Goal: Task Accomplishment & Management: Use online tool/utility

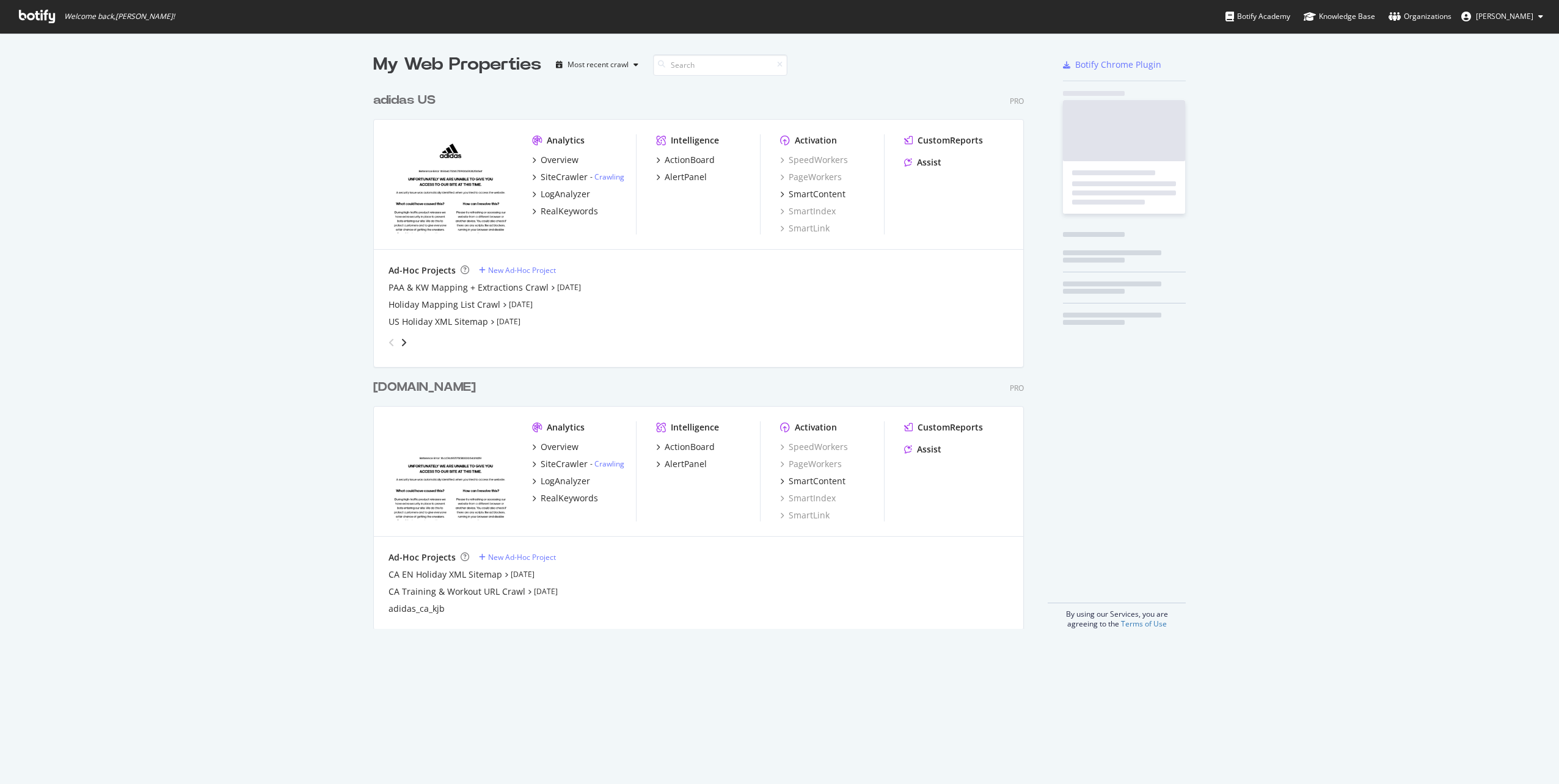
scroll to position [543, 652]
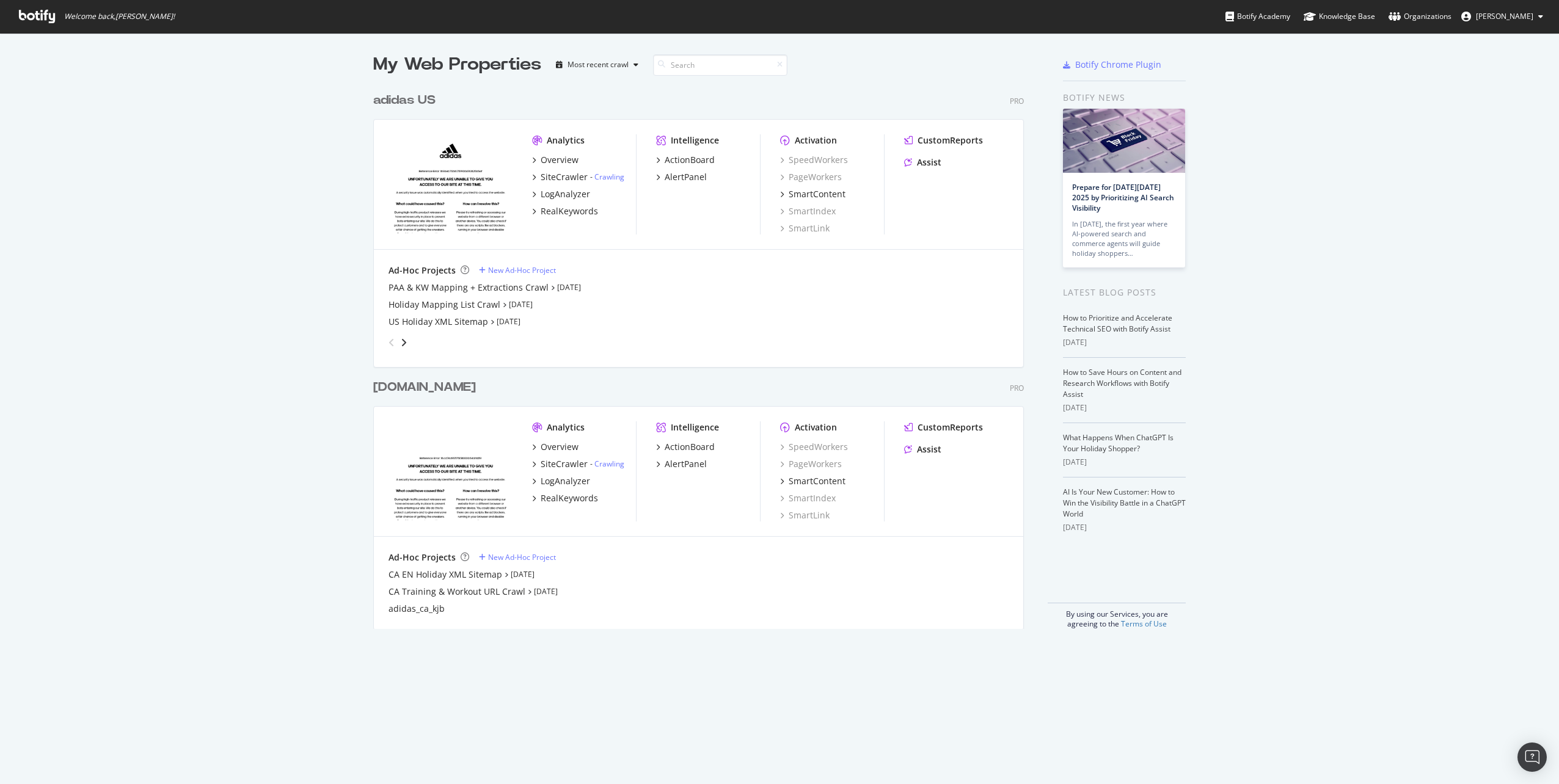
click at [414, 101] on div "adidas US" at bounding box center [404, 100] width 62 height 17
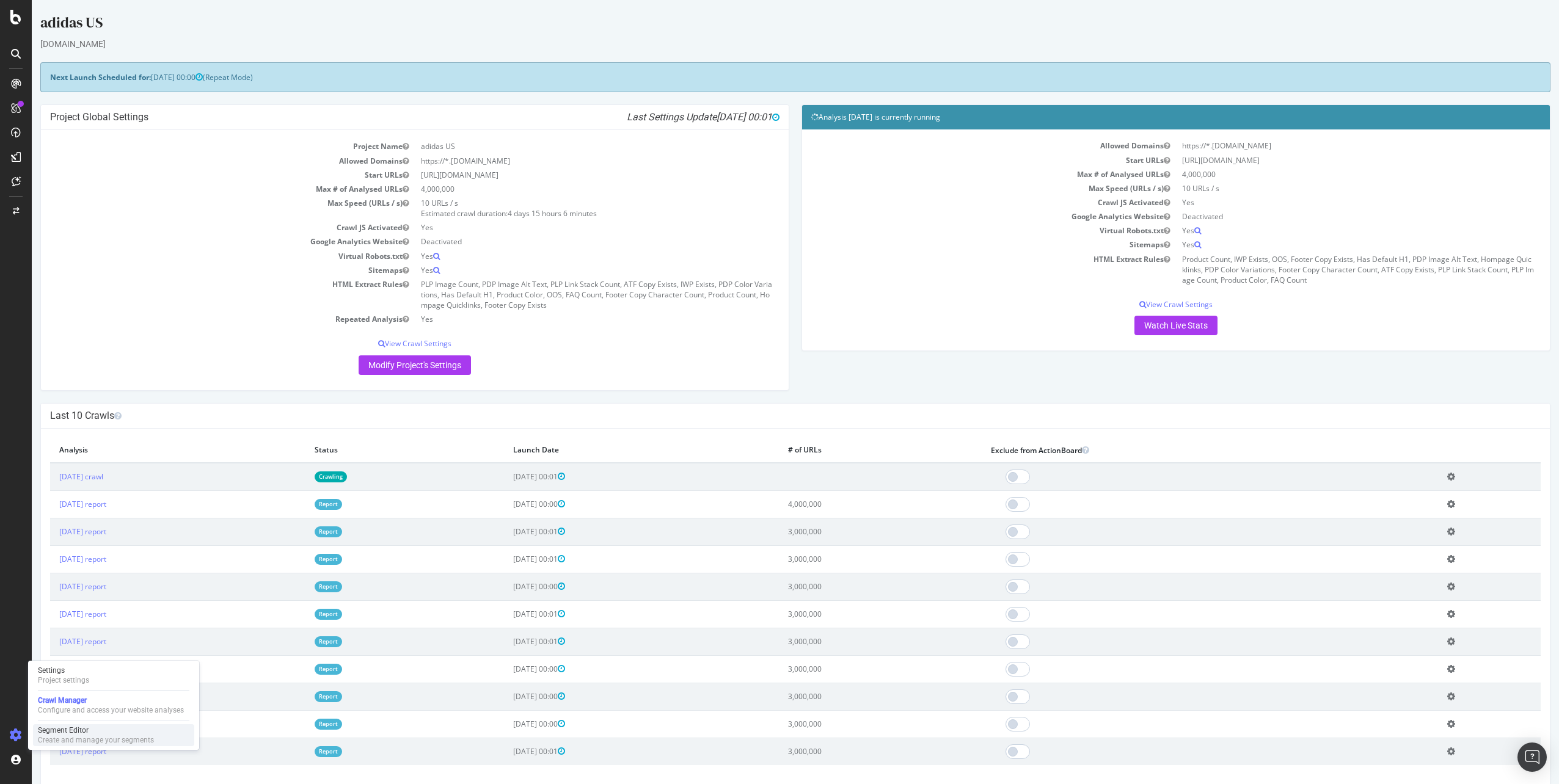
click at [62, 732] on div "Segment Editor" at bounding box center [96, 730] width 116 height 10
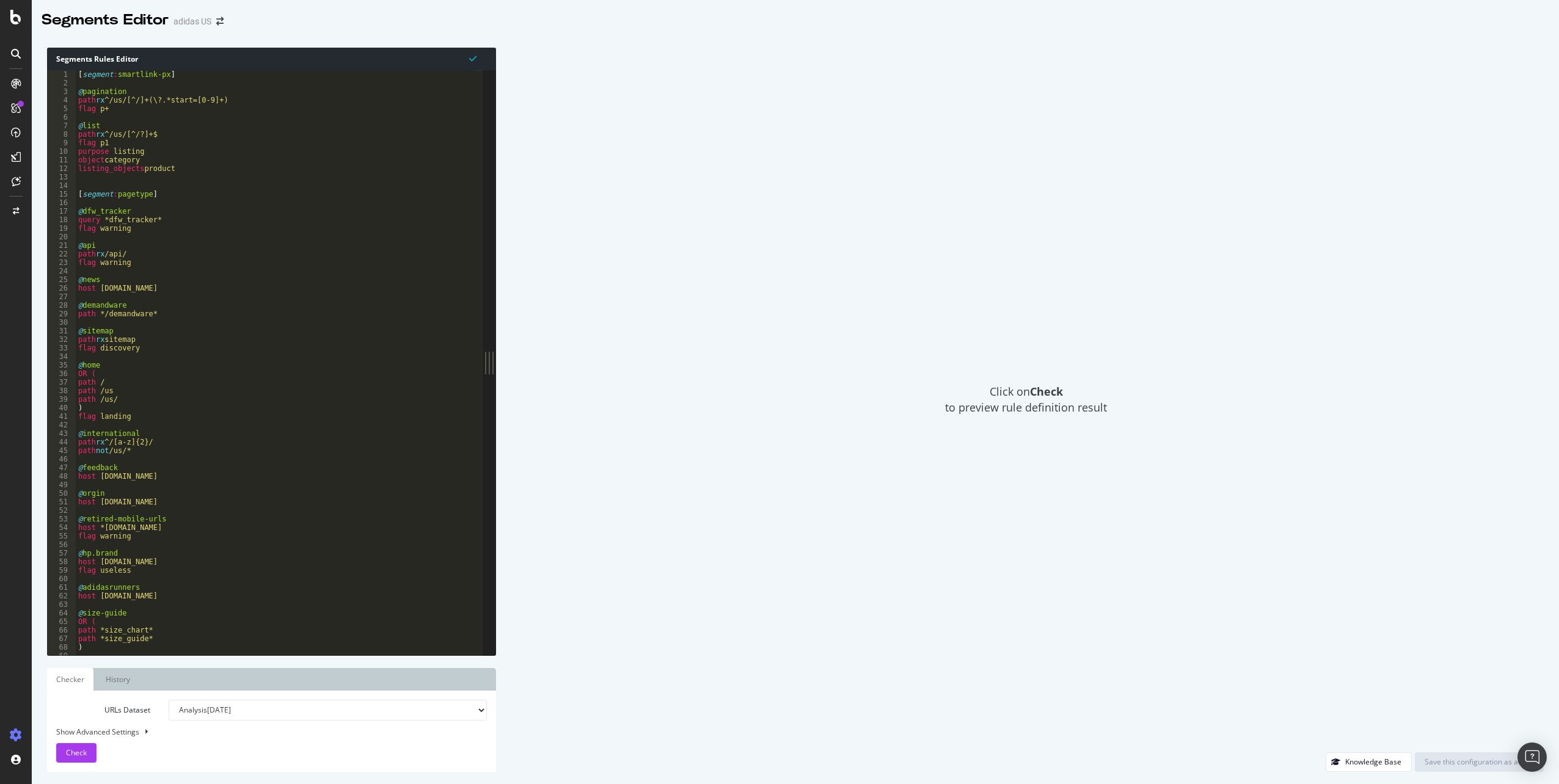
type textarea "flag landing"
click at [278, 416] on div "[ segment : smartlink-px ] @ pagination path rx ^/us/[^/]+(\?.*start=[0-9]+) fl…" at bounding box center [1102, 367] width 2053 height 593
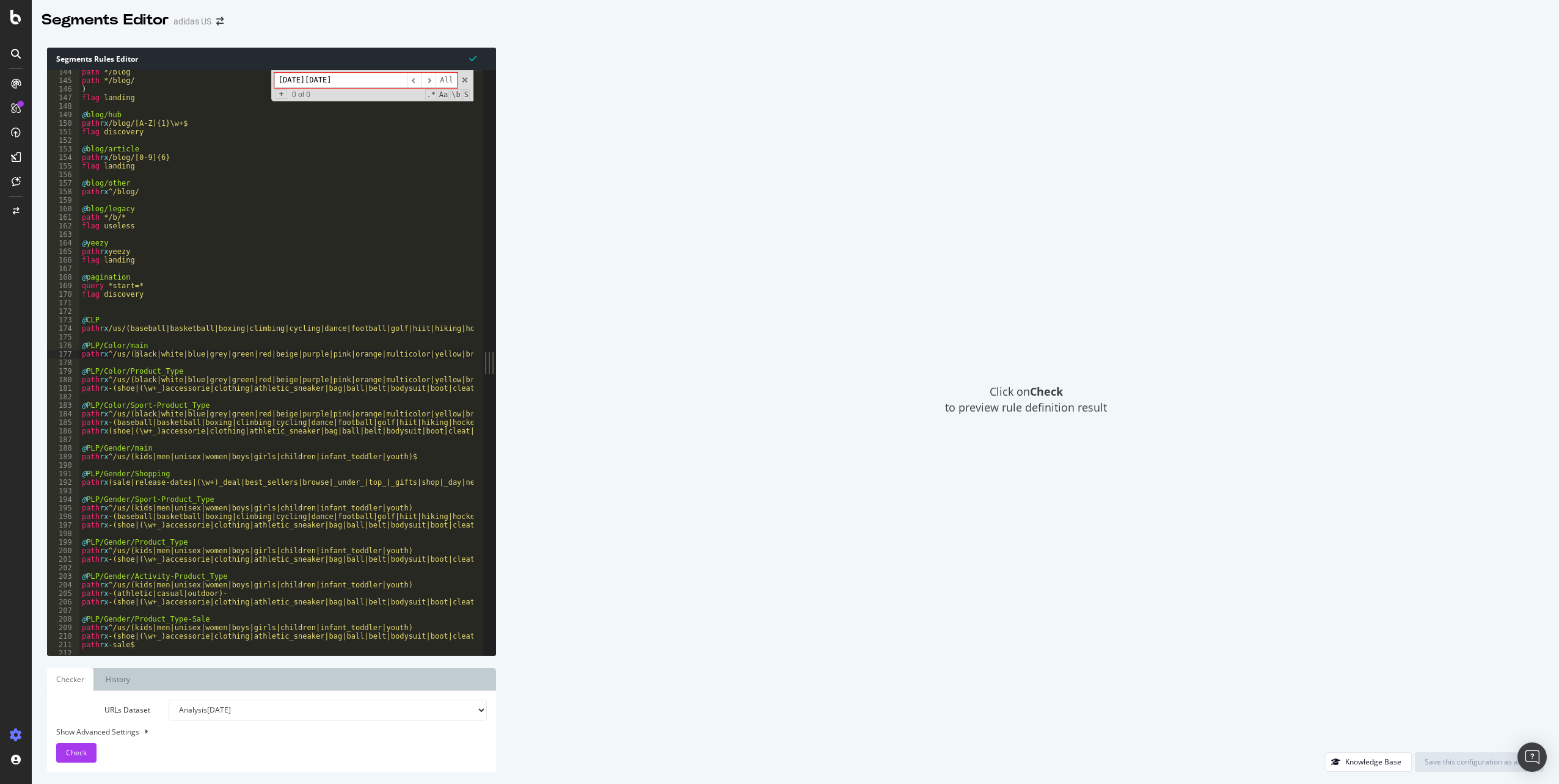
click at [304, 77] on input "[DATE][DATE]" at bounding box center [340, 80] width 133 height 15
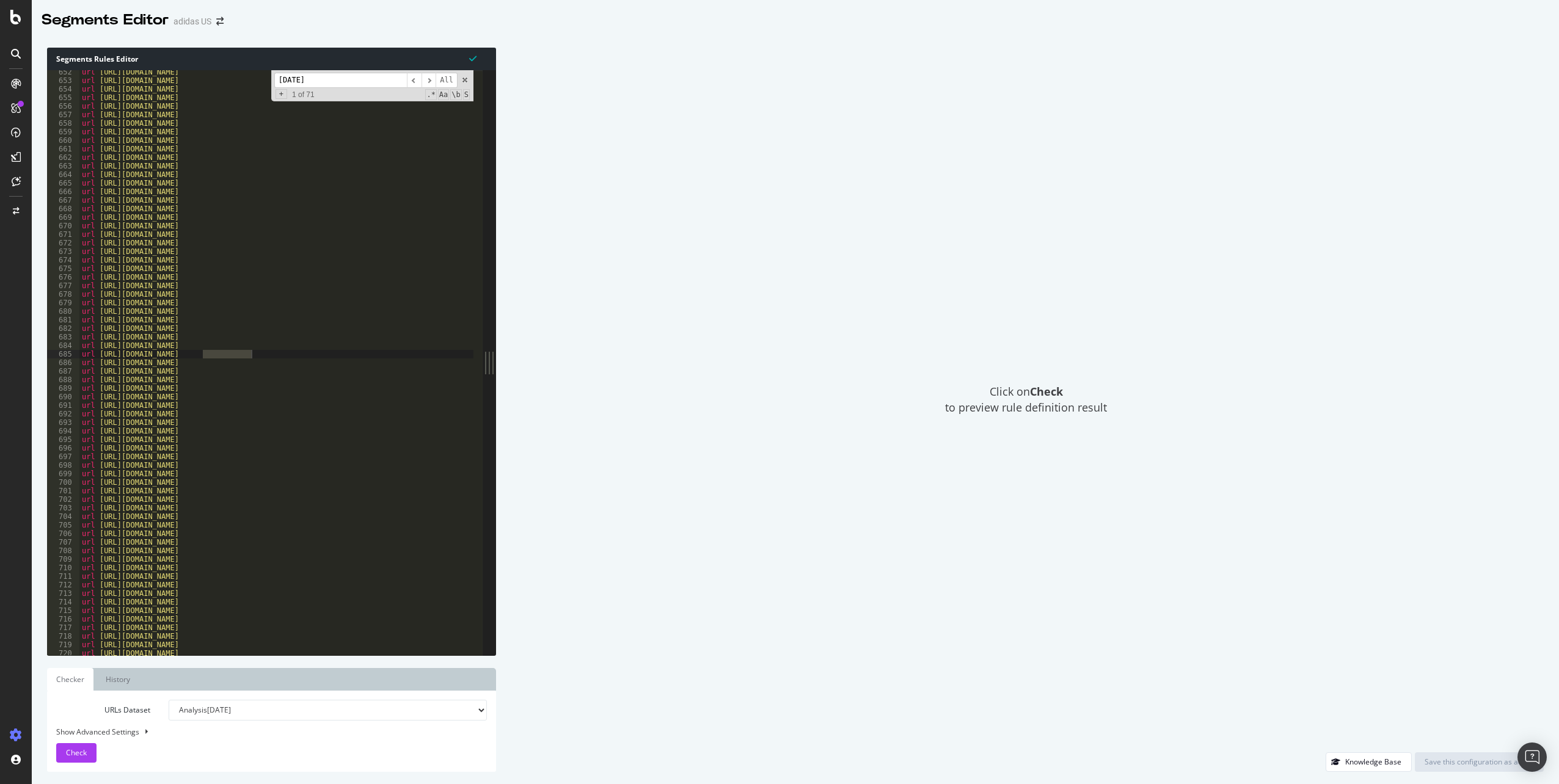
scroll to position [1174, 0]
type input "[DATE]"
click at [435, 83] on span "​" at bounding box center [429, 80] width 15 height 15
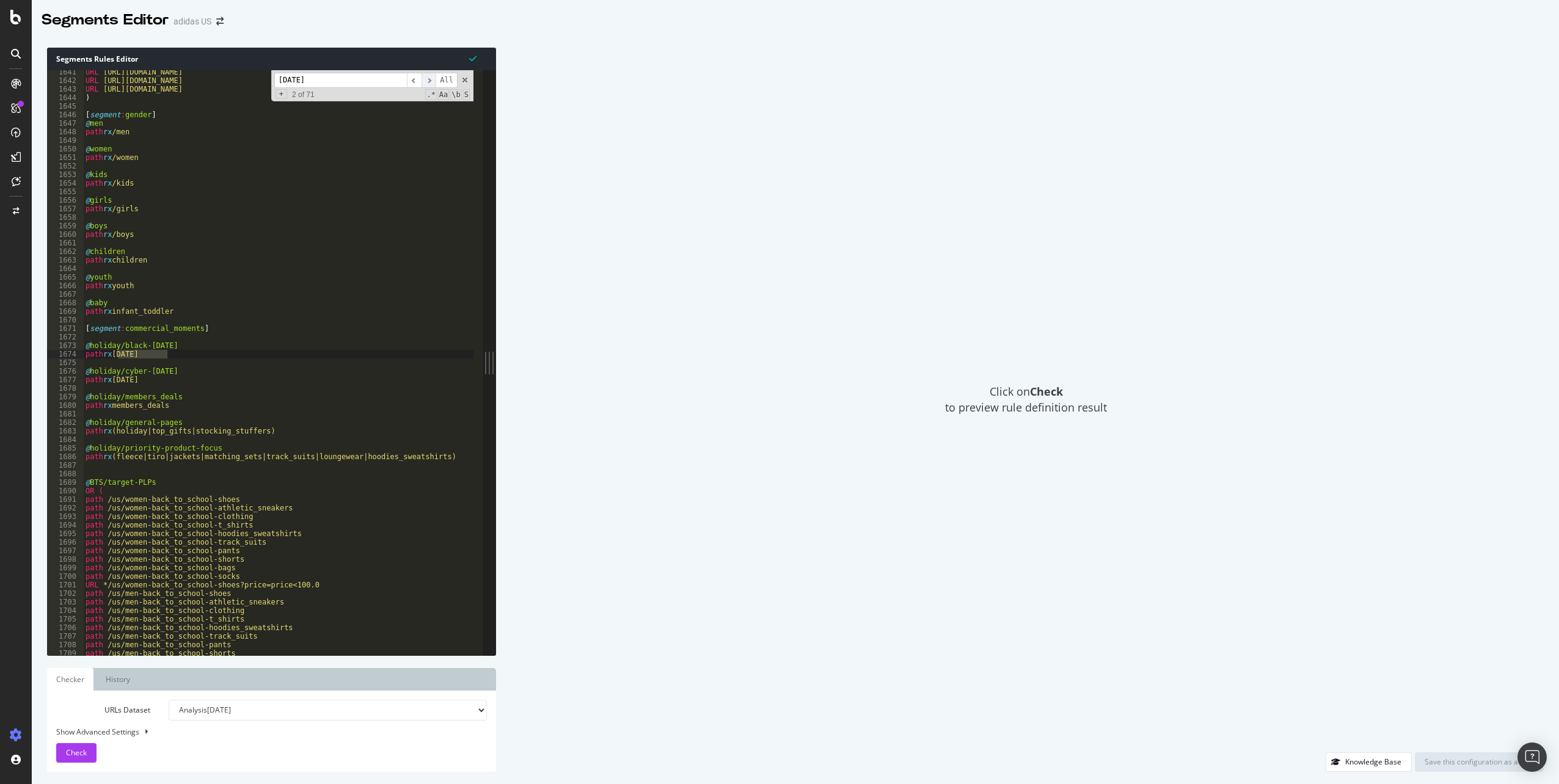
scroll to position [2956, 0]
click at [434, 81] on span "​" at bounding box center [429, 80] width 15 height 15
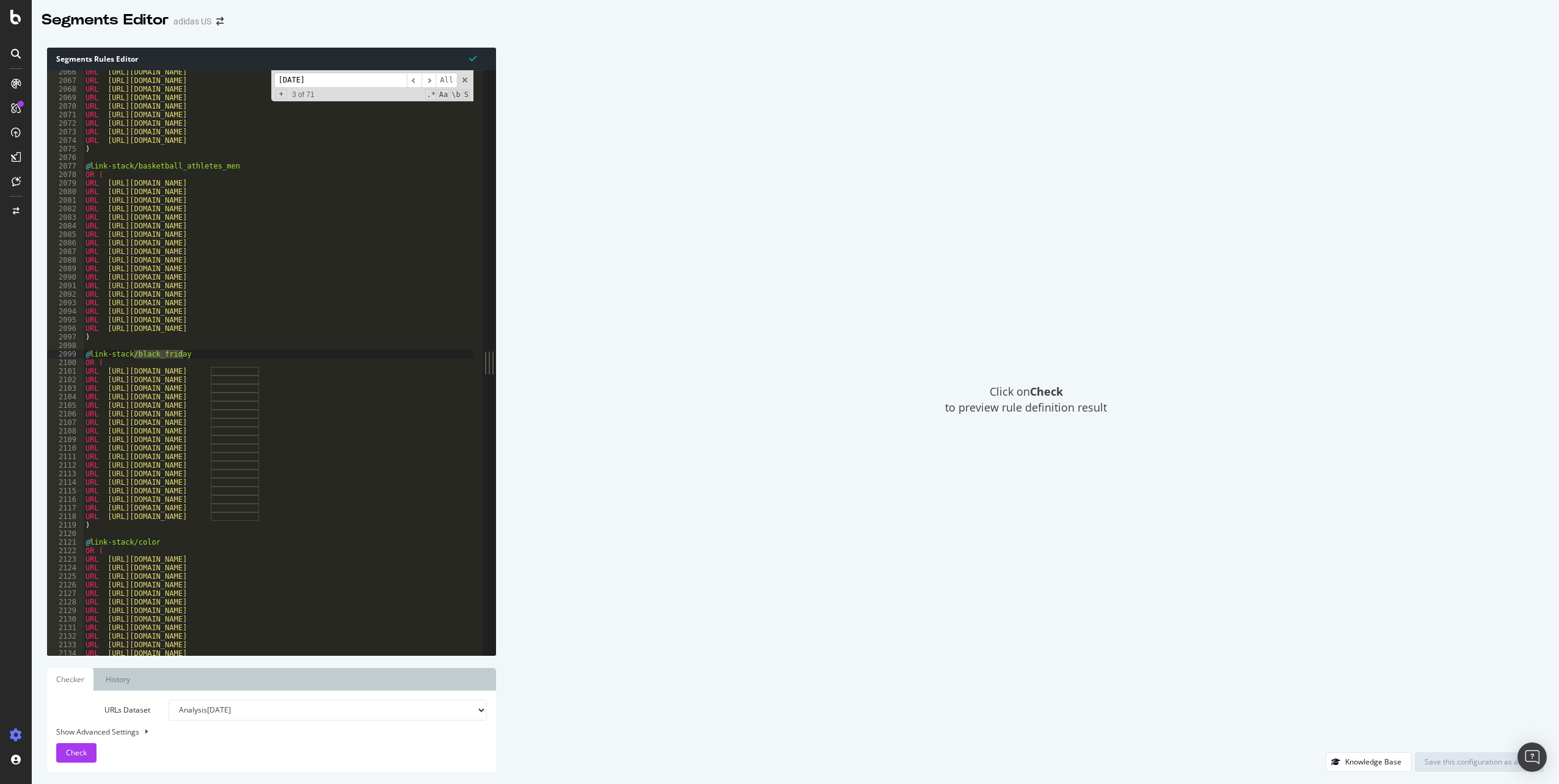
scroll to position [3738, 0]
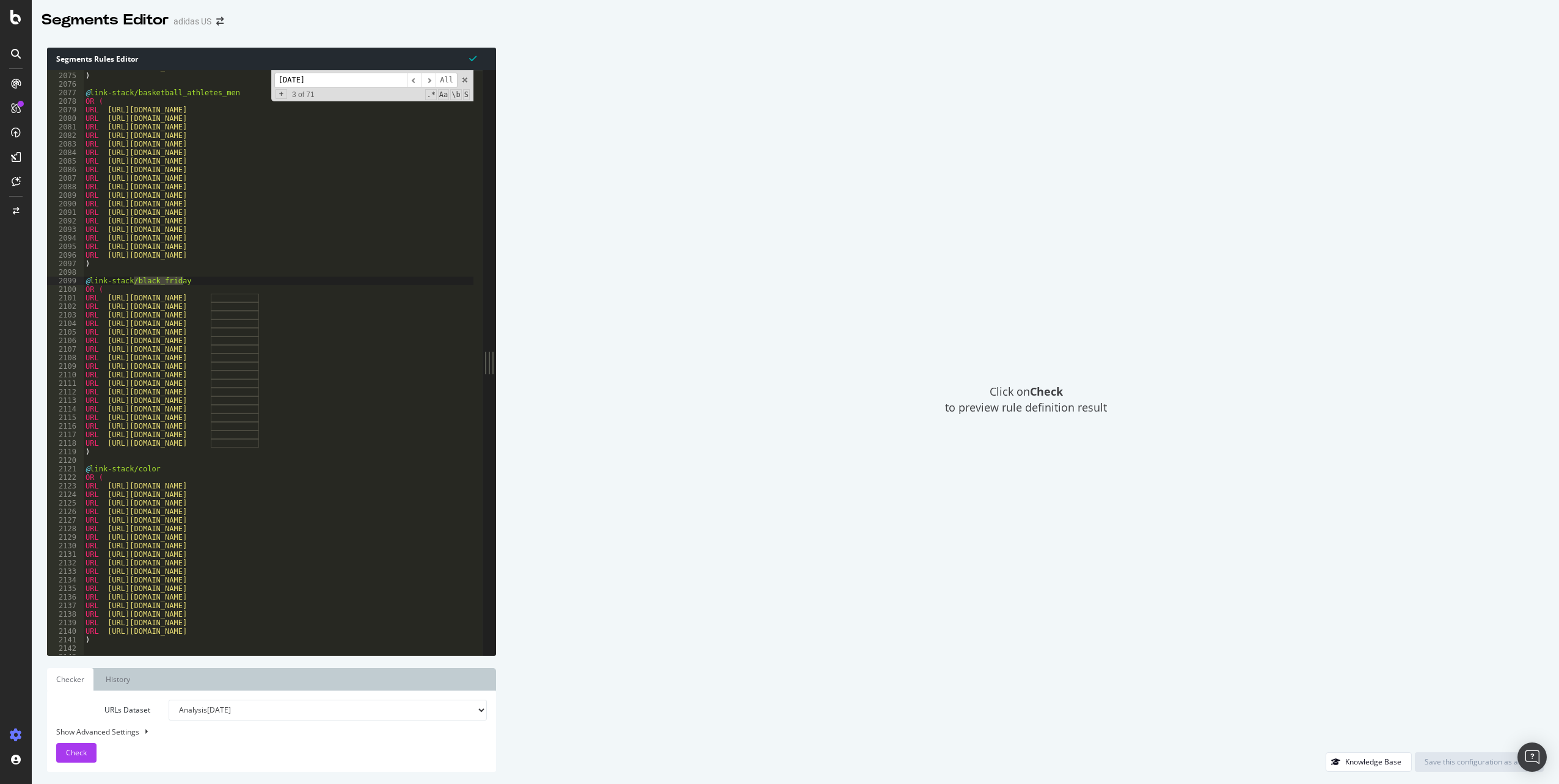
click at [296, 303] on div "URL [URL][DOMAIN_NAME] ) @ link-stack/basketball_athletes_men OR ( URL [URL][DO…" at bounding box center [1109, 359] width 2053 height 593
click at [158, 308] on div "URL [URL][DOMAIN_NAME] ) @ link-stack/basketball_athletes_men OR ( URL [URL][DO…" at bounding box center [1109, 359] width 2053 height 593
drag, startPoint x: 106, startPoint y: 298, endPoint x: 330, endPoint y: 298, distance: 224.0
click at [330, 298] on div "URL [URL][DOMAIN_NAME] ) @ link-stack/basketball_athletes_men OR ( URL [URL][DO…" at bounding box center [1109, 359] width 2053 height 593
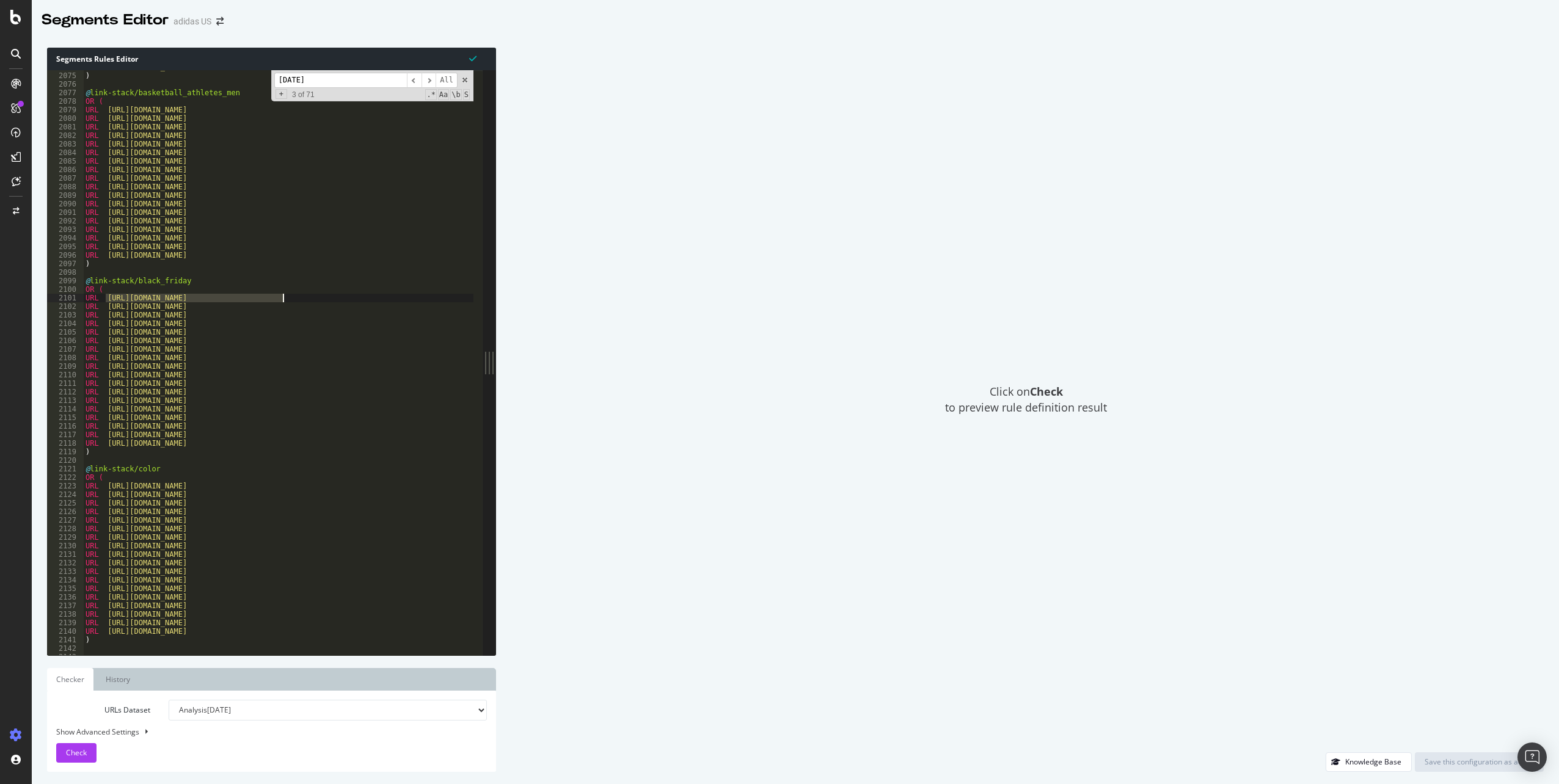
type textarea "URL [URL][DOMAIN_NAME]"
paste textarea "Cursor at row 2101"
click at [298, 314] on div "URL [URL][DOMAIN_NAME] ) @ link-stack/basketball_athletes_men OR ( URL [URL][DO…" at bounding box center [1109, 359] width 2053 height 593
click at [299, 312] on div "URL [URL][DOMAIN_NAME] ) @ link-stack/basketball_athletes_men OR ( URL [URL][DO…" at bounding box center [1109, 359] width 2053 height 593
drag, startPoint x: 347, startPoint y: 305, endPoint x: 106, endPoint y: 307, distance: 241.0
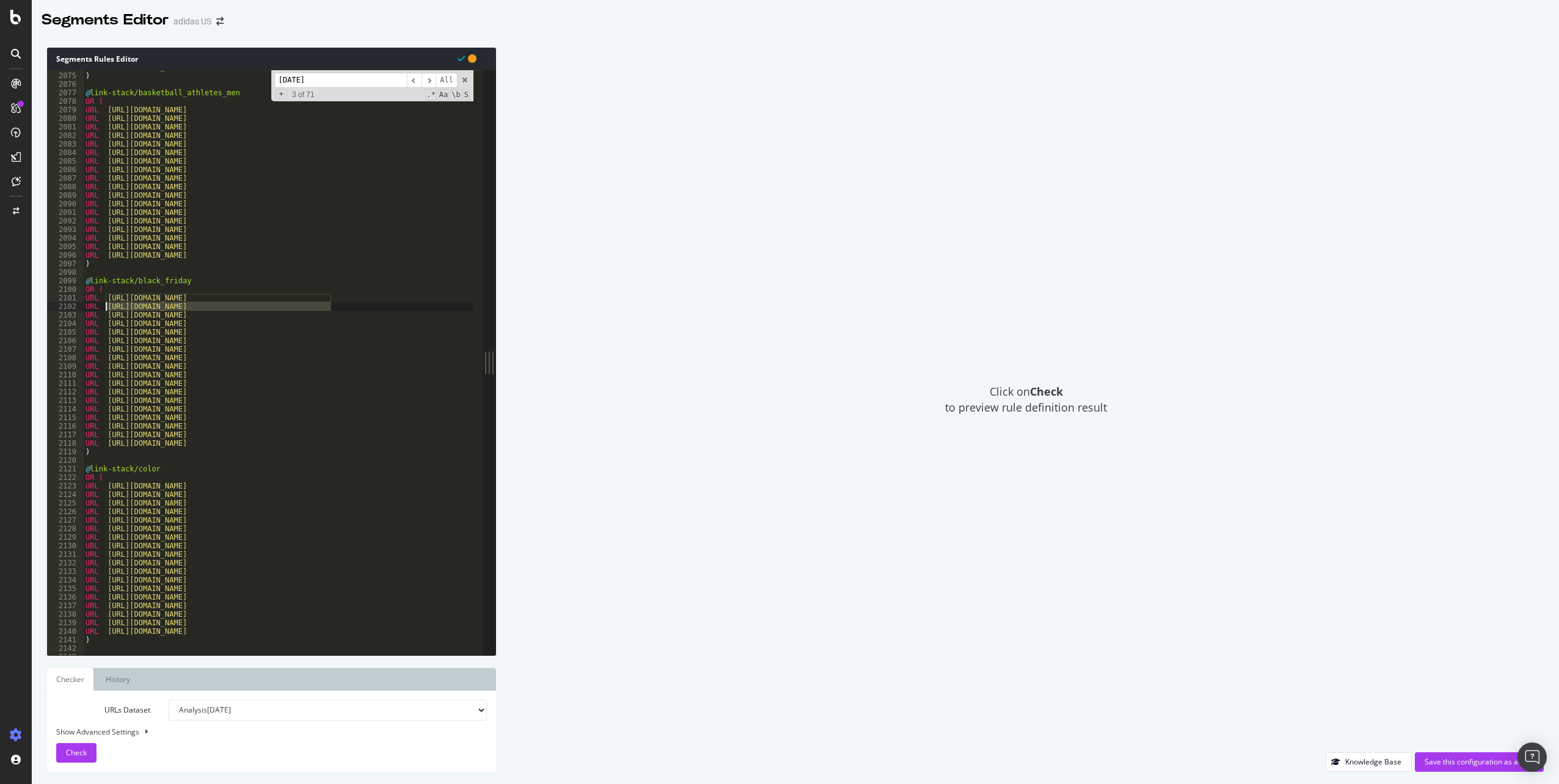
click at [106, 307] on div "URL [URL][DOMAIN_NAME] ) @ link-stack/basketball_athletes_men OR ( URL [URL][DO…" at bounding box center [1109, 359] width 2053 height 593
type textarea "URL [URL][DOMAIN_NAME]"
paste textarea "Cursor at row 2102"
click at [265, 313] on div "URL [URL][DOMAIN_NAME] ) @ link-stack/basketball_athletes_men OR ( URL [URL][DO…" at bounding box center [1109, 359] width 2053 height 593
type textarea "URL [URL][DOMAIN_NAME]"
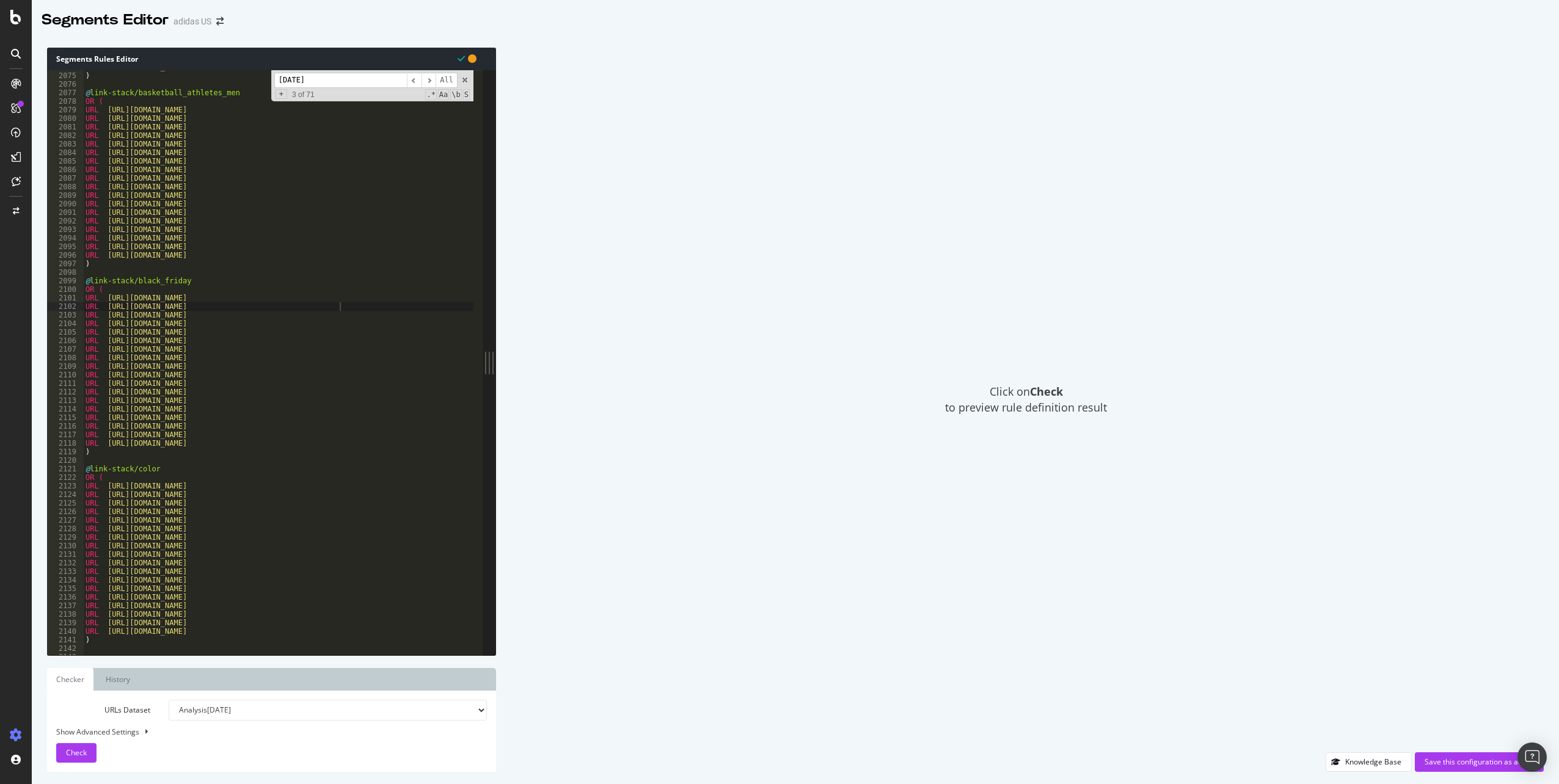
click at [265, 313] on div "URL [URL][DOMAIN_NAME] ) @ link-stack/basketball_athletes_men OR ( URL [URL][DO…" at bounding box center [1109, 359] width 2053 height 593
drag, startPoint x: 105, startPoint y: 316, endPoint x: 332, endPoint y: 316, distance: 227.0
click at [332, 316] on div "URL [URL][DOMAIN_NAME] ) @ link-stack/basketball_athletes_men OR ( URL [URL][DO…" at bounding box center [1109, 359] width 2053 height 593
paste textarea "Cursor at row 2103"
drag, startPoint x: 104, startPoint y: 324, endPoint x: 363, endPoint y: 322, distance: 259.0
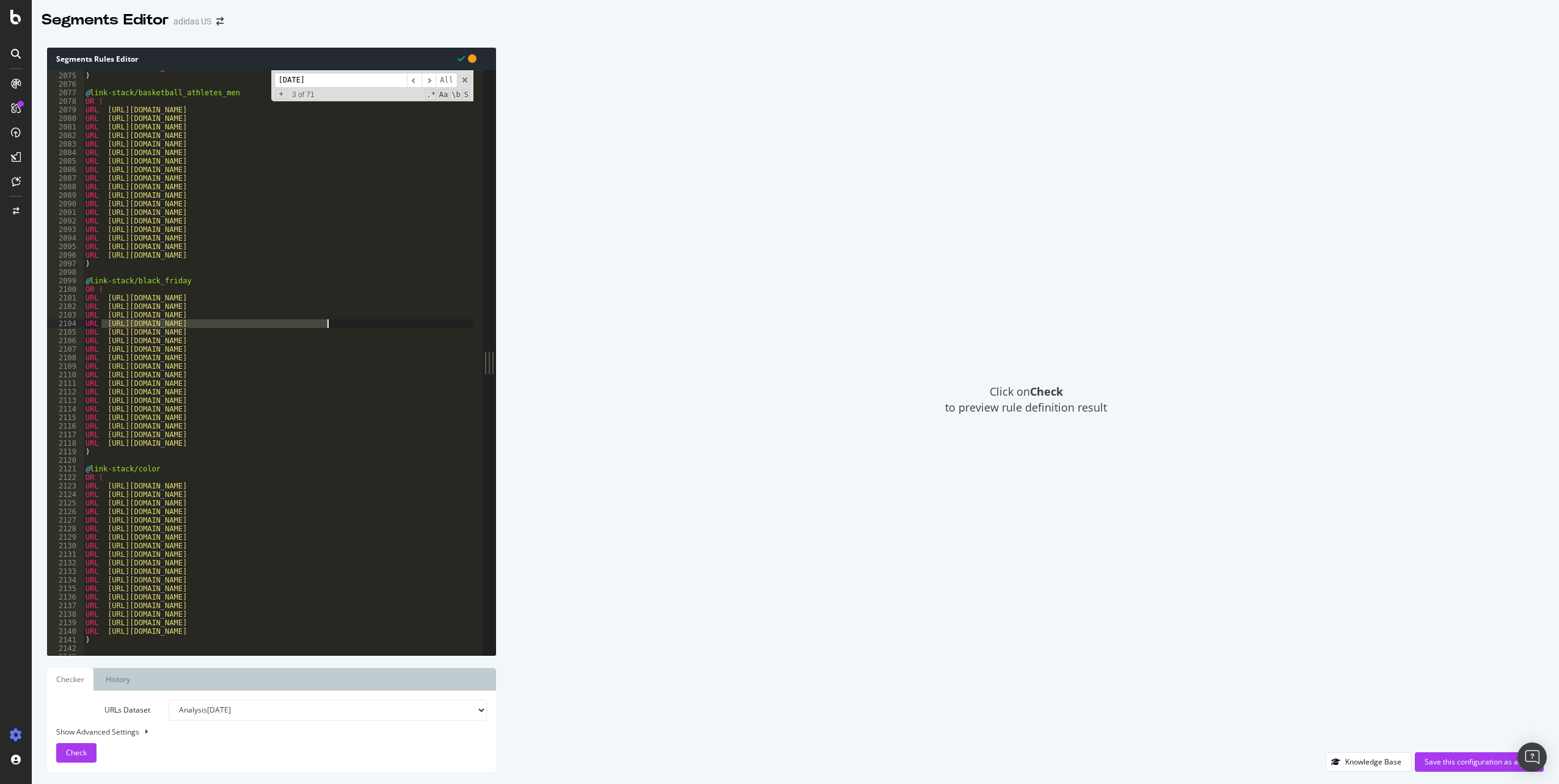
click at [363, 322] on div "URL [URL][DOMAIN_NAME] ) @ link-stack/basketball_athletes_men OR ( URL [URL][DO…" at bounding box center [1109, 359] width 2053 height 593
type textarea "URL [URL][DOMAIN_NAME]"
paste textarea "Cursor at row 2104"
drag, startPoint x: 101, startPoint y: 324, endPoint x: 117, endPoint y: 327, distance: 16.3
click at [101, 324] on div "URL [URL][DOMAIN_NAME] ) @ link-stack/basketball_athletes_men OR ( URL [URL][DO…" at bounding box center [1109, 359] width 2053 height 593
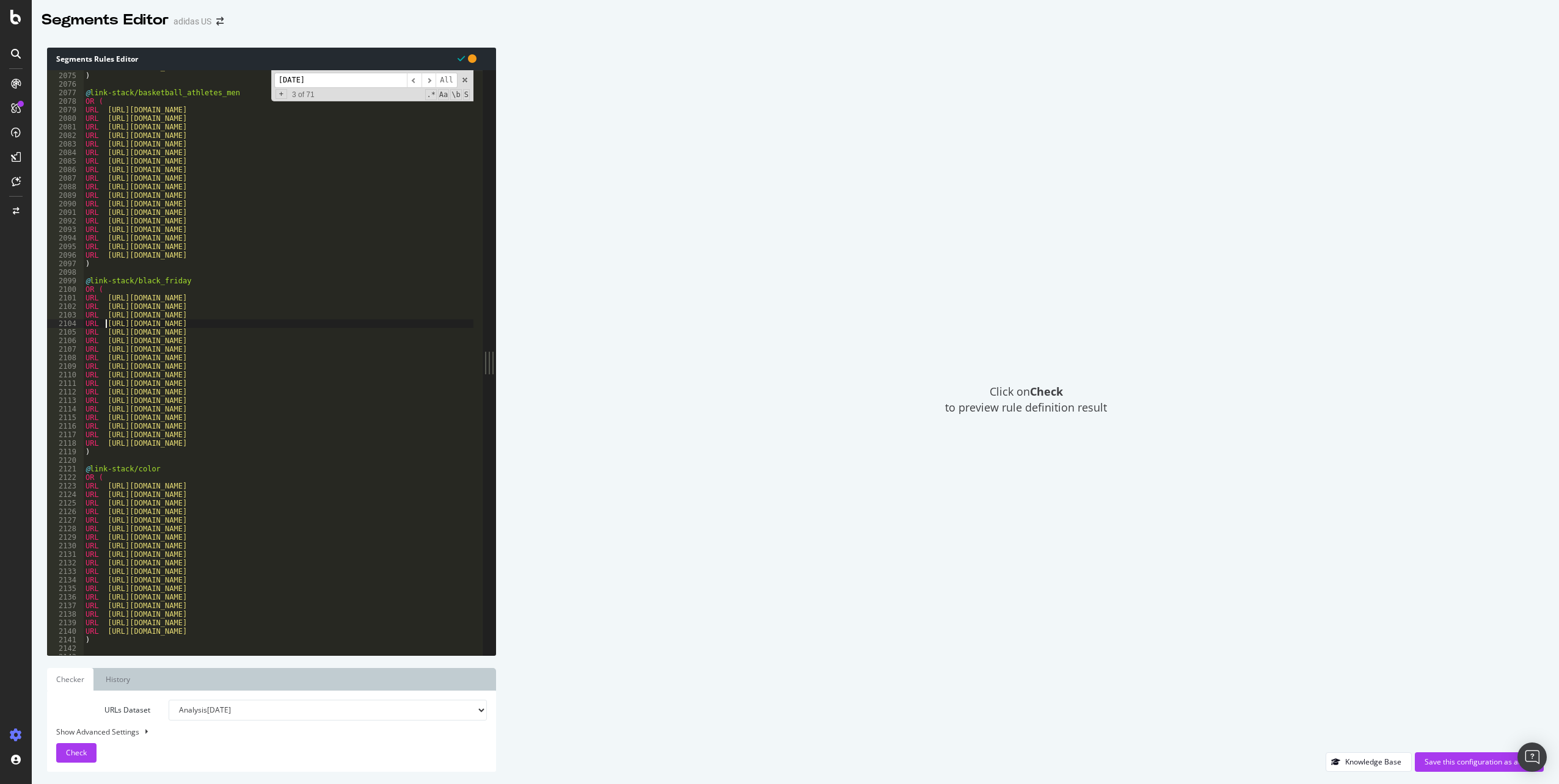
scroll to position [0, 1]
drag, startPoint x: 105, startPoint y: 331, endPoint x: 321, endPoint y: 333, distance: 216.0
click at [321, 333] on div "URL [URL][DOMAIN_NAME] ) @ link-stack/basketball_athletes_men OR ( URL [URL][DO…" at bounding box center [1109, 359] width 2053 height 593
type textarea "URL [URL][DOMAIN_NAME]"
paste textarea "Cursor at row 2105"
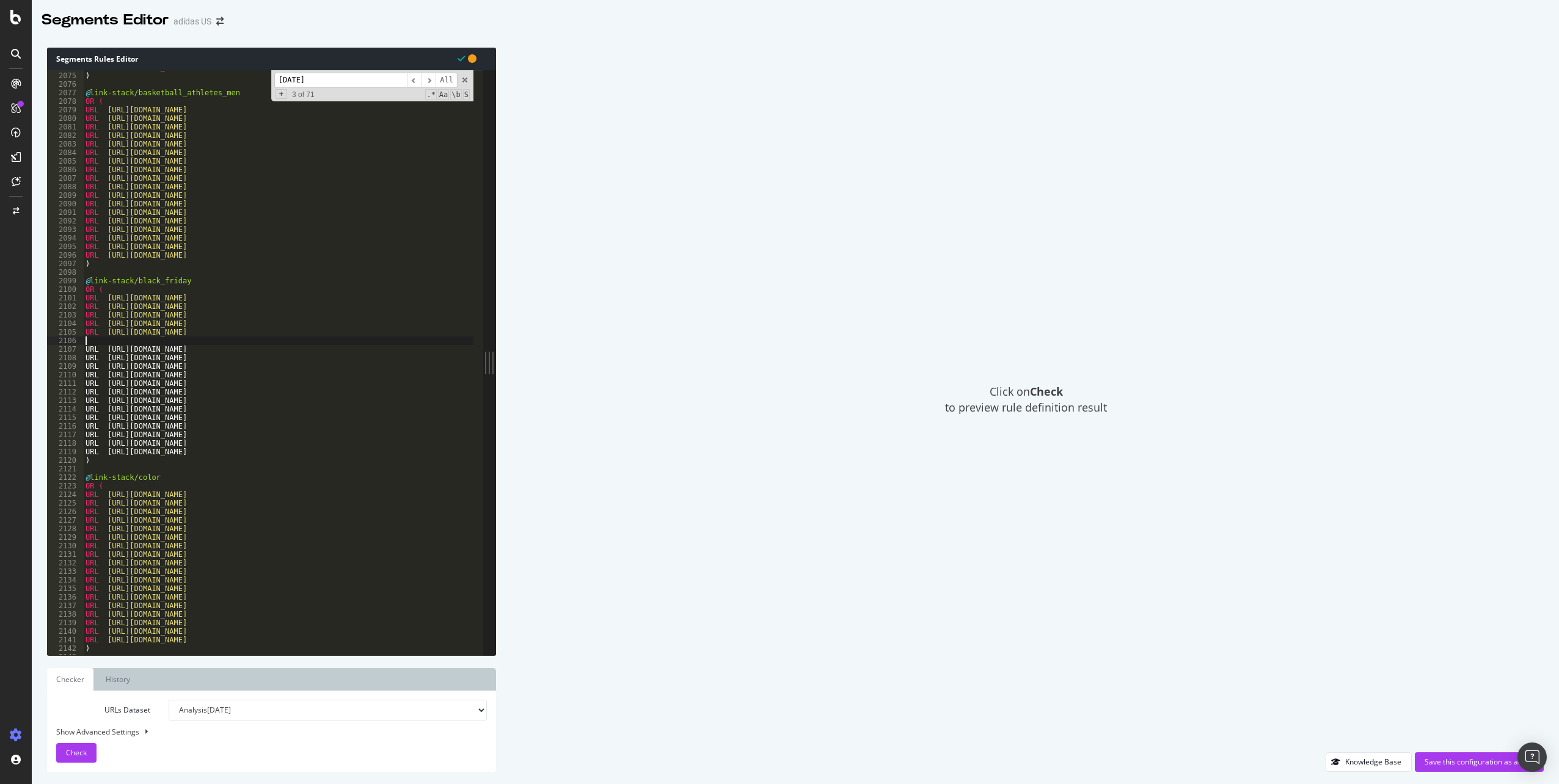
scroll to position [0, 0]
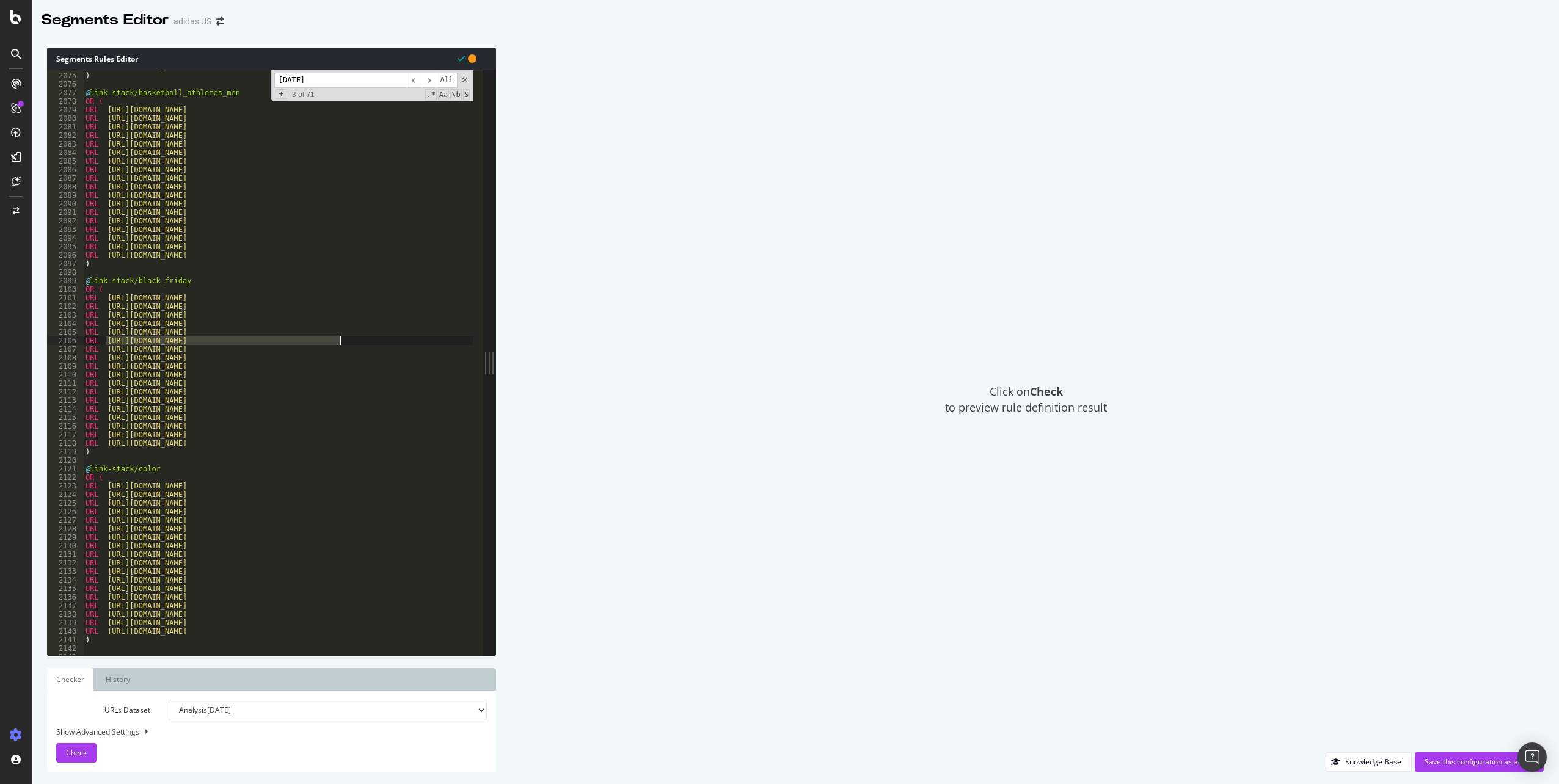
drag, startPoint x: 106, startPoint y: 339, endPoint x: 366, endPoint y: 338, distance: 260.0
click at [366, 338] on div "URL [URL][DOMAIN_NAME] ) @ link-stack/basketball_athletes_men OR ( URL [URL][DO…" at bounding box center [1109, 359] width 2053 height 593
type textarea "URL [URL][DOMAIN_NAME]"
paste textarea "Cursor at row 2106"
drag, startPoint x: 106, startPoint y: 348, endPoint x: 364, endPoint y: 347, distance: 258.0
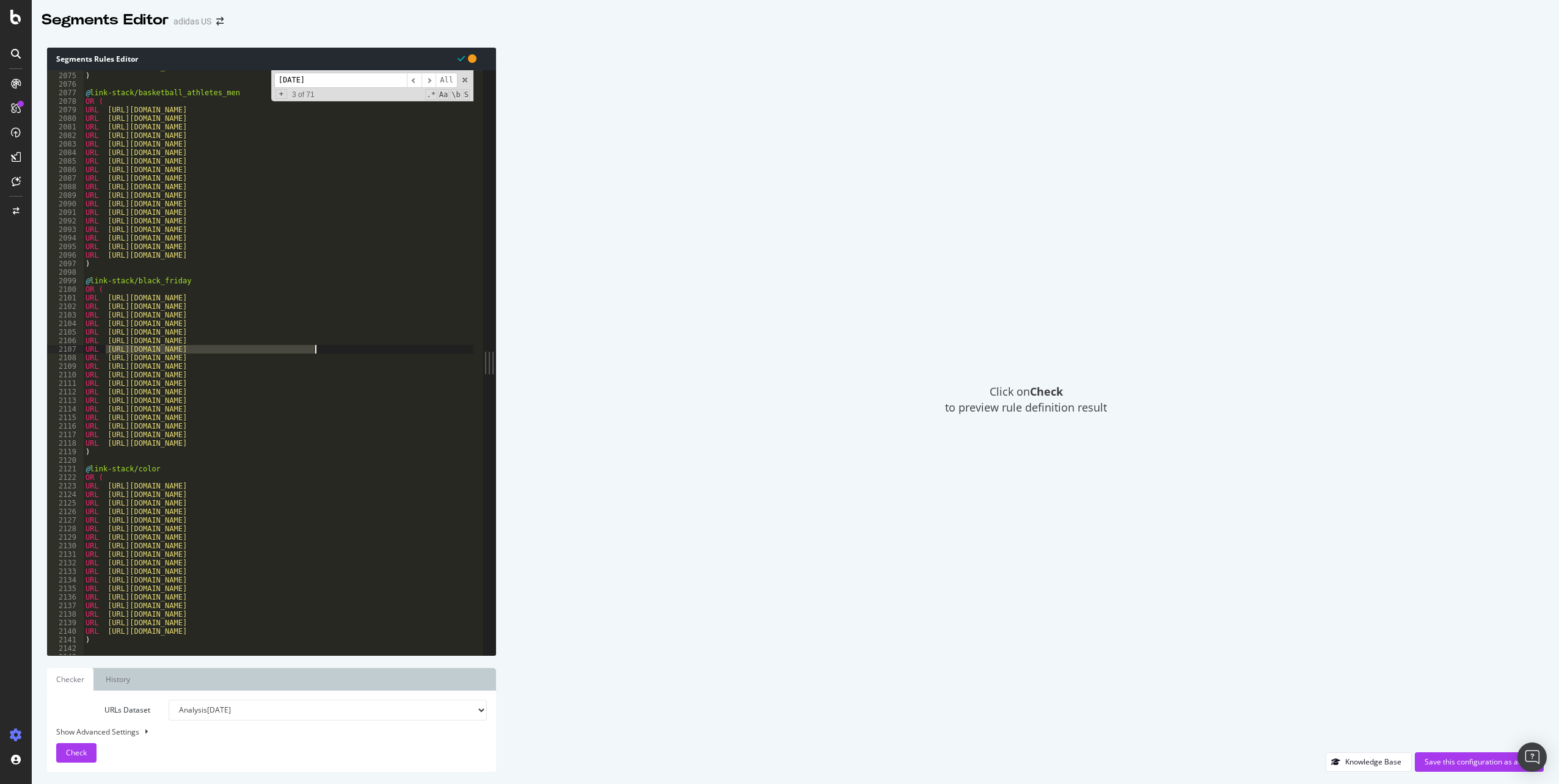
click at [364, 347] on div "URL [URL][DOMAIN_NAME] ) @ link-stack/basketball_athletes_men OR ( URL [URL][DO…" at bounding box center [1109, 359] width 2053 height 593
type textarea "URL [URL][DOMAIN_NAME]"
paste textarea "Cursor at row 2107"
click at [140, 351] on div "URL [URL][DOMAIN_NAME] ) @ link-stack/basketball_athletes_men OR ( URL [URL][DO…" at bounding box center [1109, 359] width 2053 height 593
drag, startPoint x: 106, startPoint y: 361, endPoint x: 346, endPoint y: 353, distance: 240.1
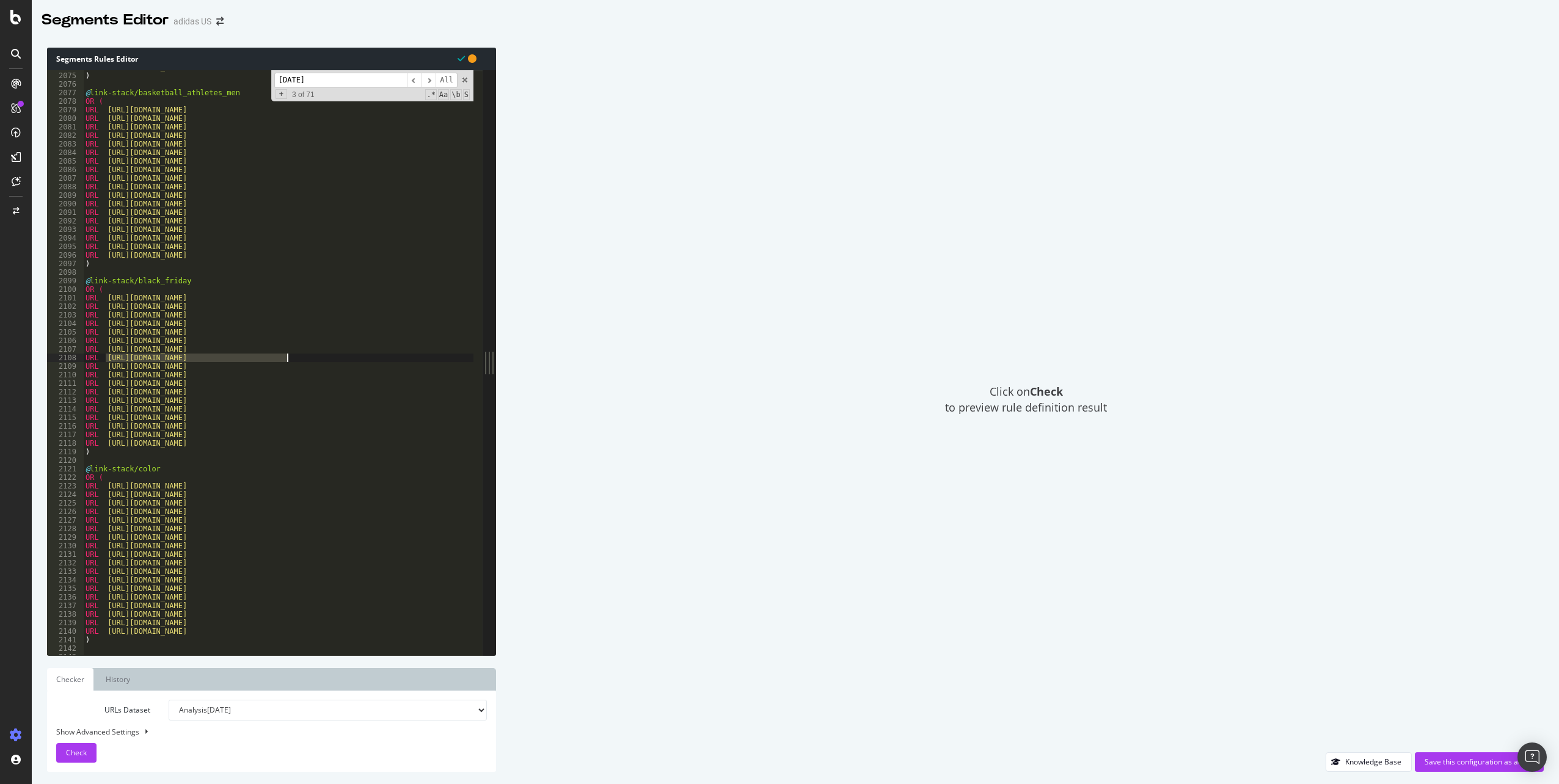
click at [346, 353] on div "URL [URL][DOMAIN_NAME] ) @ link-stack/basketball_athletes_men OR ( URL [URL][DO…" at bounding box center [1109, 359] width 2053 height 593
paste textarea "Cursor at row 2107"
drag, startPoint x: 289, startPoint y: 358, endPoint x: 103, endPoint y: 360, distance: 186.0
click at [103, 360] on div "URL [URL][DOMAIN_NAME] ) @ link-stack/basketball_athletes_men OR ( URL [URL][DO…" at bounding box center [1109, 359] width 2053 height 593
type textarea "URL [URL][DOMAIN_NAME]"
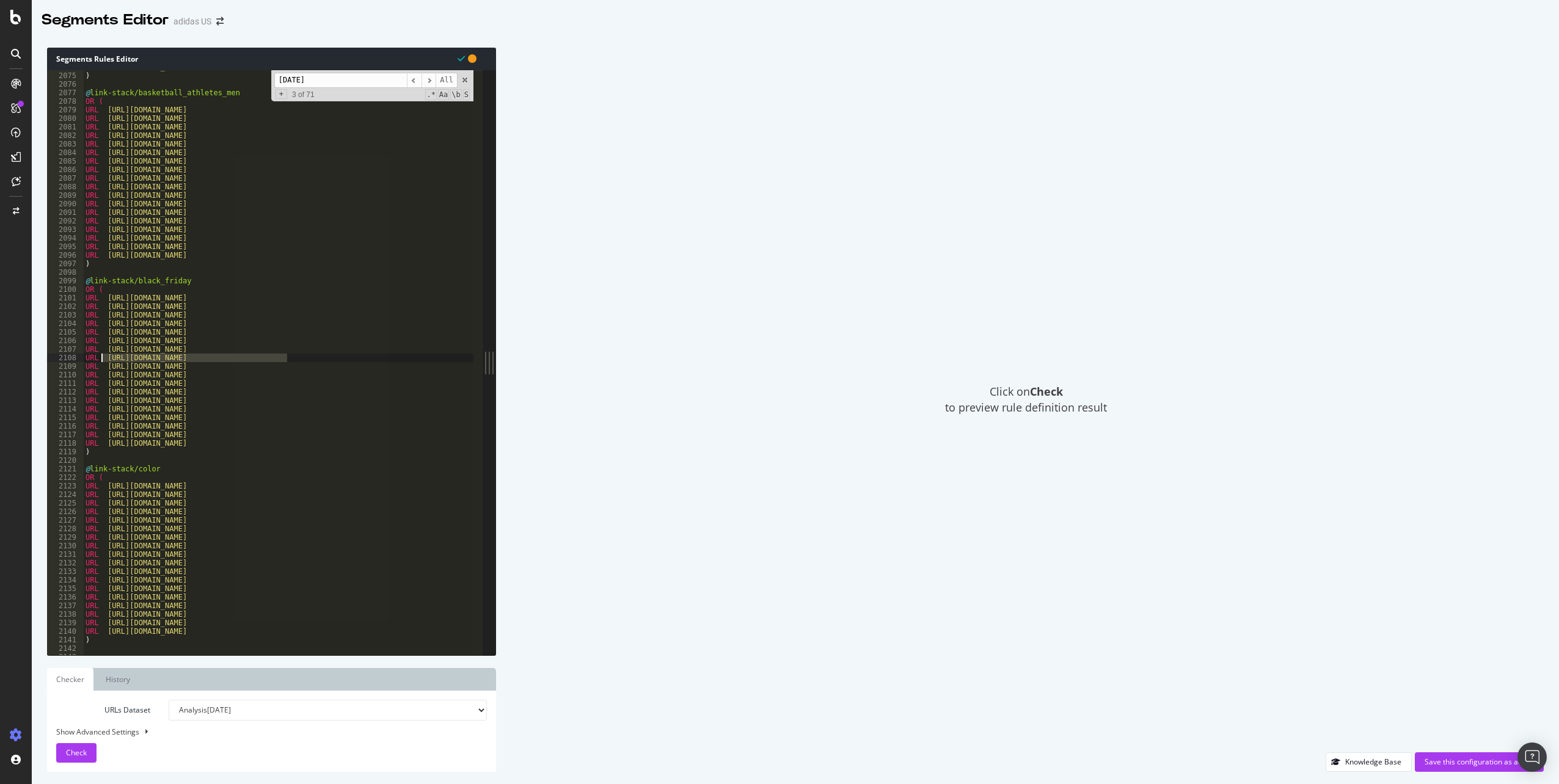
click at [104, 359] on div "URL [URL][DOMAIN_NAME] ) @ link-stack/basketball_athletes_men OR ( URL [URL][DO…" at bounding box center [278, 363] width 390 height 585
drag, startPoint x: 105, startPoint y: 356, endPoint x: 399, endPoint y: 360, distance: 294.0
click at [399, 360] on div "URL [URL][DOMAIN_NAME] ) @ link-stack/basketball_athletes_men OR ( URL [URL][DO…" at bounding box center [1109, 359] width 2053 height 593
paste textarea "Cursor at row 2108"
click at [236, 365] on div "URL [URL][DOMAIN_NAME] ) @ link-stack/basketball_athletes_men OR ( URL [URL][DO…" at bounding box center [1109, 359] width 2053 height 593
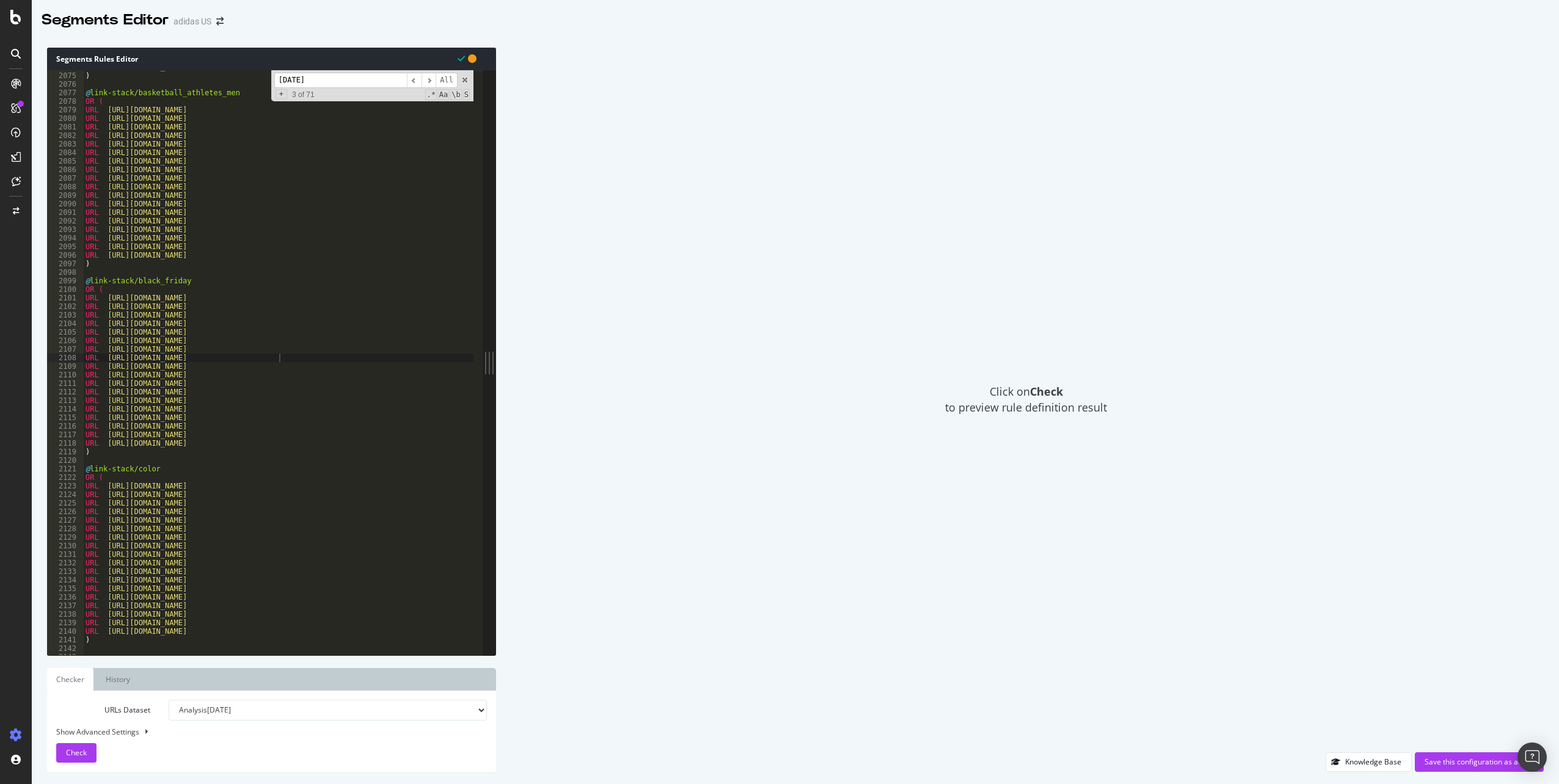
type textarea "URL [URL][DOMAIN_NAME]"
drag, startPoint x: 106, startPoint y: 369, endPoint x: 359, endPoint y: 365, distance: 253.0
click at [359, 365] on div "URL [URL][DOMAIN_NAME] ) @ link-stack/basketball_athletes_men OR ( URL [URL][DO…" at bounding box center [1109, 359] width 2053 height 593
paste textarea "Cursor at row 2109"
click at [231, 392] on div "URL [URL][DOMAIN_NAME] ) @ link-stack/basketball_athletes_men OR ( URL [URL][DO…" at bounding box center [1109, 359] width 2053 height 593
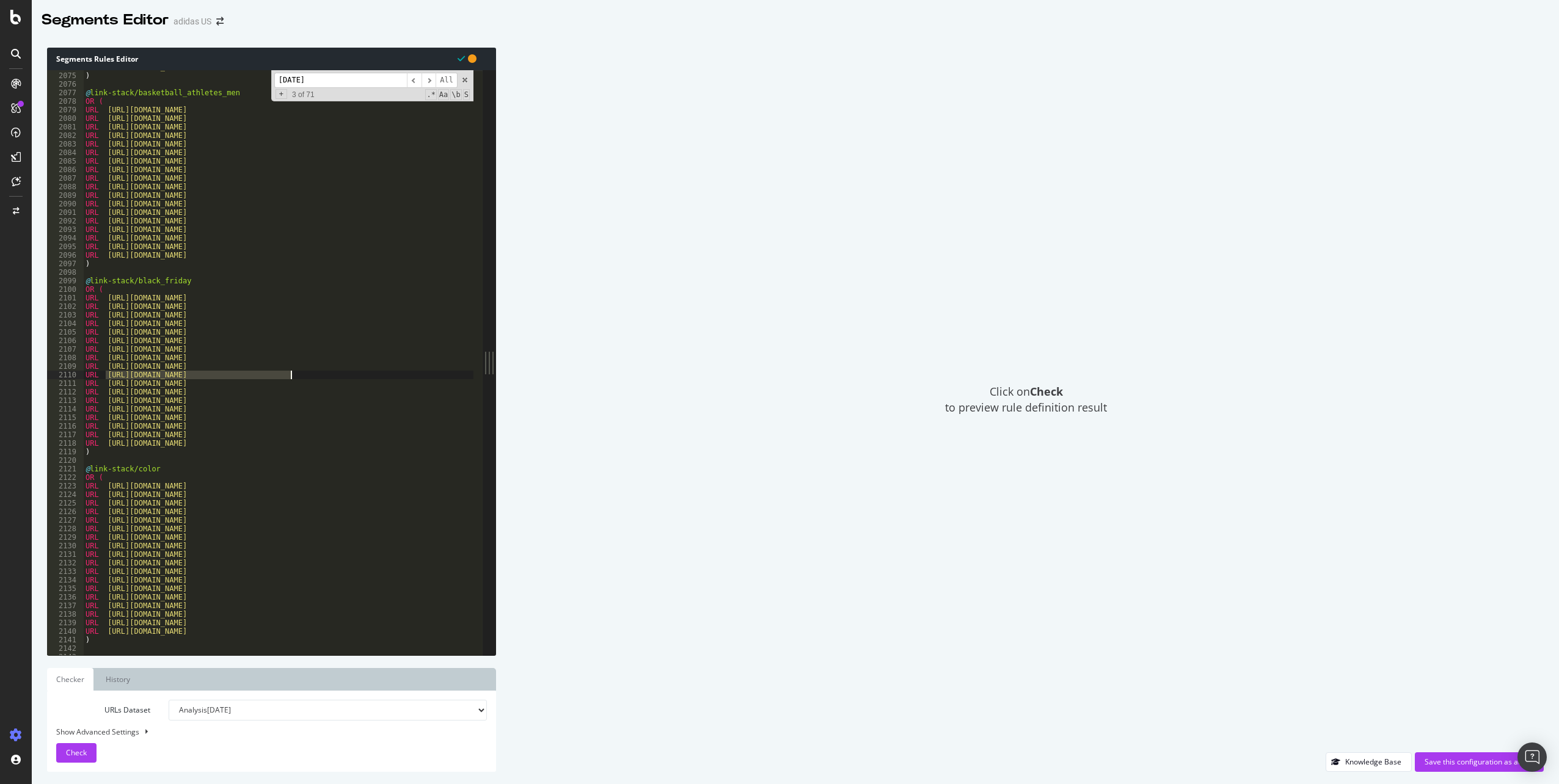
drag, startPoint x: 106, startPoint y: 375, endPoint x: 322, endPoint y: 375, distance: 216.0
click at [322, 375] on div "URL [URL][DOMAIN_NAME] ) @ link-stack/basketball_athletes_men OR ( URL [URL][DO…" at bounding box center [1109, 359] width 2053 height 593
type textarea "URL [URL][DOMAIN_NAME]"
paste textarea "Cursor at row 2110"
drag, startPoint x: 104, startPoint y: 384, endPoint x: 366, endPoint y: 380, distance: 262.0
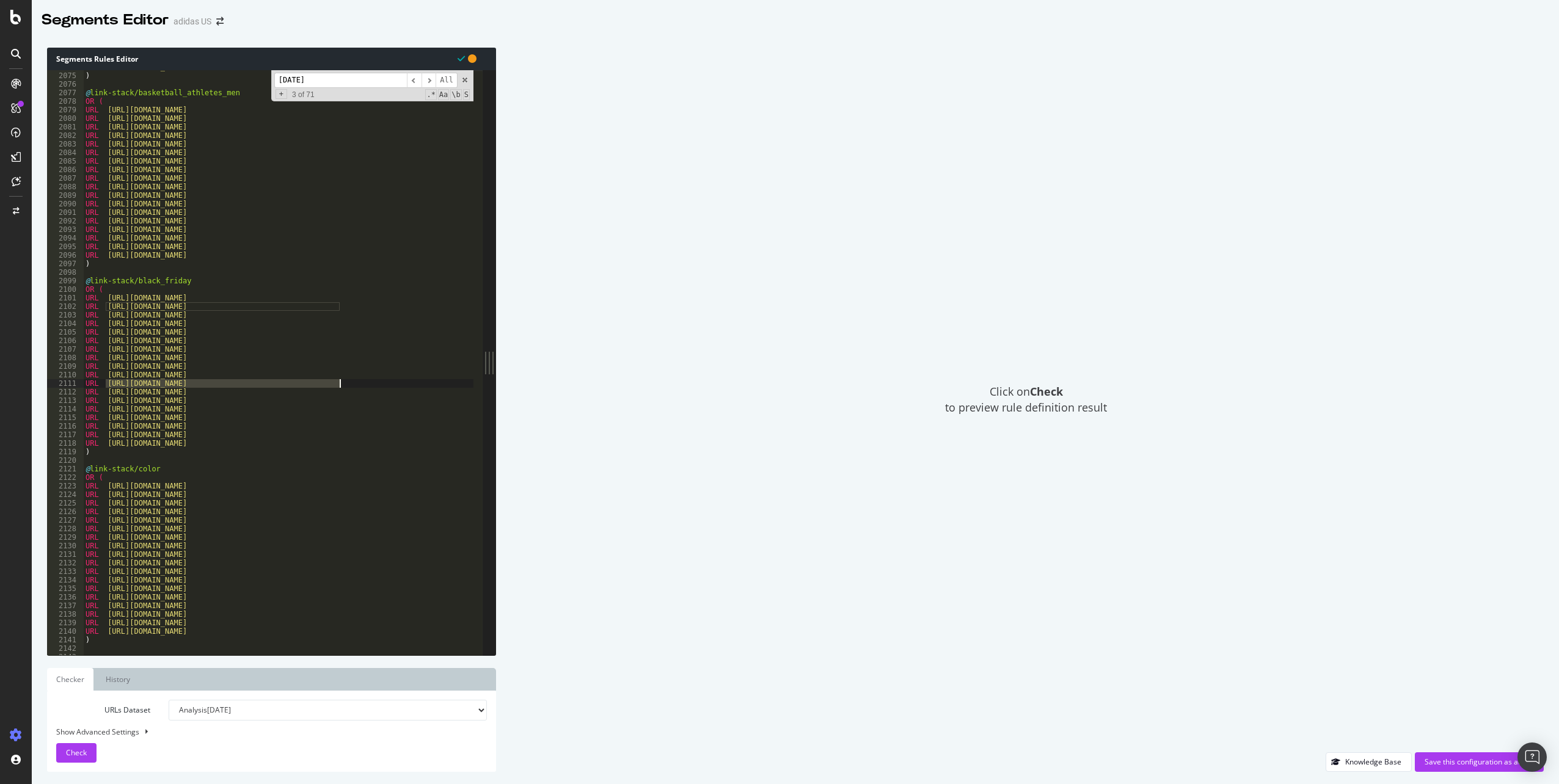
click at [366, 380] on div "URL [URL][DOMAIN_NAME] ) @ link-stack/basketball_athletes_men OR ( URL [URL][DO…" at bounding box center [1109, 359] width 2053 height 593
type textarea "URL [URL][DOMAIN_NAME]"
paste textarea "Cursor at row 2111"
drag, startPoint x: 106, startPoint y: 393, endPoint x: 336, endPoint y: 393, distance: 230.0
click at [336, 393] on div "URL [URL][DOMAIN_NAME] ) @ link-stack/basketball_athletes_men OR ( URL [URL][DO…" at bounding box center [1109, 359] width 2053 height 593
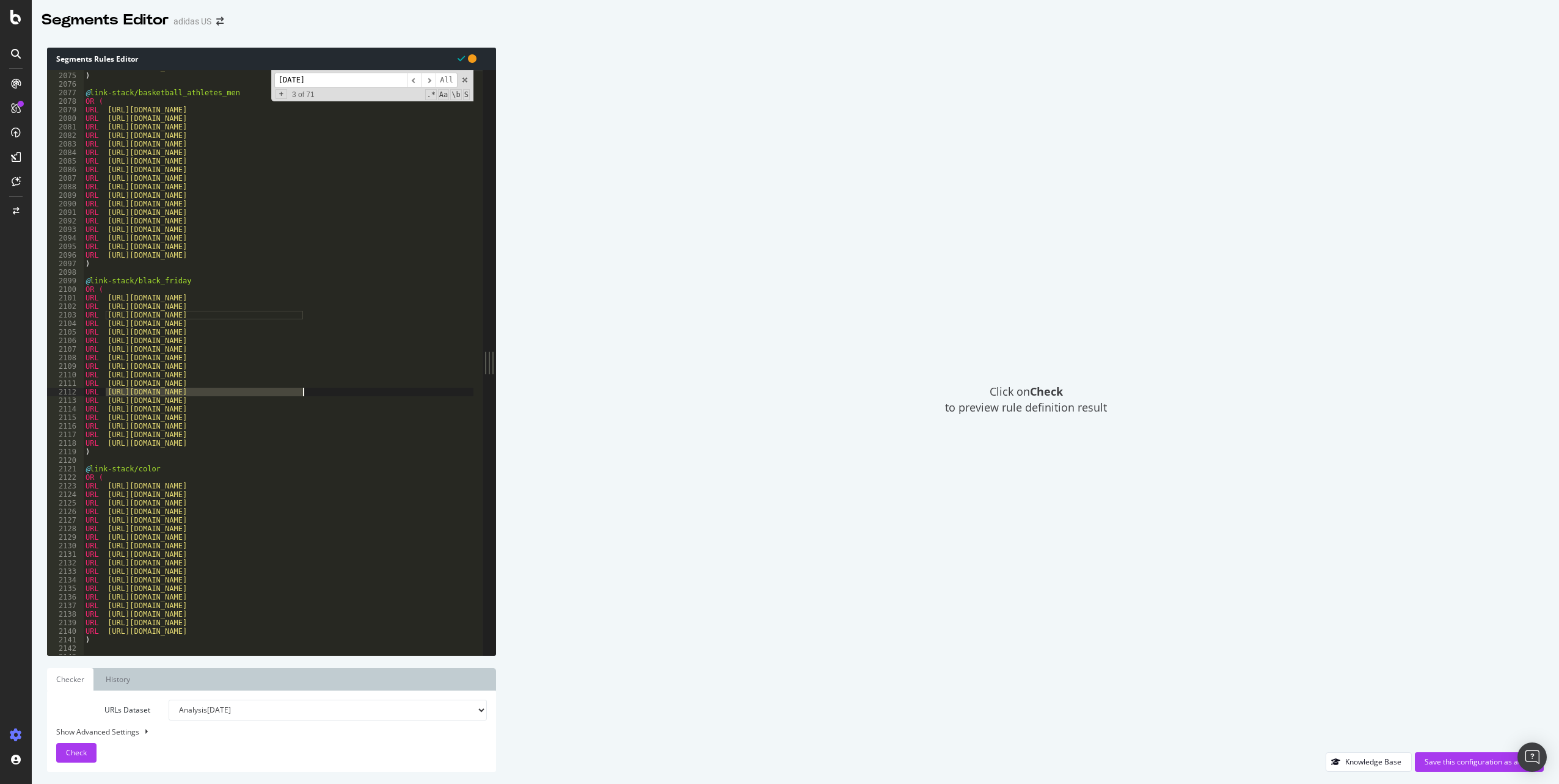
type textarea "URL [URL][DOMAIN_NAME]"
paste textarea "Cursor at row 2112"
drag, startPoint x: 138, startPoint y: 395, endPoint x: 92, endPoint y: 401, distance: 46.4
click at [138, 395] on div "URL [URL][DOMAIN_NAME] ) @ link-stack/basketball_athletes_men OR ( URL [URL][DO…" at bounding box center [1109, 359] width 2053 height 593
drag, startPoint x: 108, startPoint y: 401, endPoint x: 366, endPoint y: 402, distance: 258.0
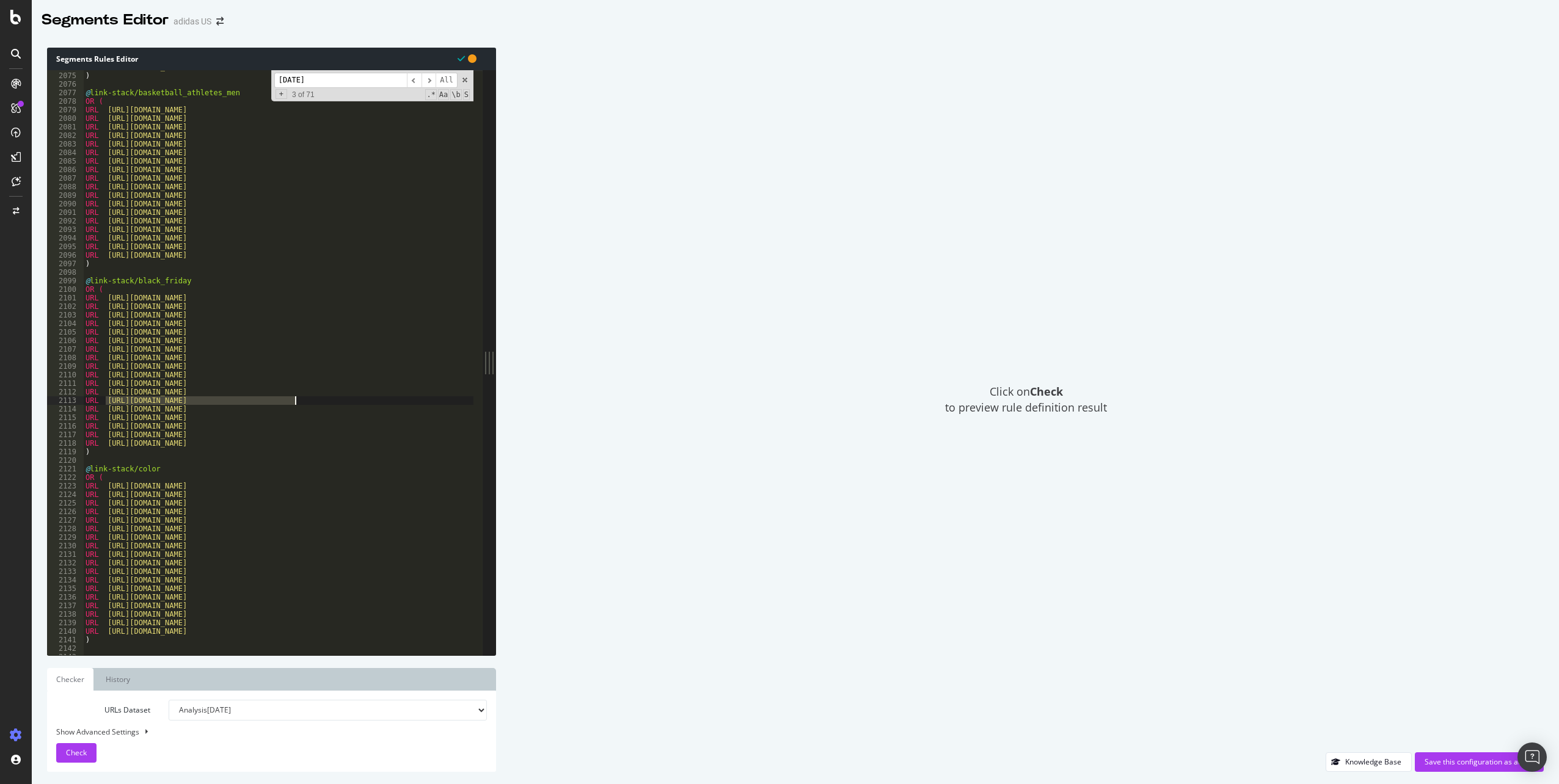
click at [366, 402] on div "URL [URL][DOMAIN_NAME] ) @ link-stack/basketball_athletes_men OR ( URL [URL][DO…" at bounding box center [1109, 359] width 2053 height 593
type textarea "URL [URL][DOMAIN_NAME]"
paste textarea "Cursor at row 2113"
drag, startPoint x: 105, startPoint y: 409, endPoint x: 341, endPoint y: 409, distance: 236.0
click at [341, 409] on div "URL [URL][DOMAIN_NAME] ) @ link-stack/basketball_athletes_men OR ( URL [URL][DO…" at bounding box center [1109, 359] width 2053 height 593
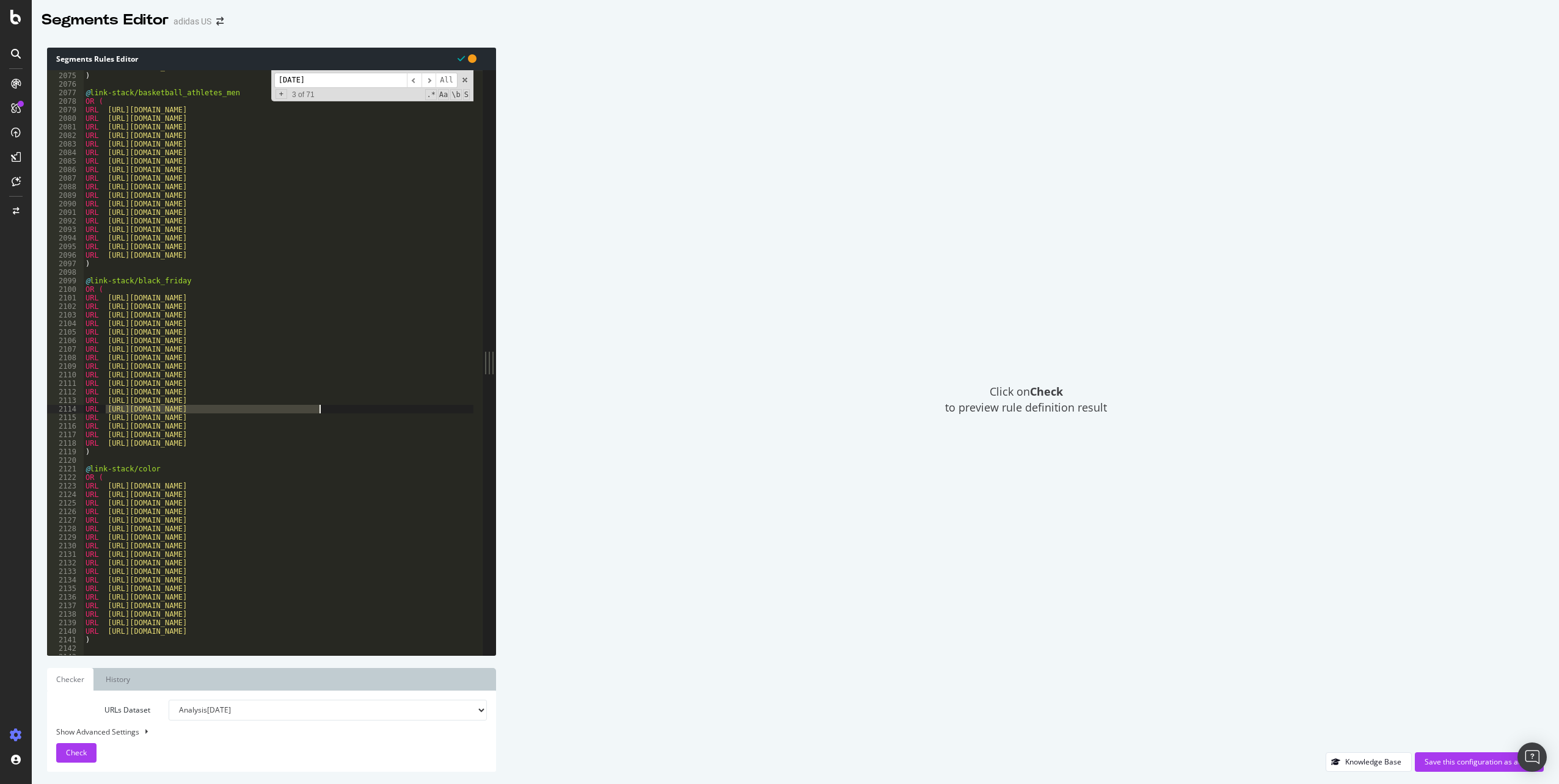
type textarea "URL [URL][DOMAIN_NAME]"
paste textarea "Cursor at row 2114"
drag, startPoint x: 105, startPoint y: 419, endPoint x: 382, endPoint y: 417, distance: 277.0
click at [382, 417] on div "URL [URL][DOMAIN_NAME] ) @ link-stack/basketball_athletes_men OR ( URL [URL][DO…" at bounding box center [1109, 359] width 2053 height 593
type textarea "URL [URL][DOMAIN_NAME]"
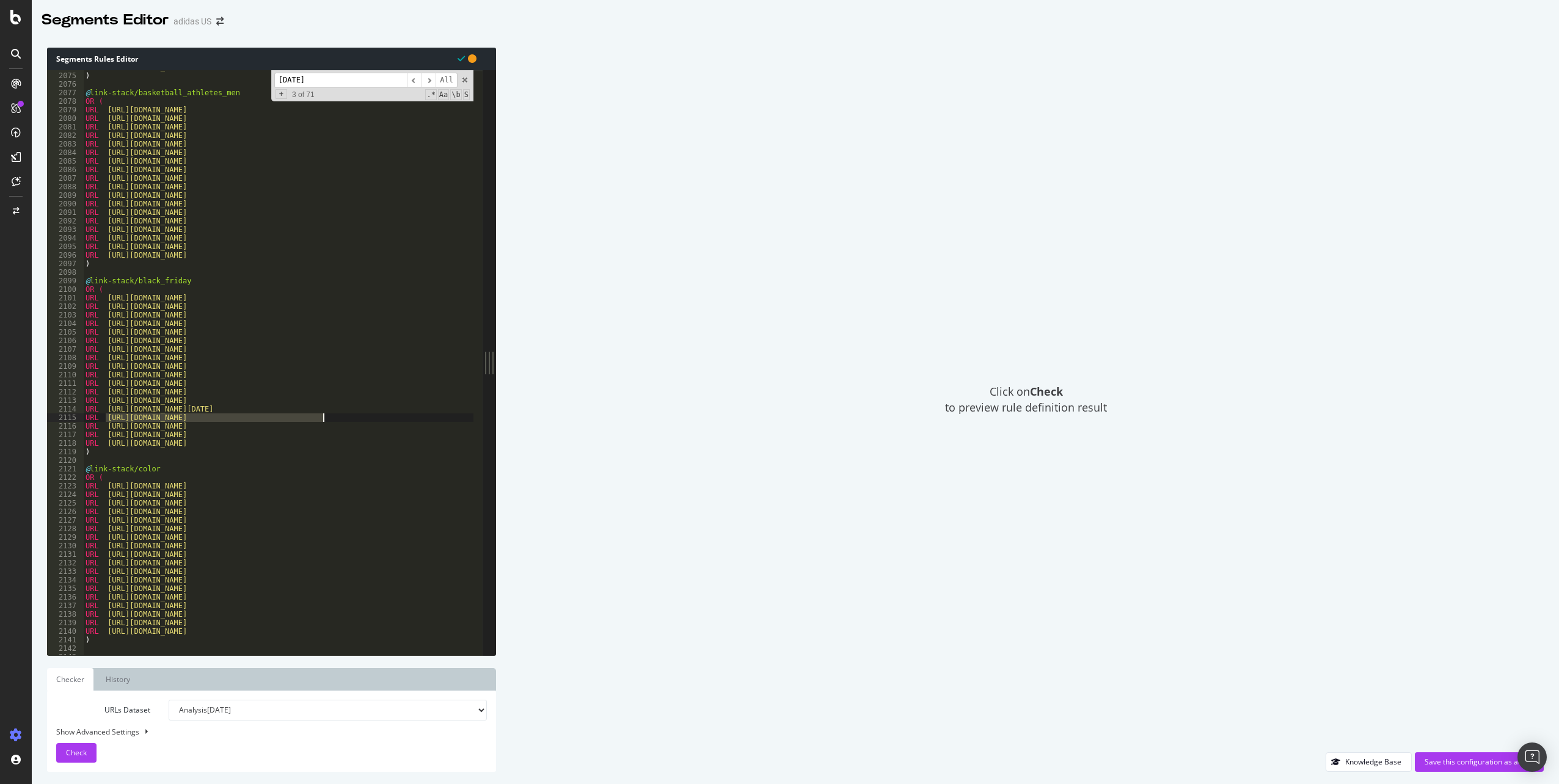
paste textarea "Cursor at row 2115"
drag, startPoint x: 108, startPoint y: 425, endPoint x: 357, endPoint y: 426, distance: 249.0
click at [357, 426] on div "URL [URL][DOMAIN_NAME] ) @ link-stack/basketball_athletes_men OR ( URL [URL][DO…" at bounding box center [1109, 359] width 2053 height 593
type textarea "URL [URL][DOMAIN_NAME]"
paste textarea "Cursor at row 2116"
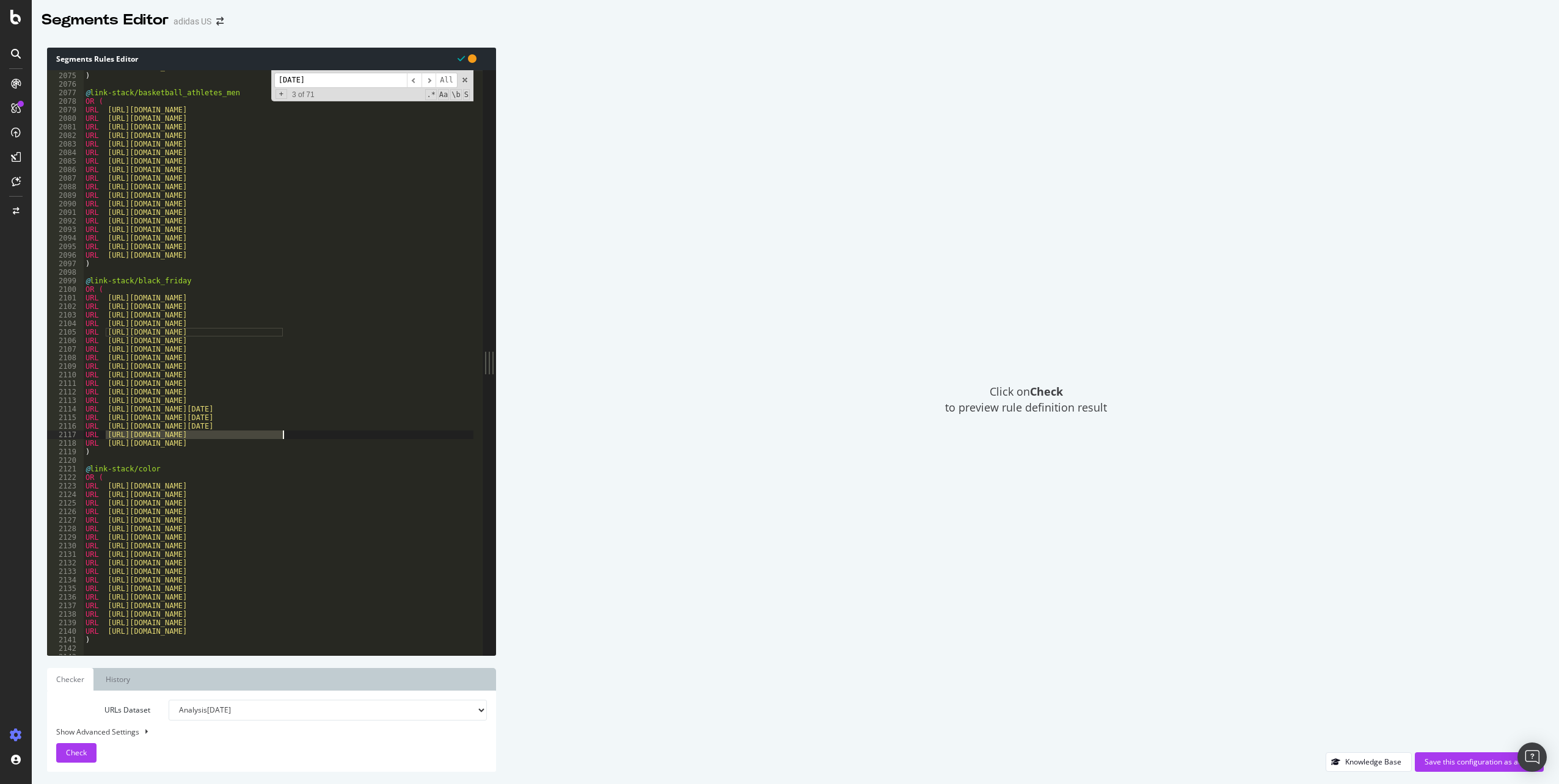
drag, startPoint x: 106, startPoint y: 434, endPoint x: 331, endPoint y: 436, distance: 225.0
click at [331, 436] on div "URL [URL][DOMAIN_NAME] ) @ link-stack/basketball_athletes_men OR ( URL [URL][DO…" at bounding box center [1109, 359] width 2053 height 593
type textarea "URL [URL][DOMAIN_NAME]"
paste textarea "Cursor at row 2117"
drag, startPoint x: 106, startPoint y: 442, endPoint x: 348, endPoint y: 440, distance: 242.0
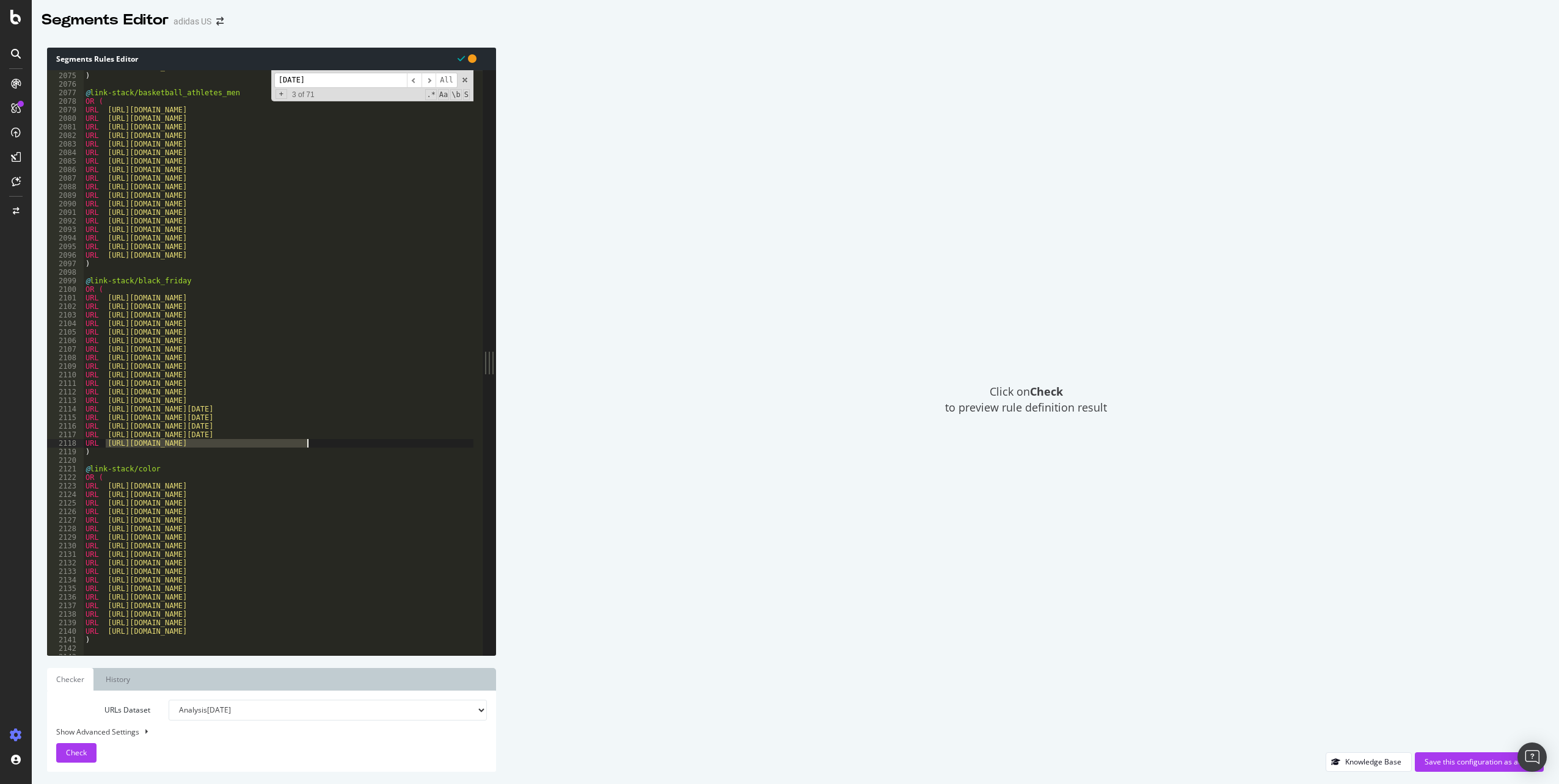
click at [348, 440] on div "URL [URL][DOMAIN_NAME] ) @ link-stack/basketball_athletes_men OR ( URL [URL][DO…" at bounding box center [1109, 359] width 2053 height 593
type textarea "URL [URL][DOMAIN_NAME]"
paste textarea "Cursor at row 2118"
type textarea "URL [URL][DOMAIN_NAME][DATE]"
click at [76, 755] on span "Check" at bounding box center [76, 753] width 21 height 10
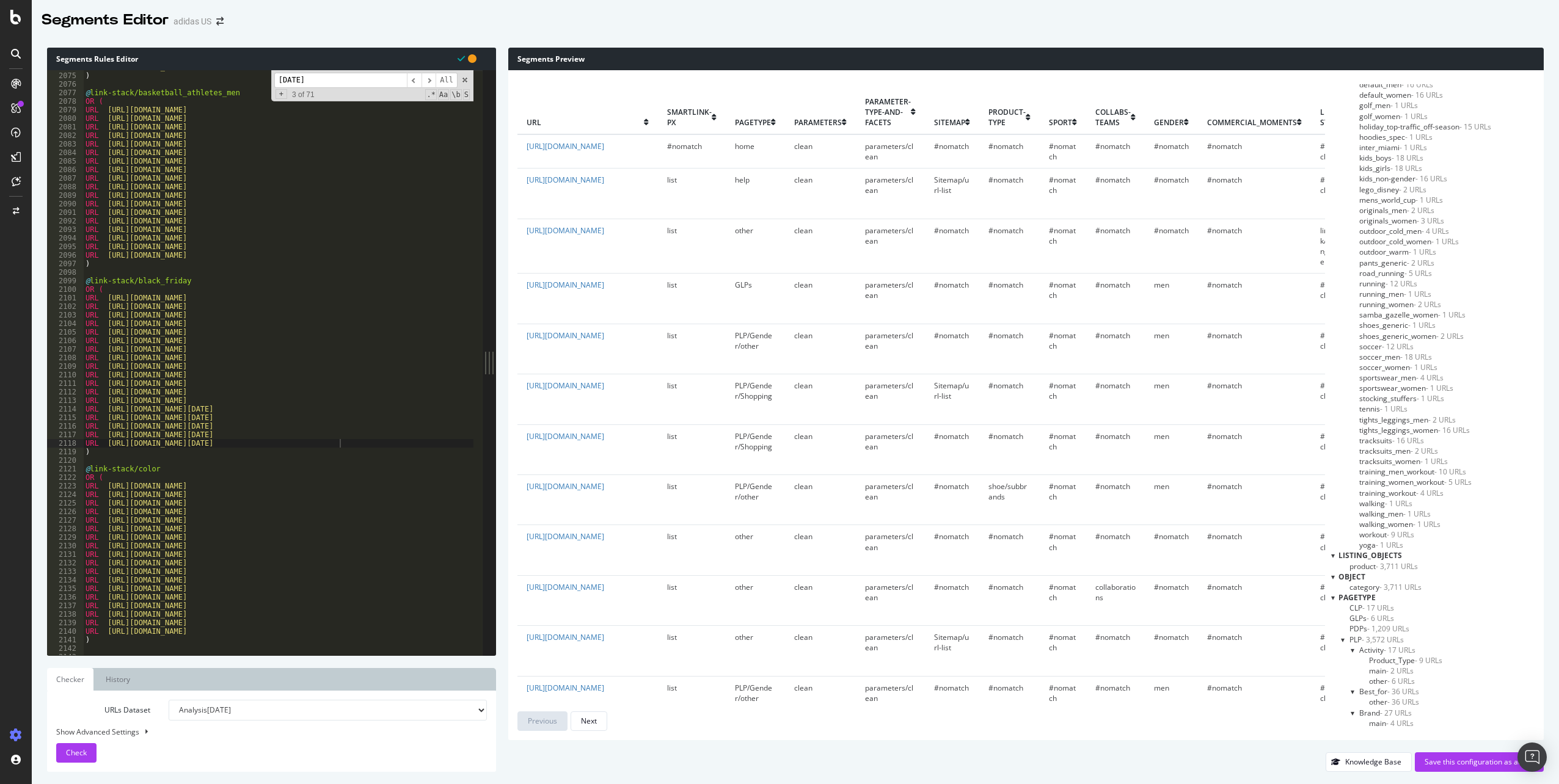
scroll to position [511, 0]
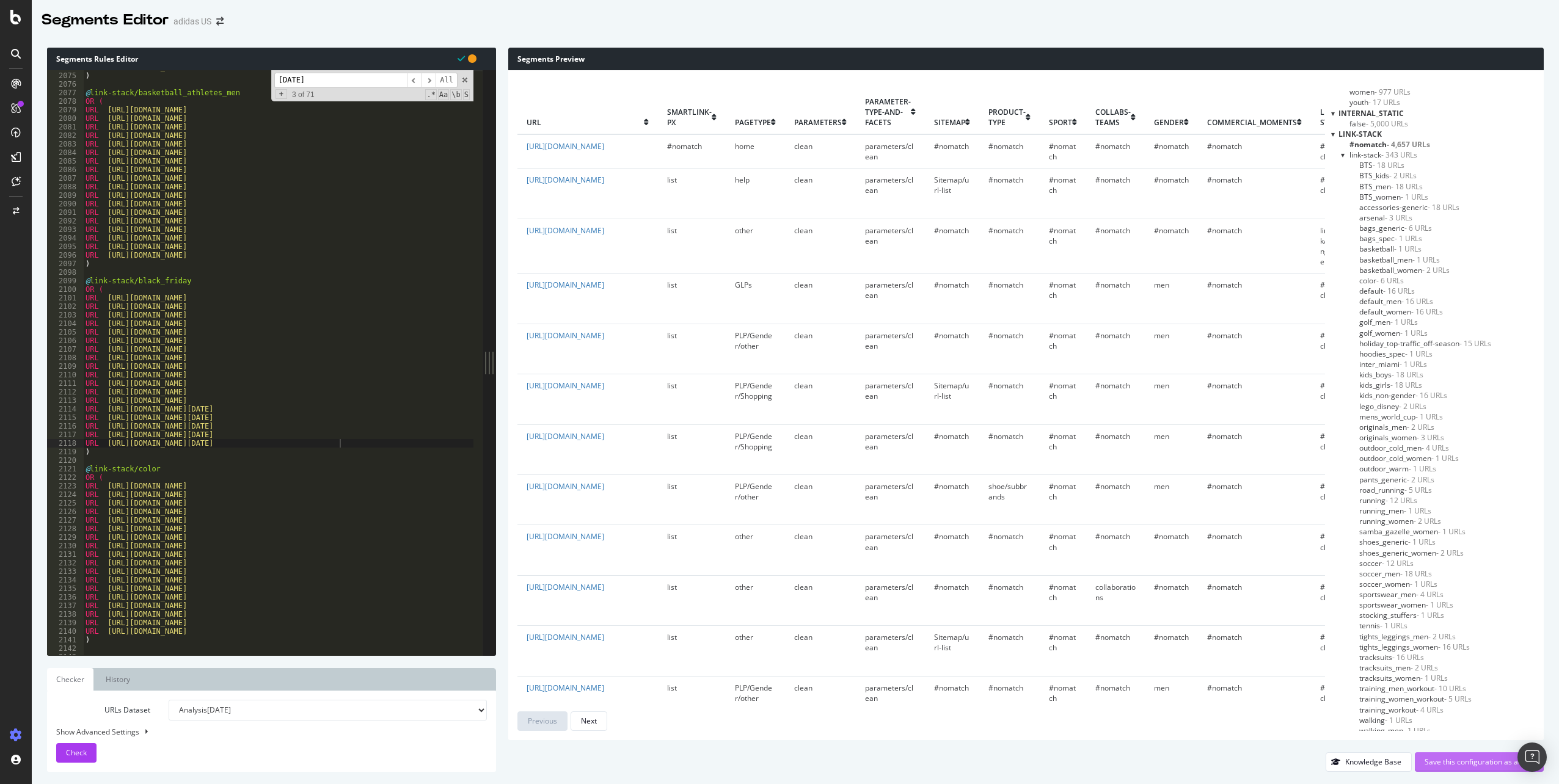
click at [1457, 769] on div "Save this configuration as active" at bounding box center [1479, 762] width 109 height 18
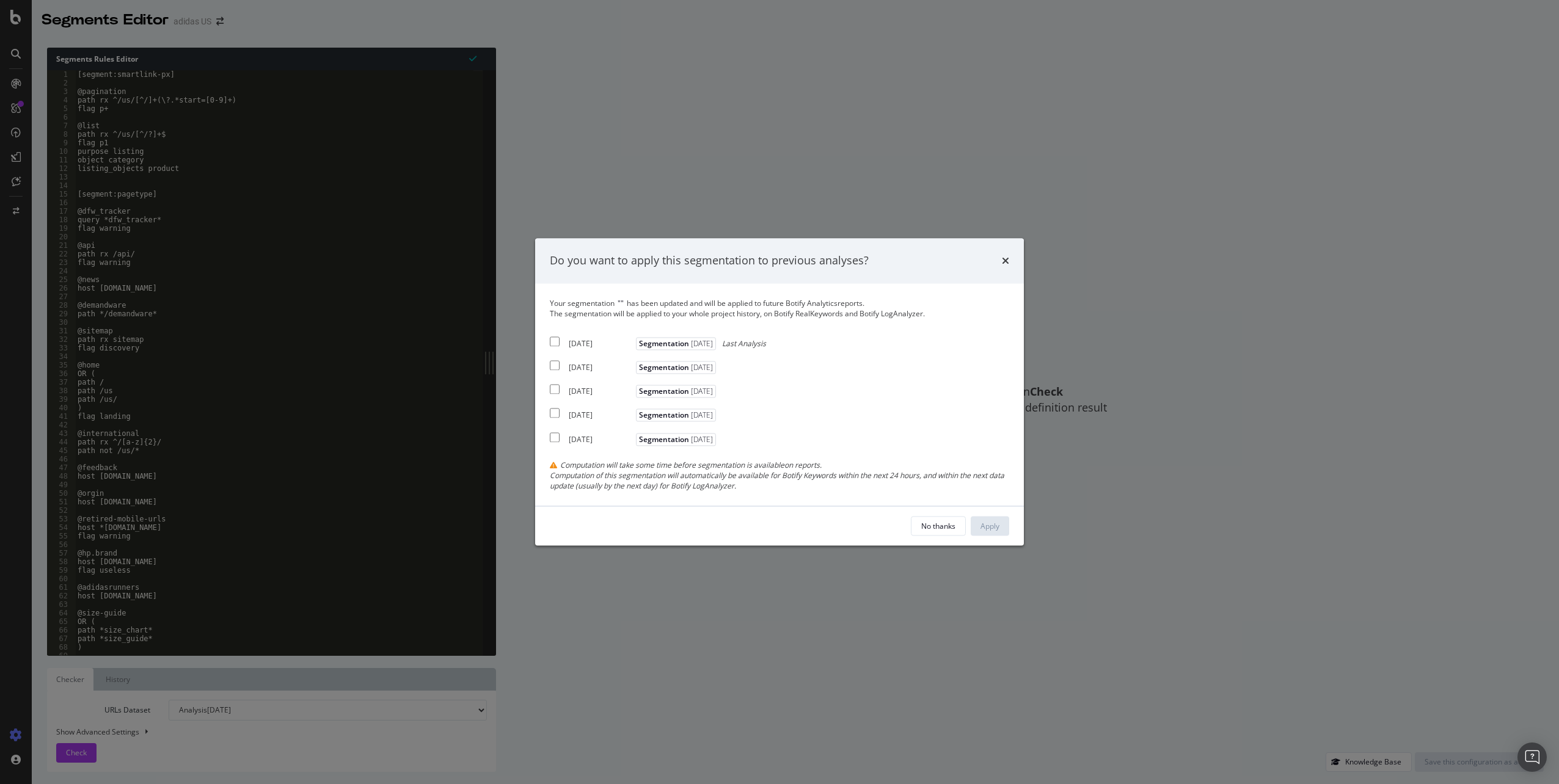
click at [558, 346] on input "modal" at bounding box center [555, 342] width 10 height 10
checkbox input "true"
click at [556, 367] on input "modal" at bounding box center [555, 366] width 10 height 10
checkbox input "true"
click at [553, 391] on input "modal" at bounding box center [555, 390] width 10 height 10
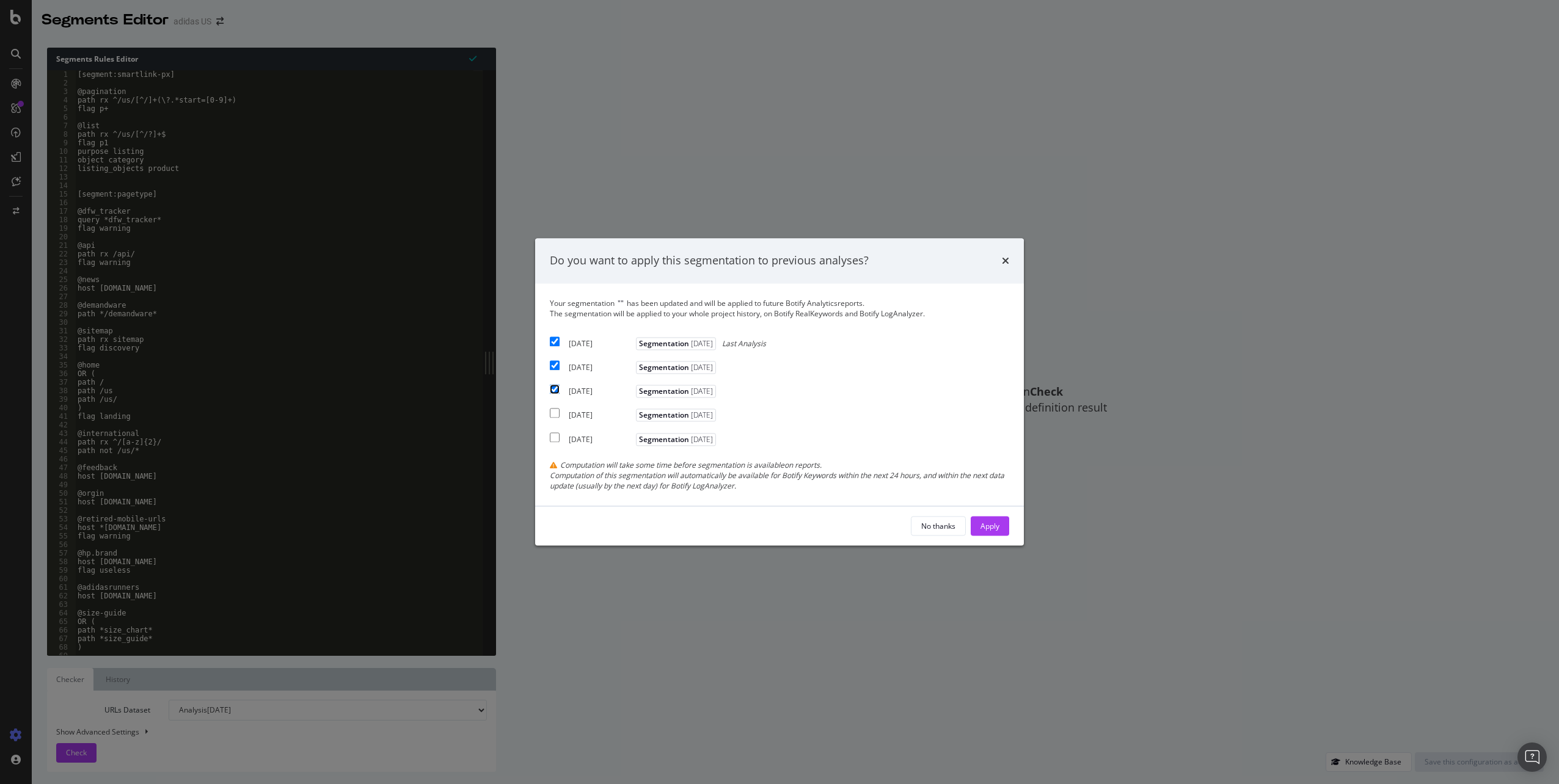
checkbox input "true"
click at [997, 528] on div "Apply" at bounding box center [990, 526] width 19 height 10
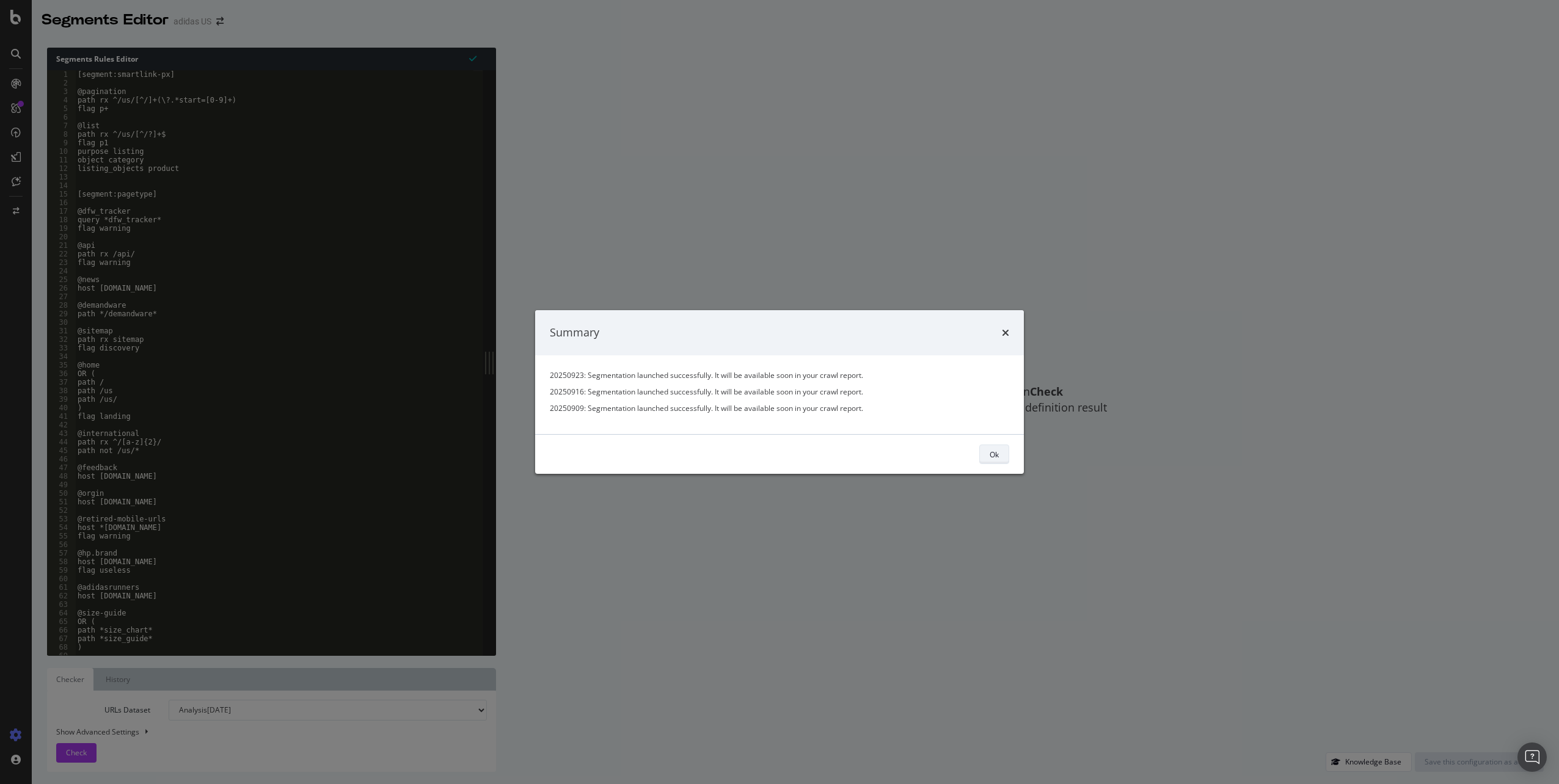
click at [990, 453] on div "Ok" at bounding box center [994, 453] width 9 height 10
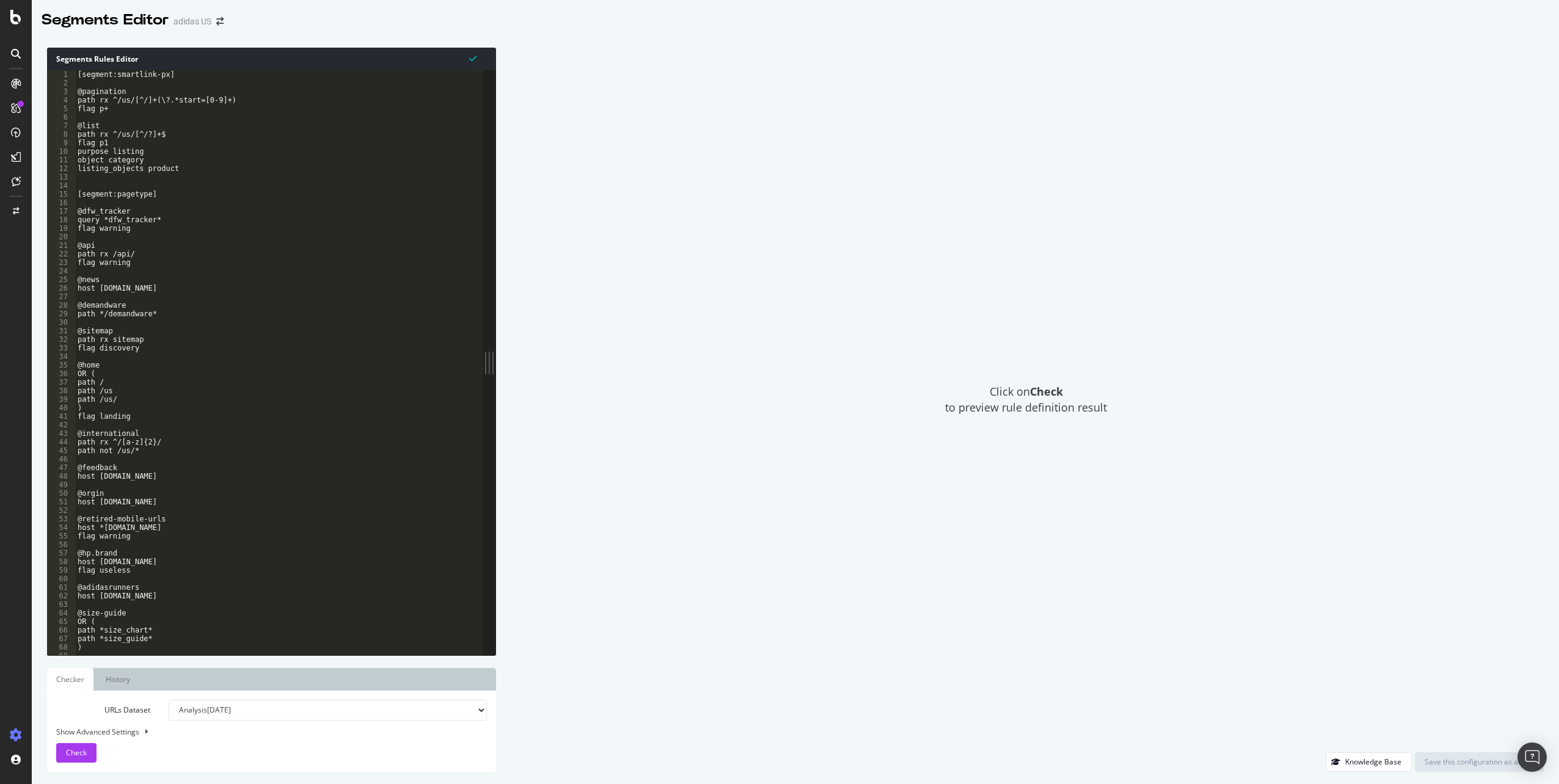
click at [185, 21] on div "adidas US" at bounding box center [192, 21] width 38 height 12
click at [216, 22] on span at bounding box center [220, 21] width 17 height 8
click at [221, 24] on icon "arrow-right-arrow-left" at bounding box center [220, 21] width 7 height 8
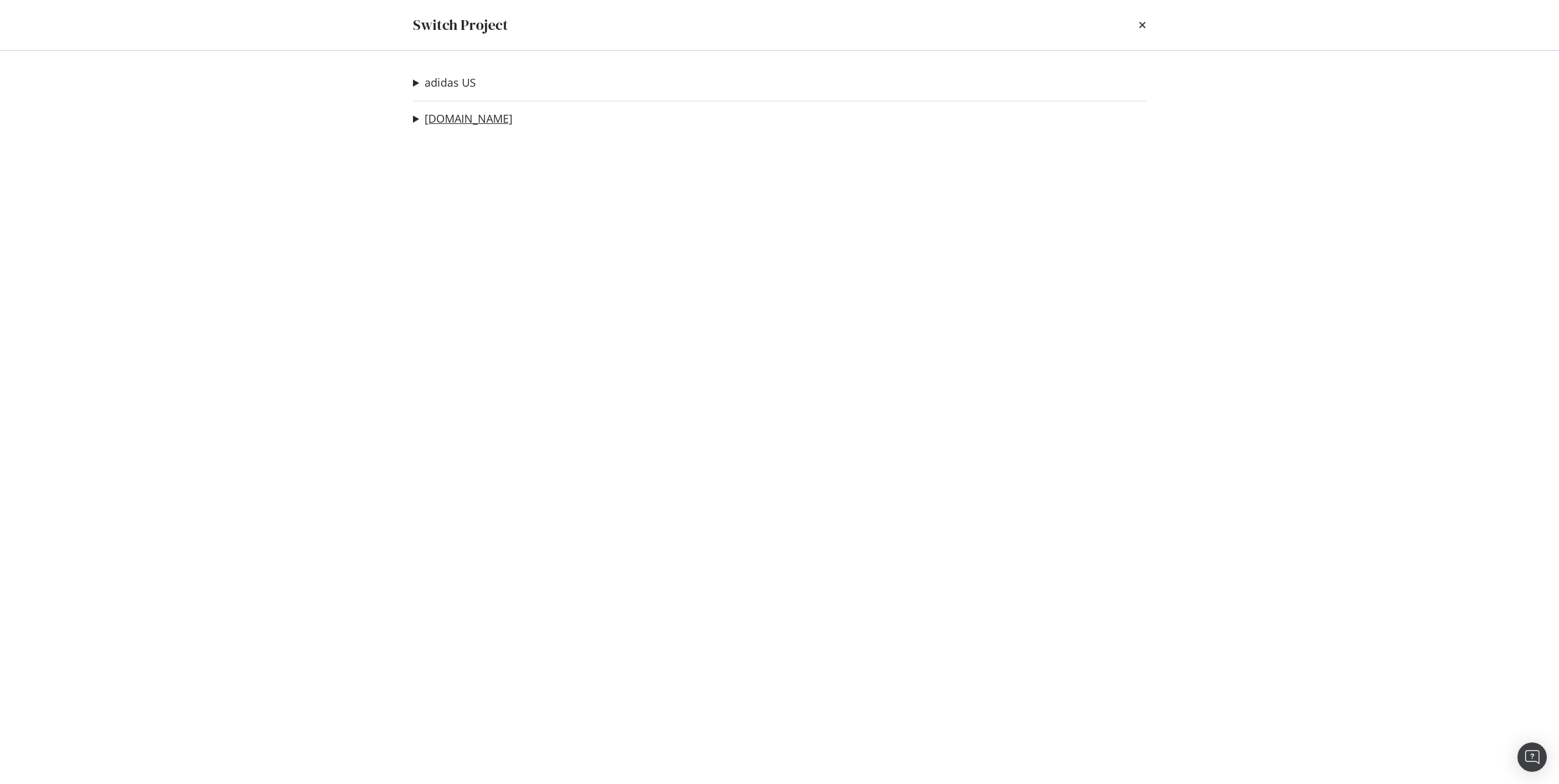
click at [434, 116] on link "[DOMAIN_NAME]" at bounding box center [468, 119] width 88 height 13
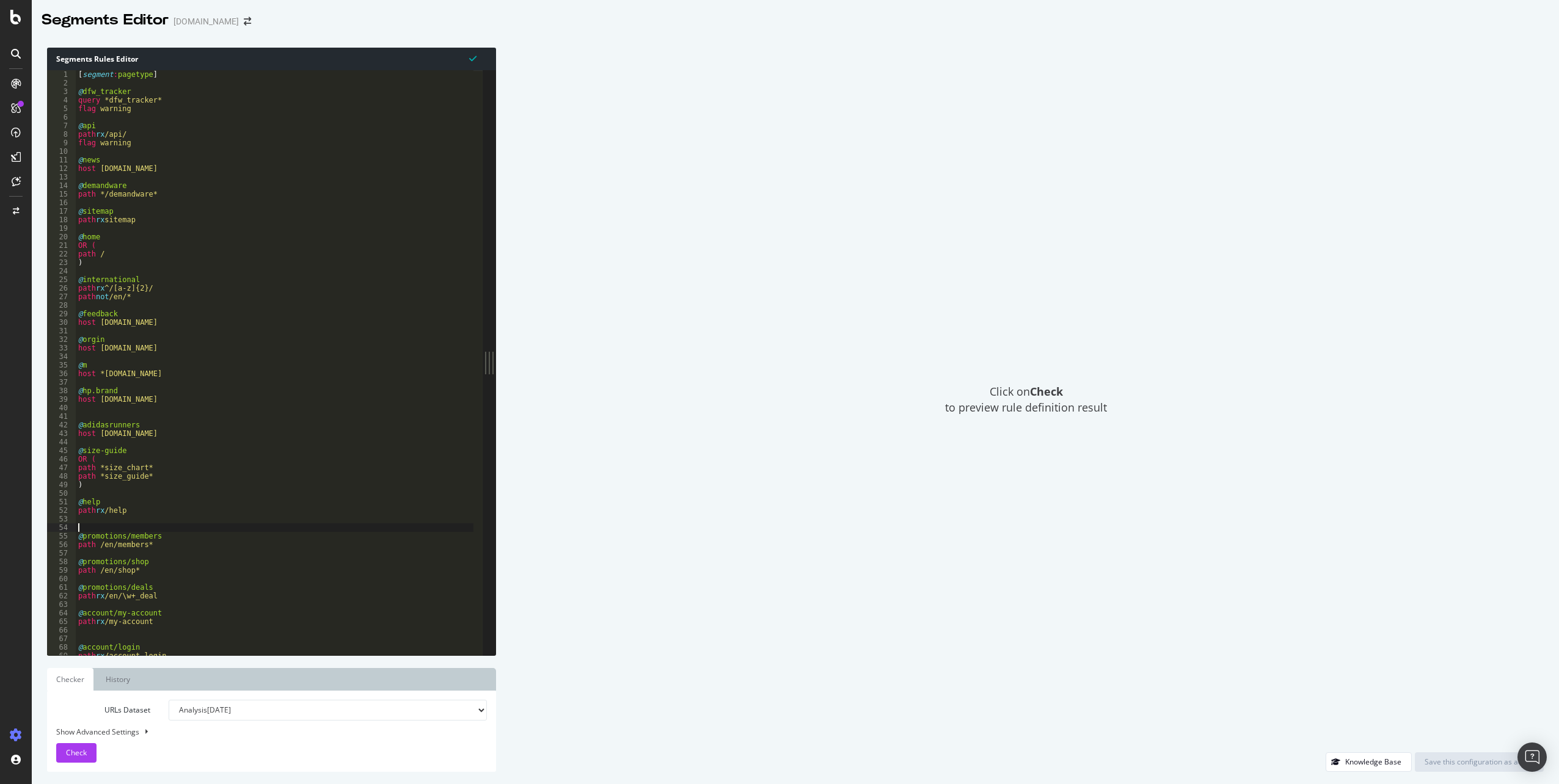
click at [211, 525] on div "[ segment : pagetype ] @ dfw_tracker query *dfw_tracker* flag warning @ api pat…" at bounding box center [1102, 367] width 2053 height 593
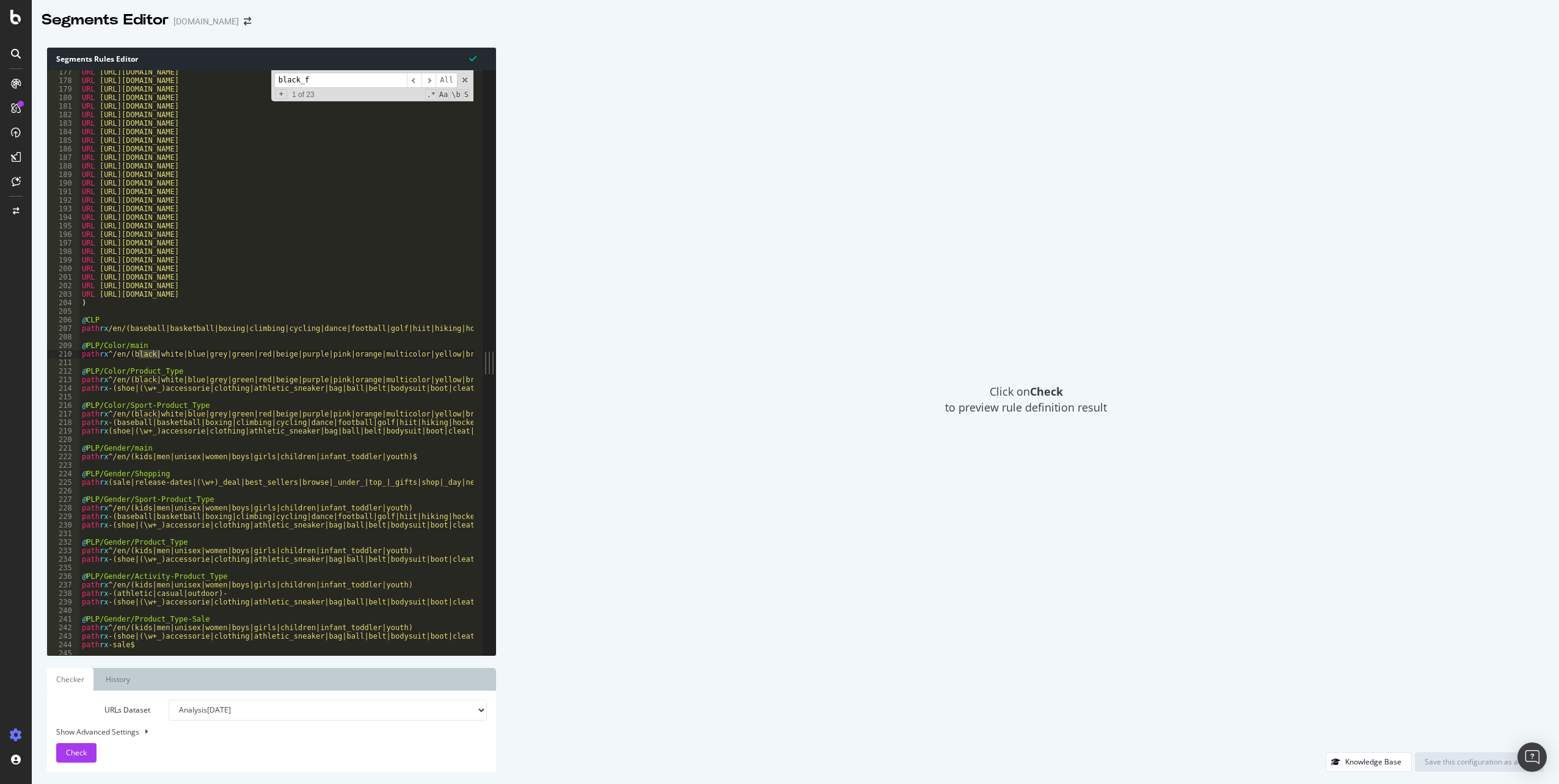
scroll to position [2302, 0]
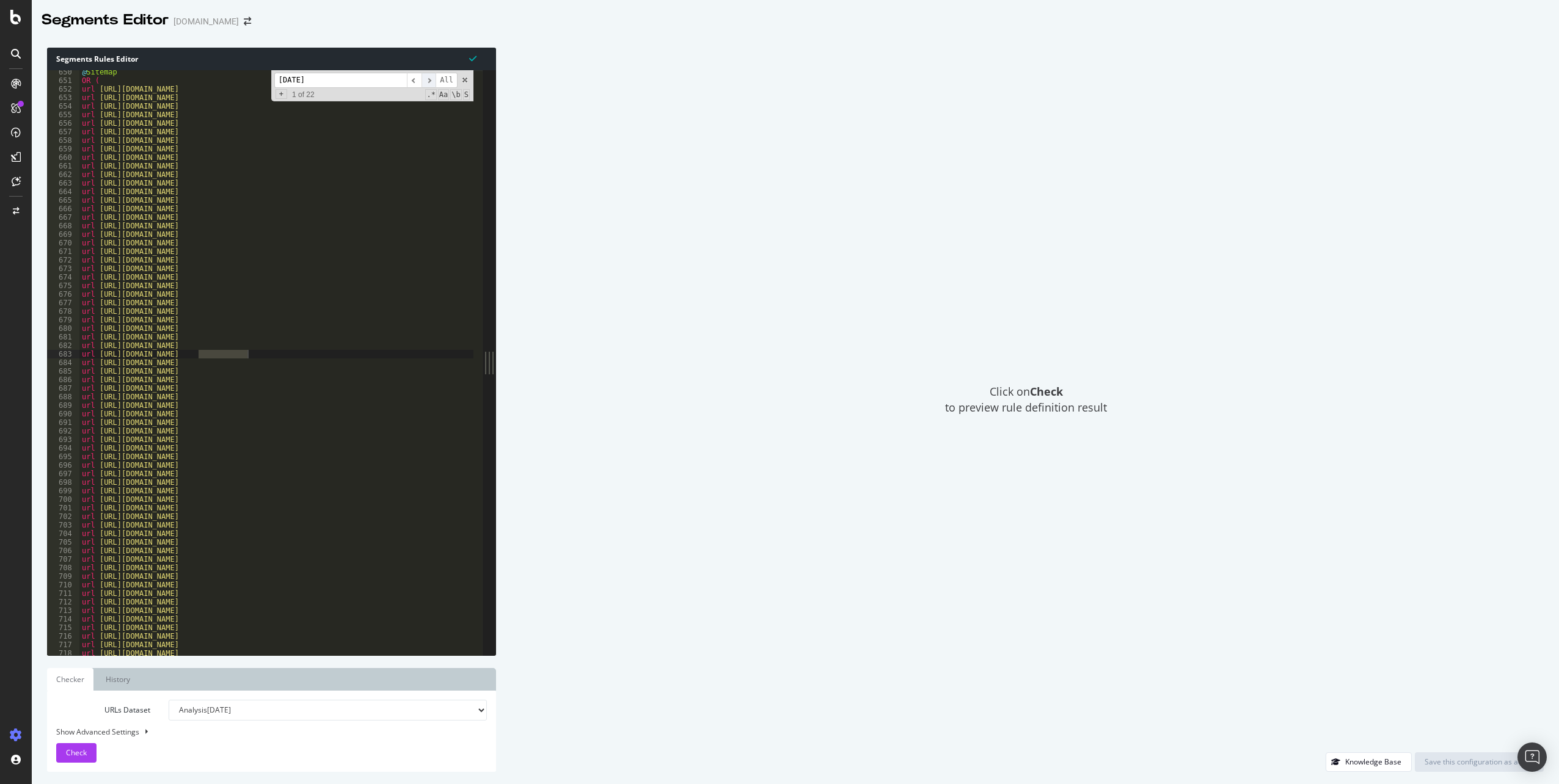
click at [429, 82] on span "​" at bounding box center [429, 80] width 15 height 15
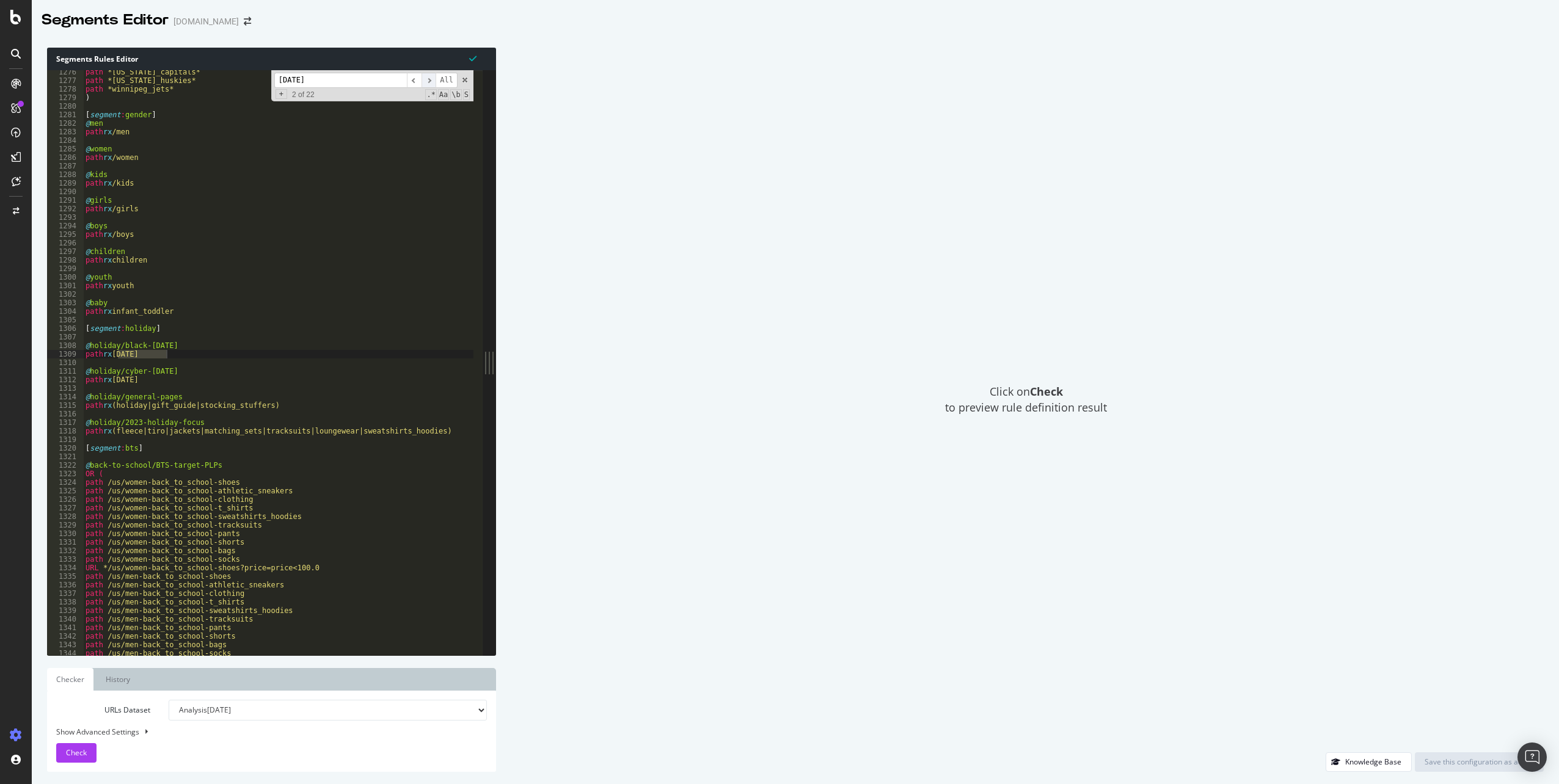
click at [429, 82] on span "​" at bounding box center [429, 80] width 15 height 15
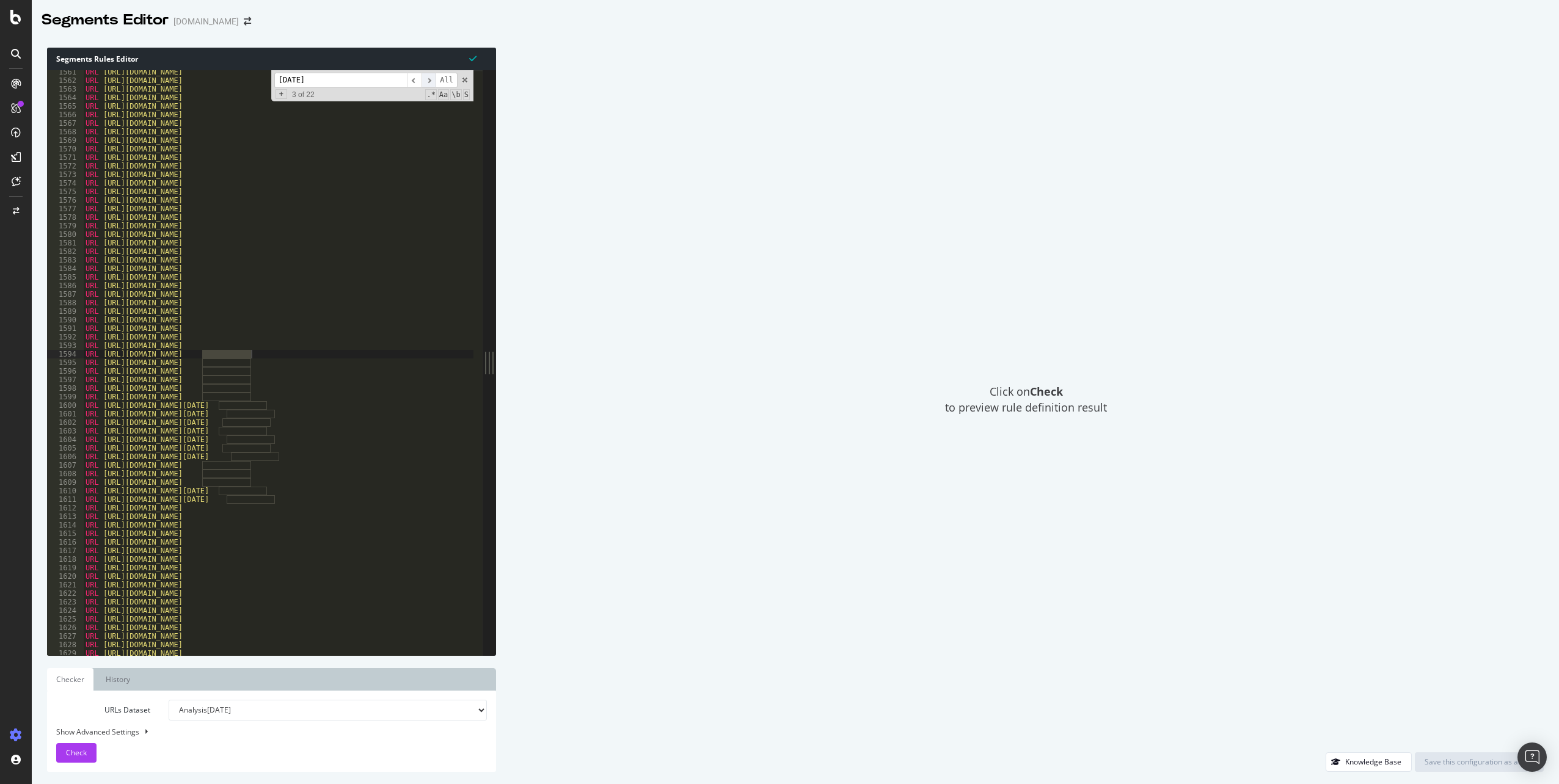
scroll to position [5531, 0]
click at [429, 82] on span "​" at bounding box center [429, 80] width 15 height 15
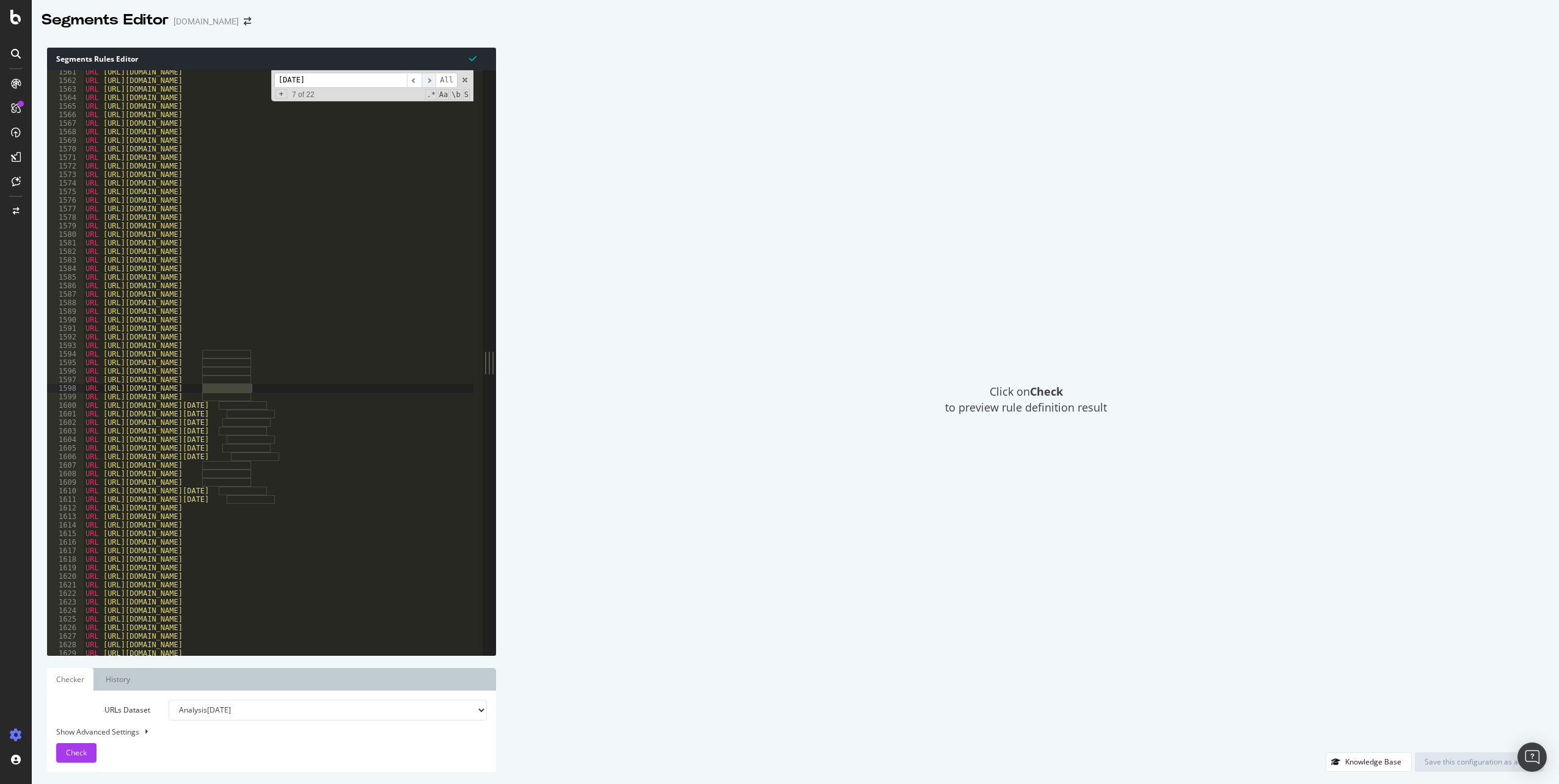
click at [429, 82] on span "​" at bounding box center [429, 80] width 15 height 15
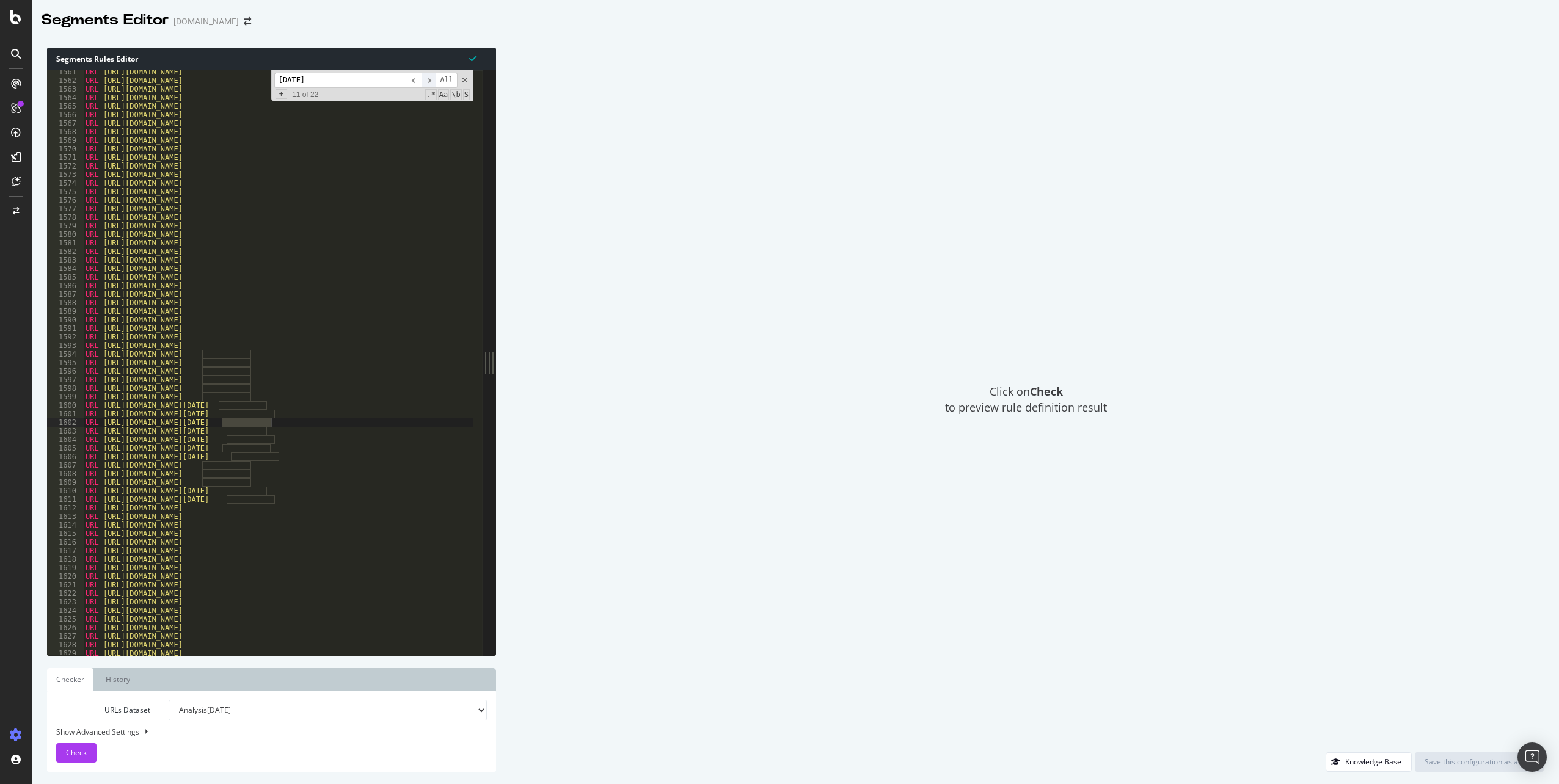
click at [429, 82] on span "​" at bounding box center [429, 80] width 15 height 15
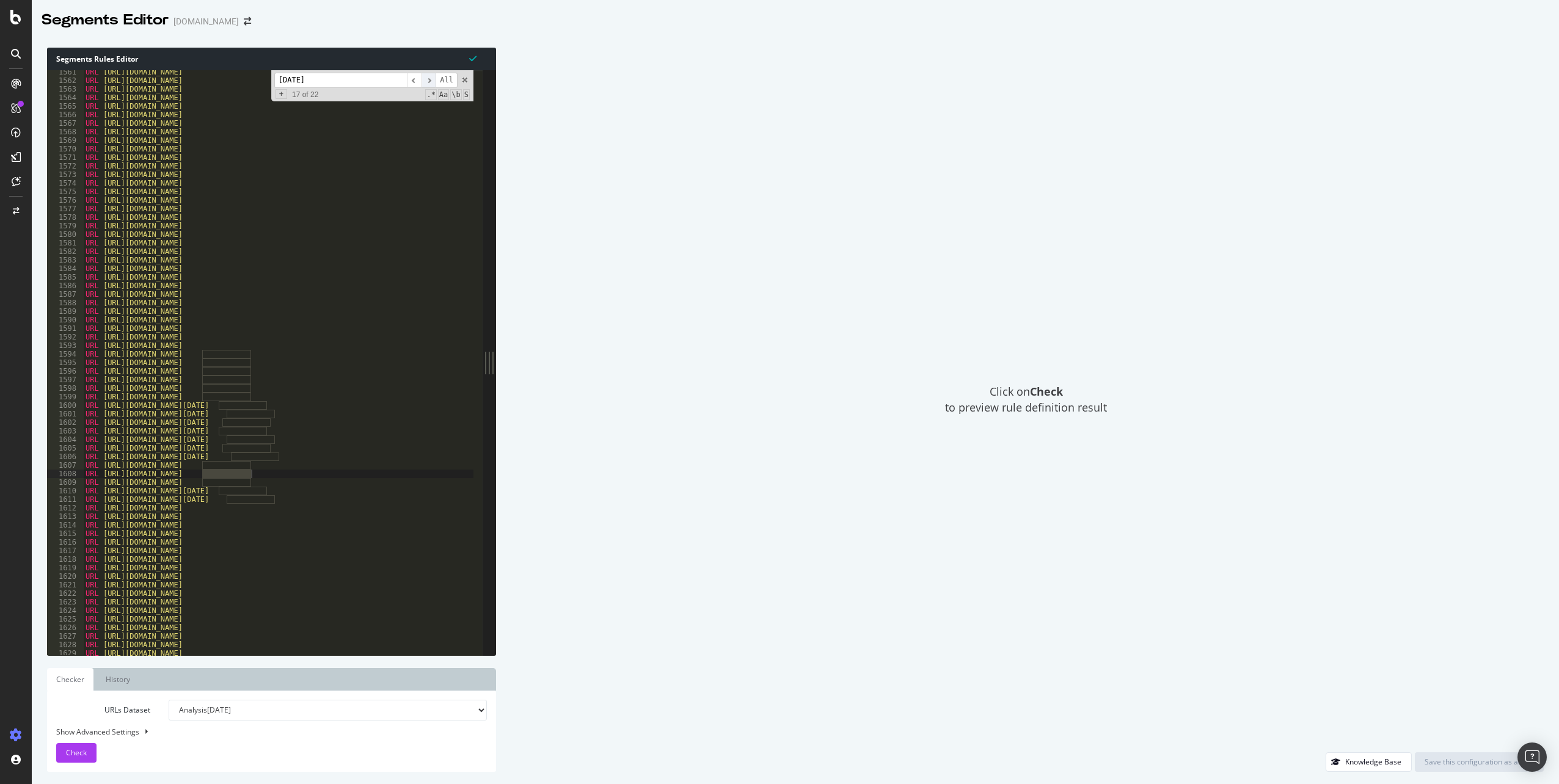
click at [429, 82] on span "​" at bounding box center [429, 80] width 15 height 15
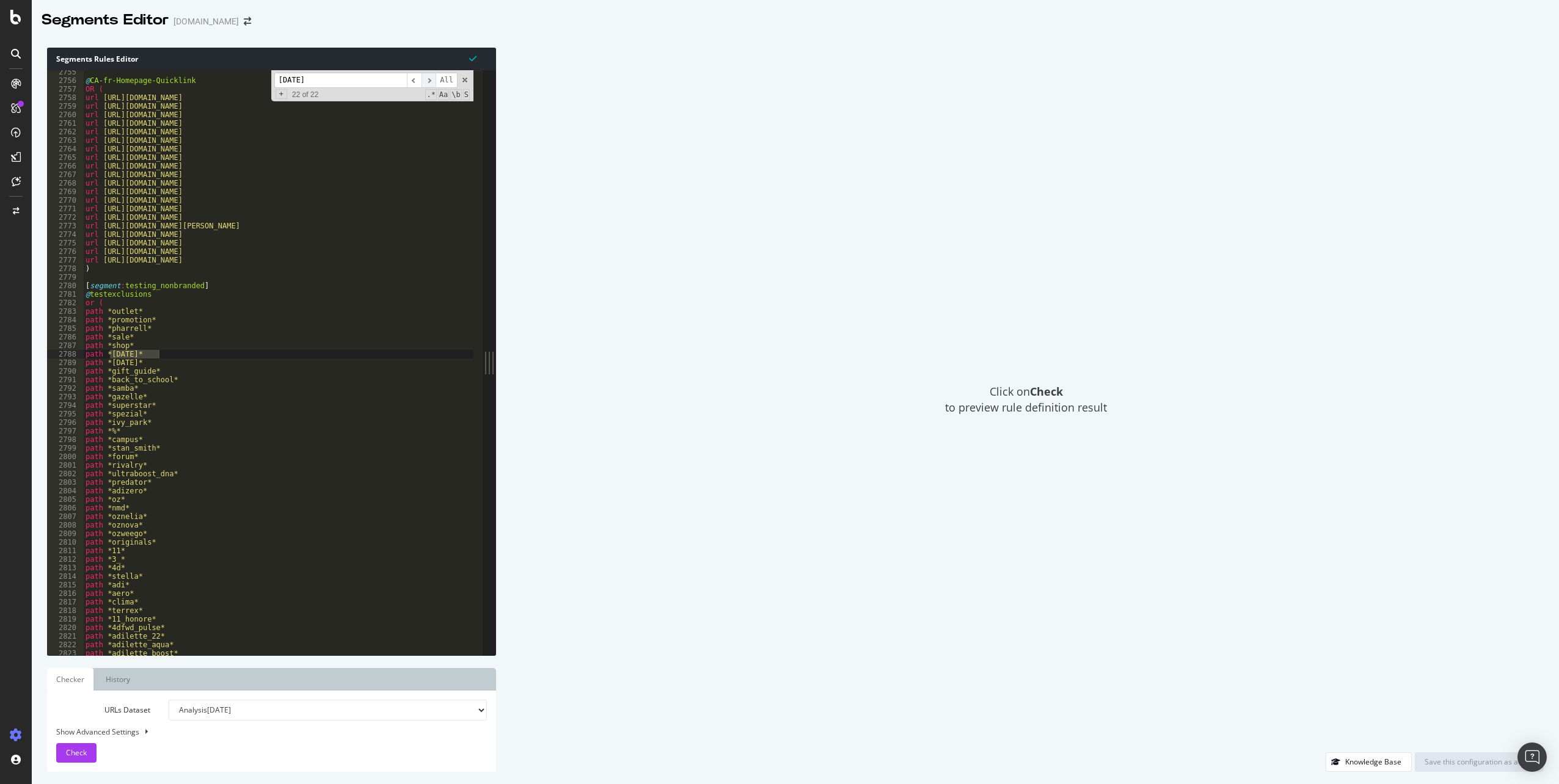
scroll to position [9764, 0]
click at [415, 84] on span "​" at bounding box center [414, 80] width 15 height 15
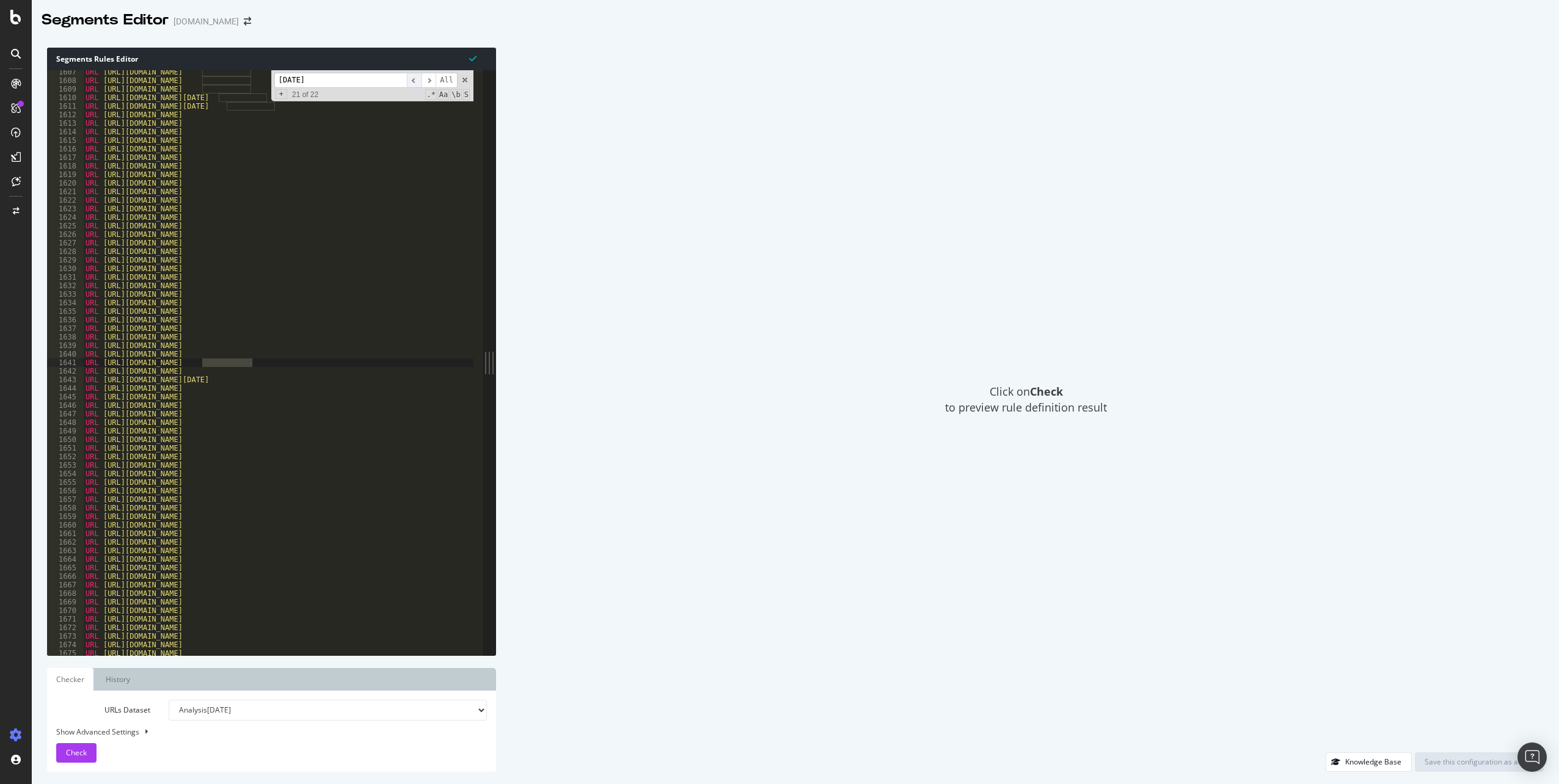
scroll to position [5694, 0]
click at [429, 84] on span "​" at bounding box center [429, 80] width 15 height 15
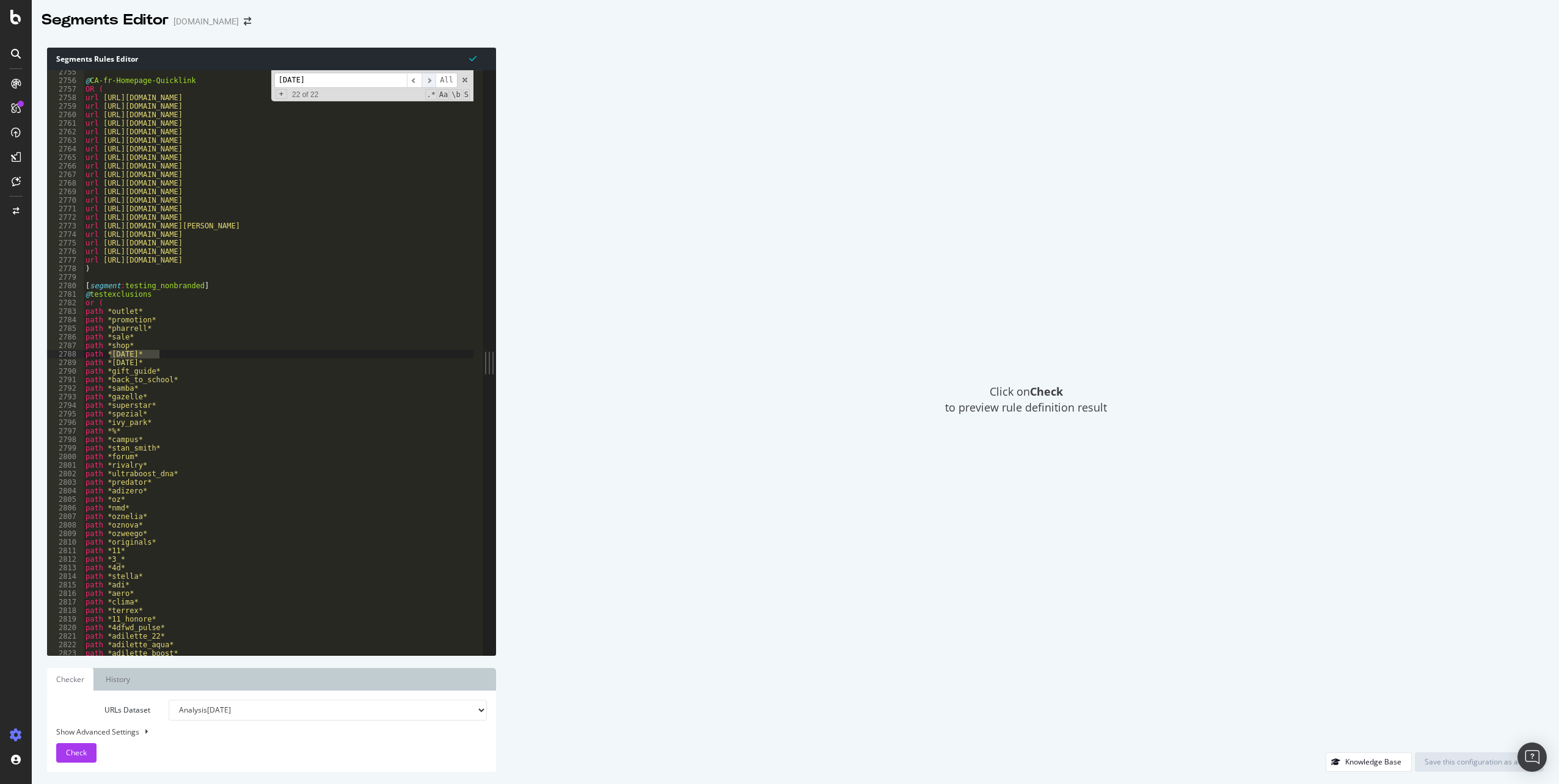
scroll to position [9764, 0]
click at [429, 84] on span "​" at bounding box center [429, 80] width 15 height 15
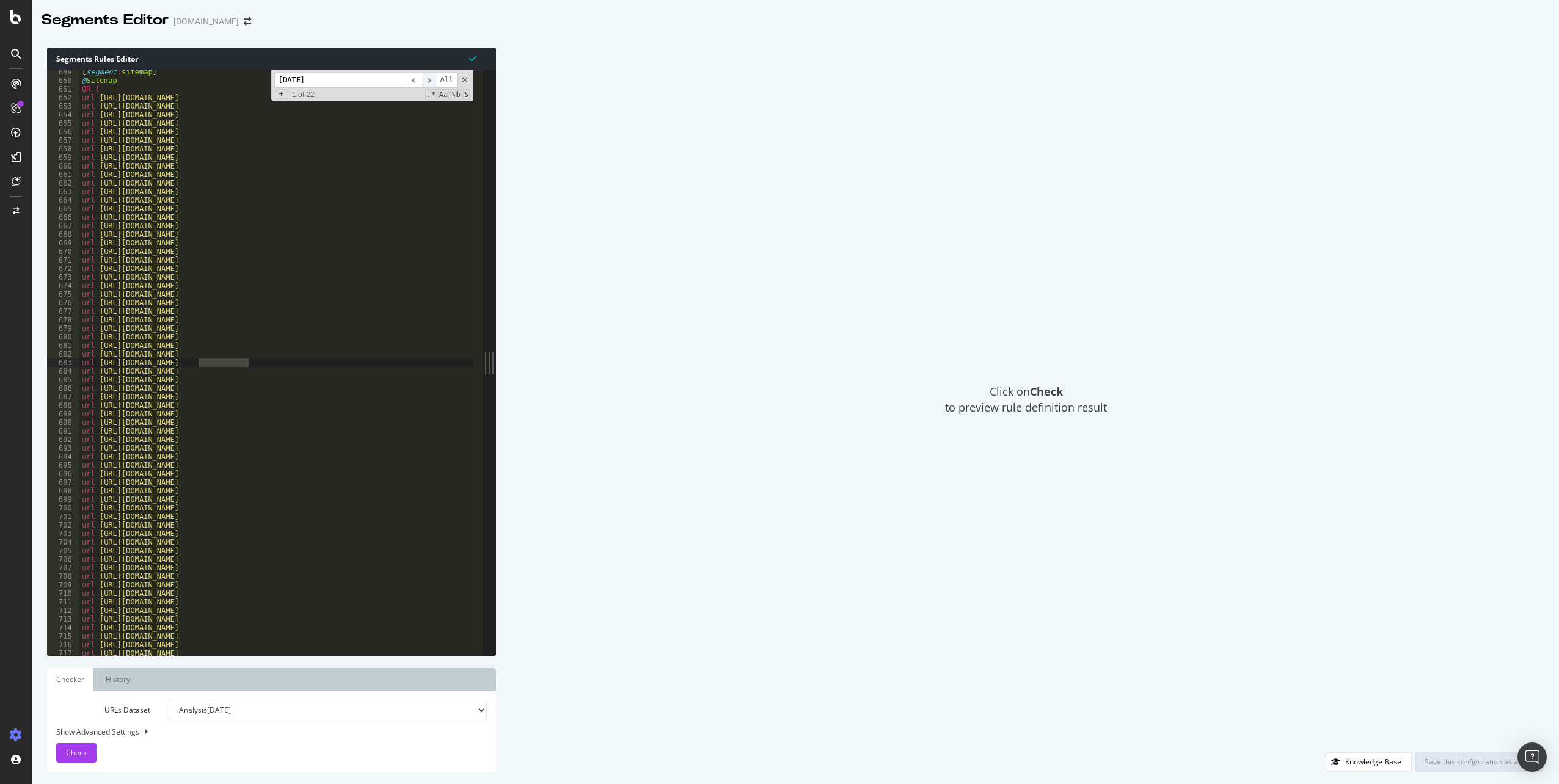
click at [429, 84] on span "​" at bounding box center [429, 80] width 15 height 15
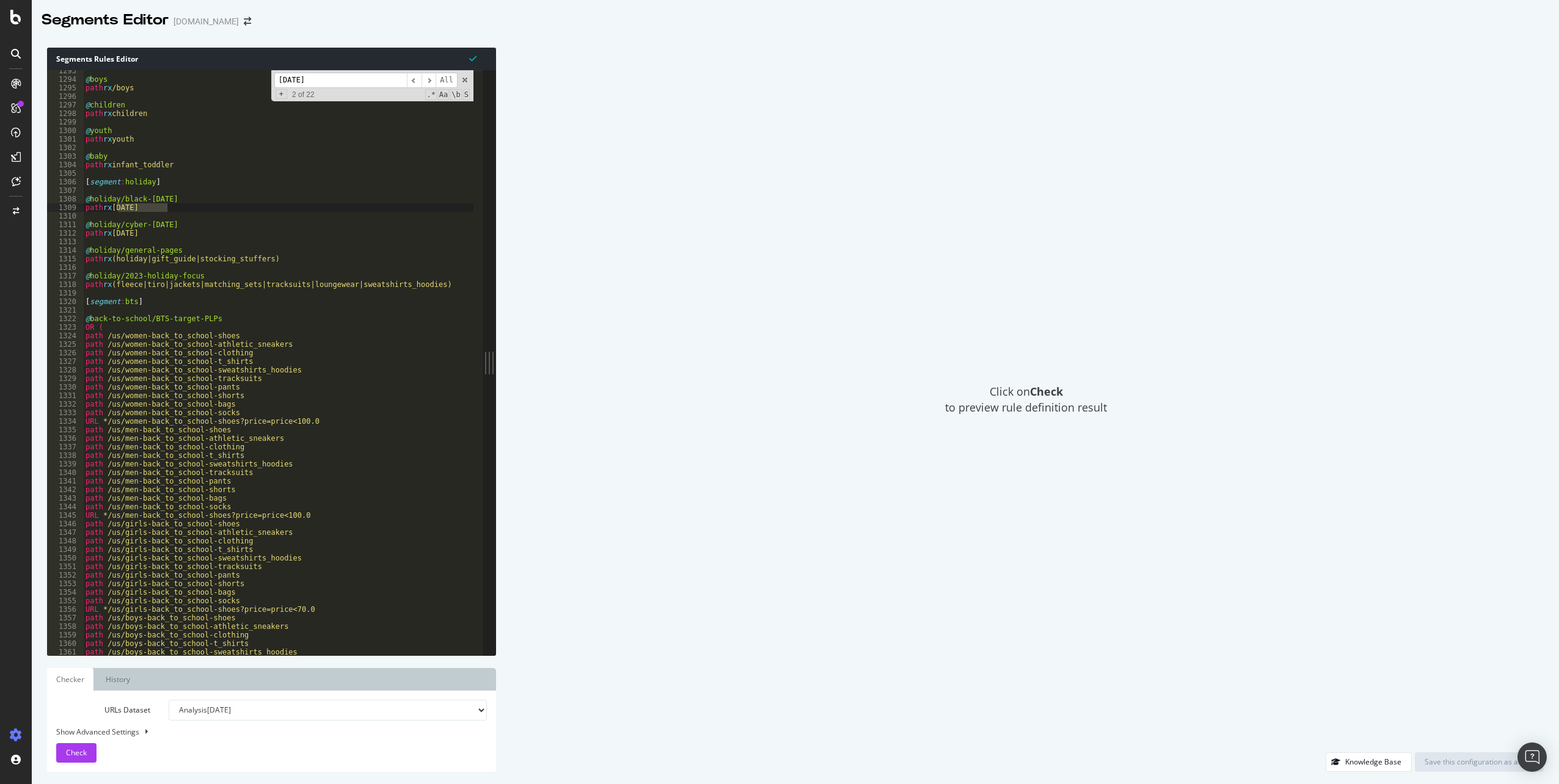
scroll to position [4643, 0]
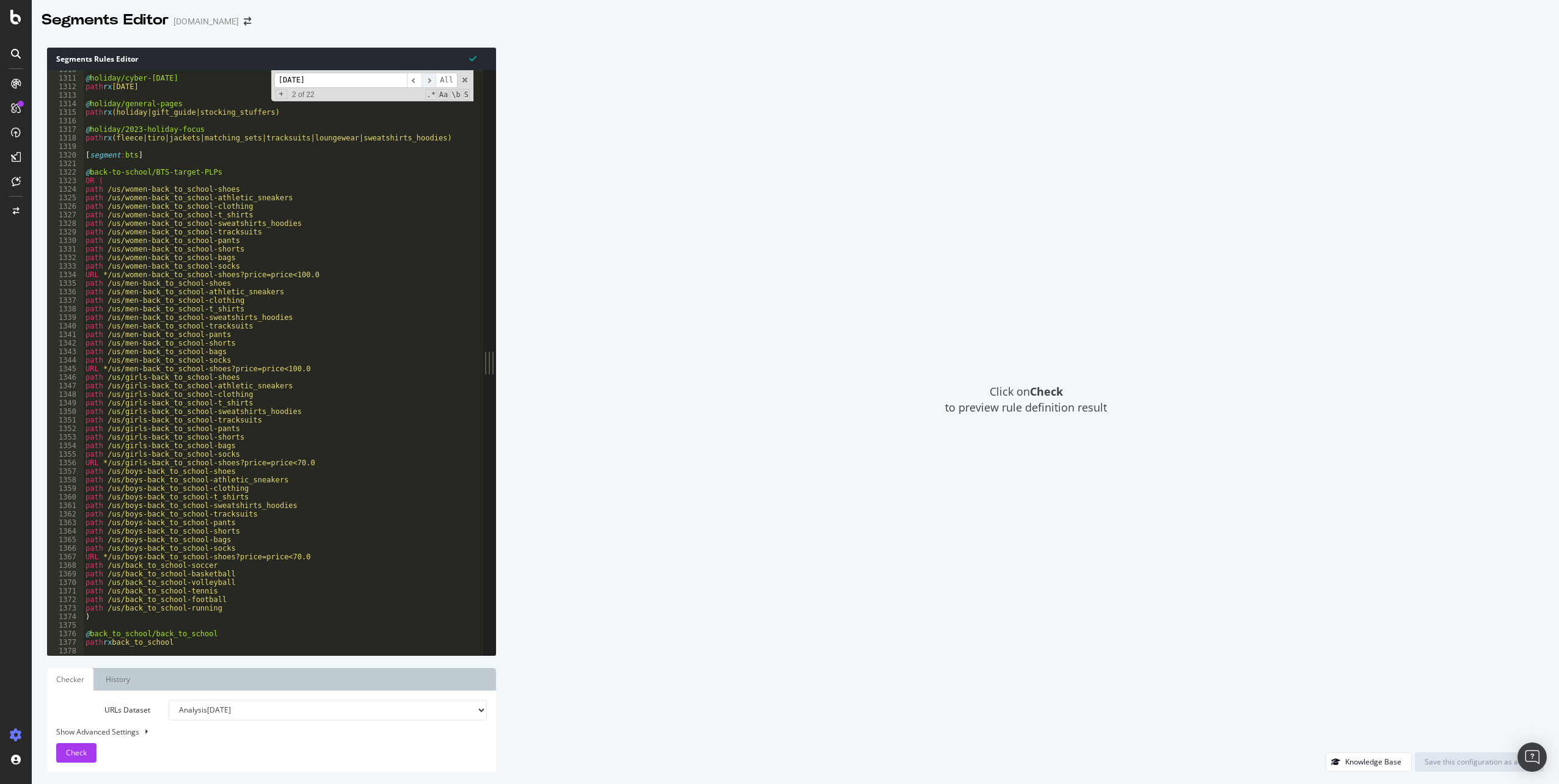
click at [429, 79] on span "​" at bounding box center [429, 80] width 15 height 15
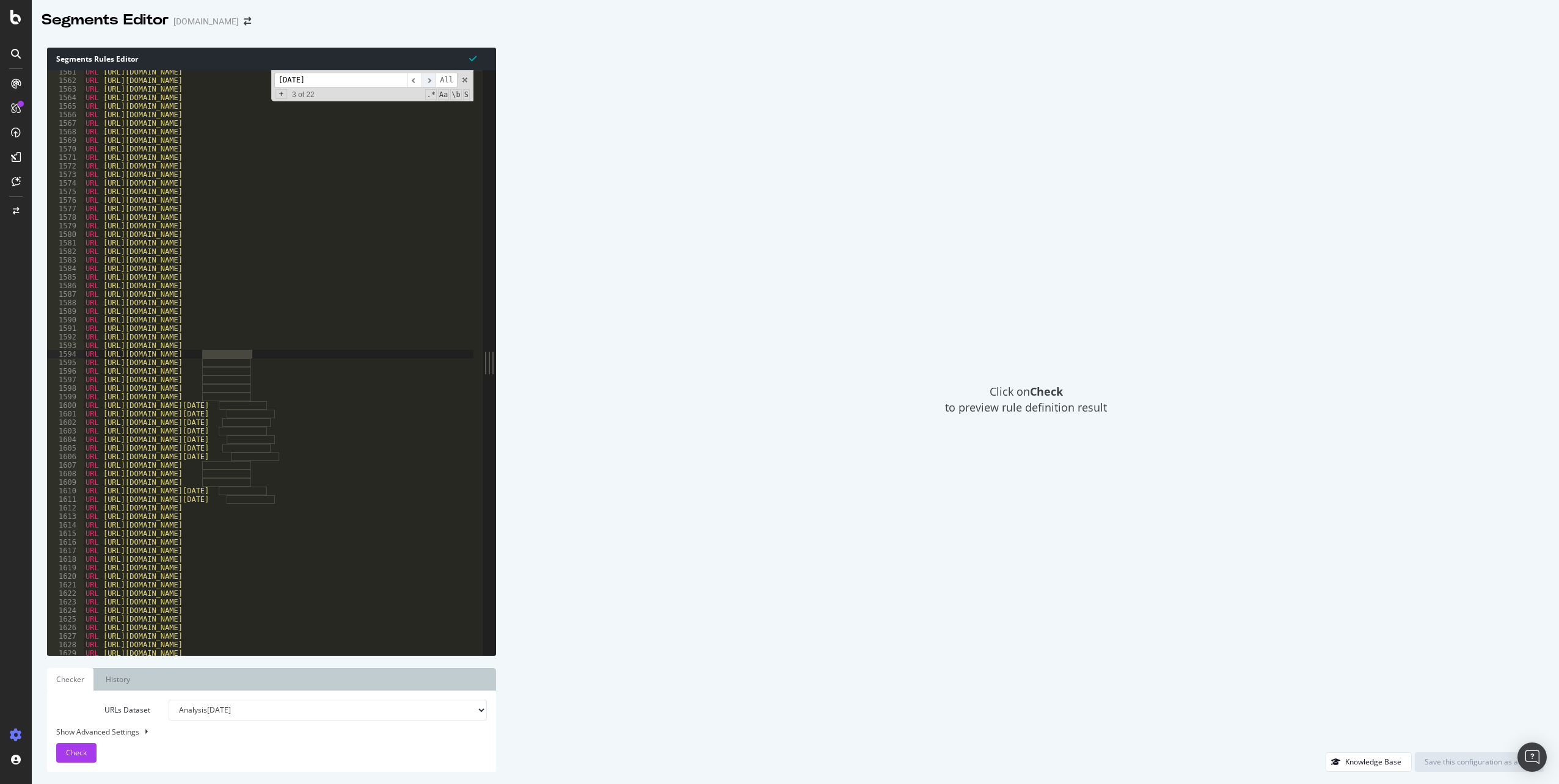
click at [429, 79] on span "​" at bounding box center [429, 80] width 15 height 15
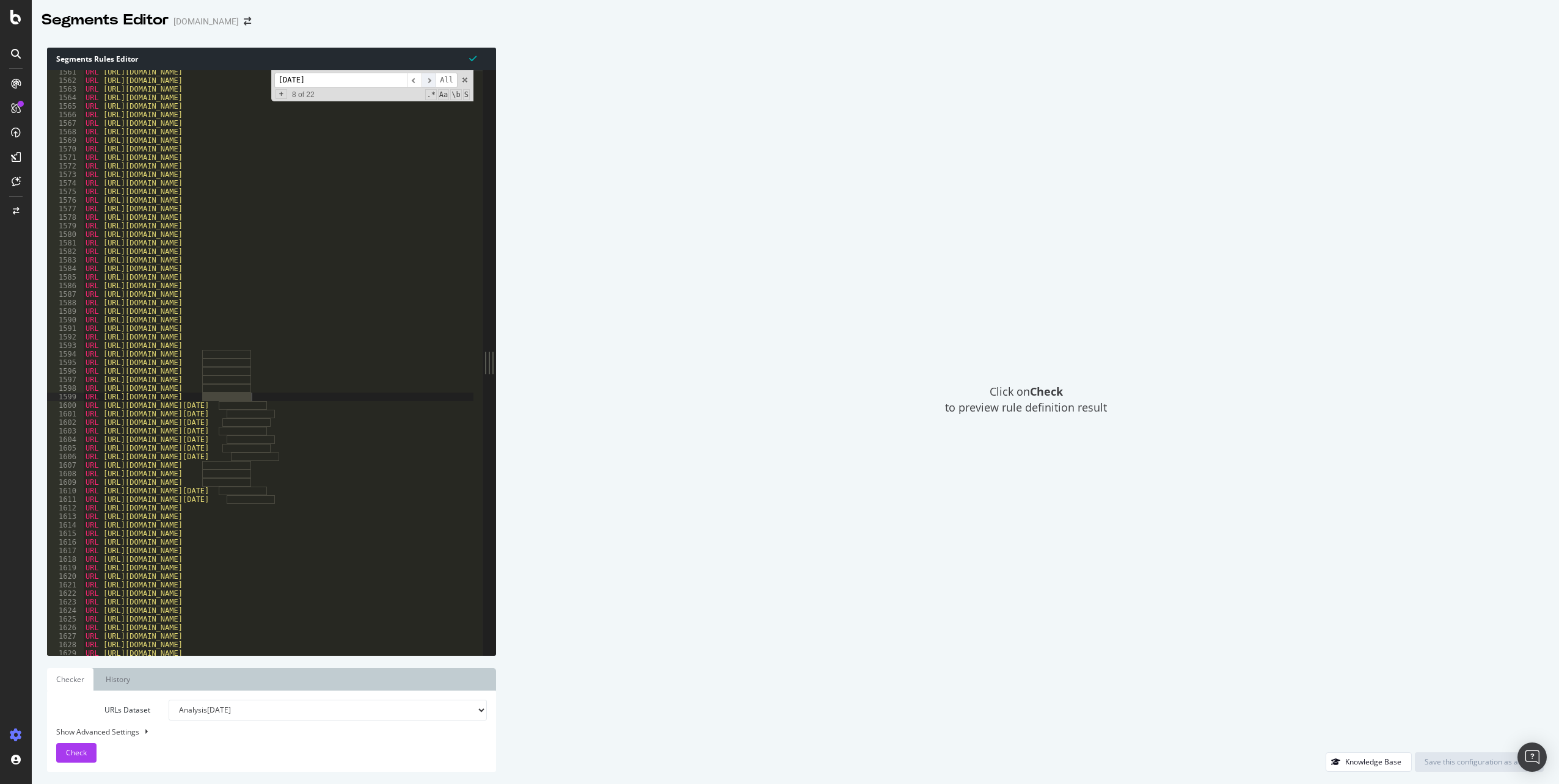
click at [429, 79] on span "​" at bounding box center [429, 80] width 15 height 15
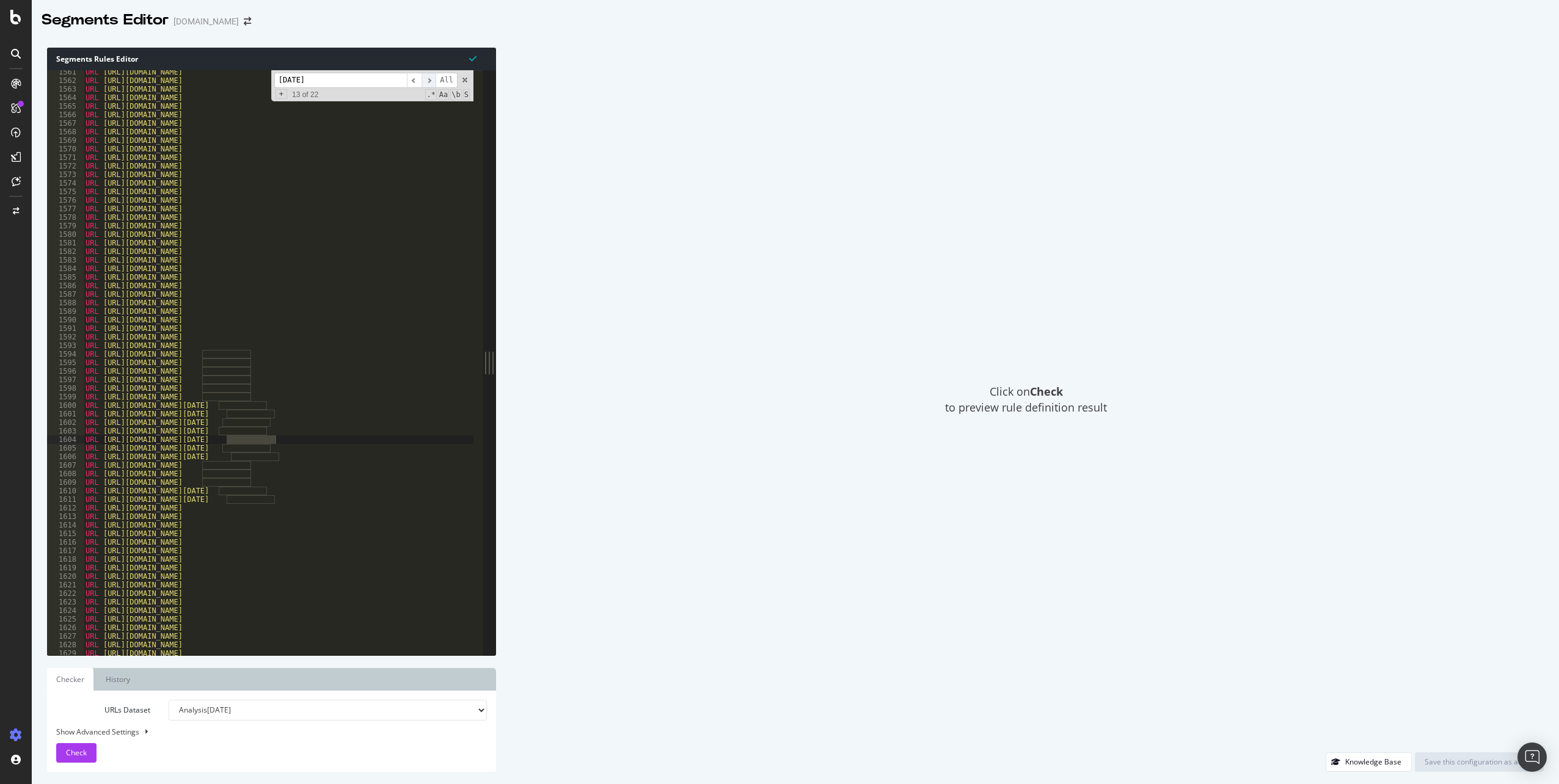
click at [429, 79] on span "​" at bounding box center [429, 80] width 15 height 15
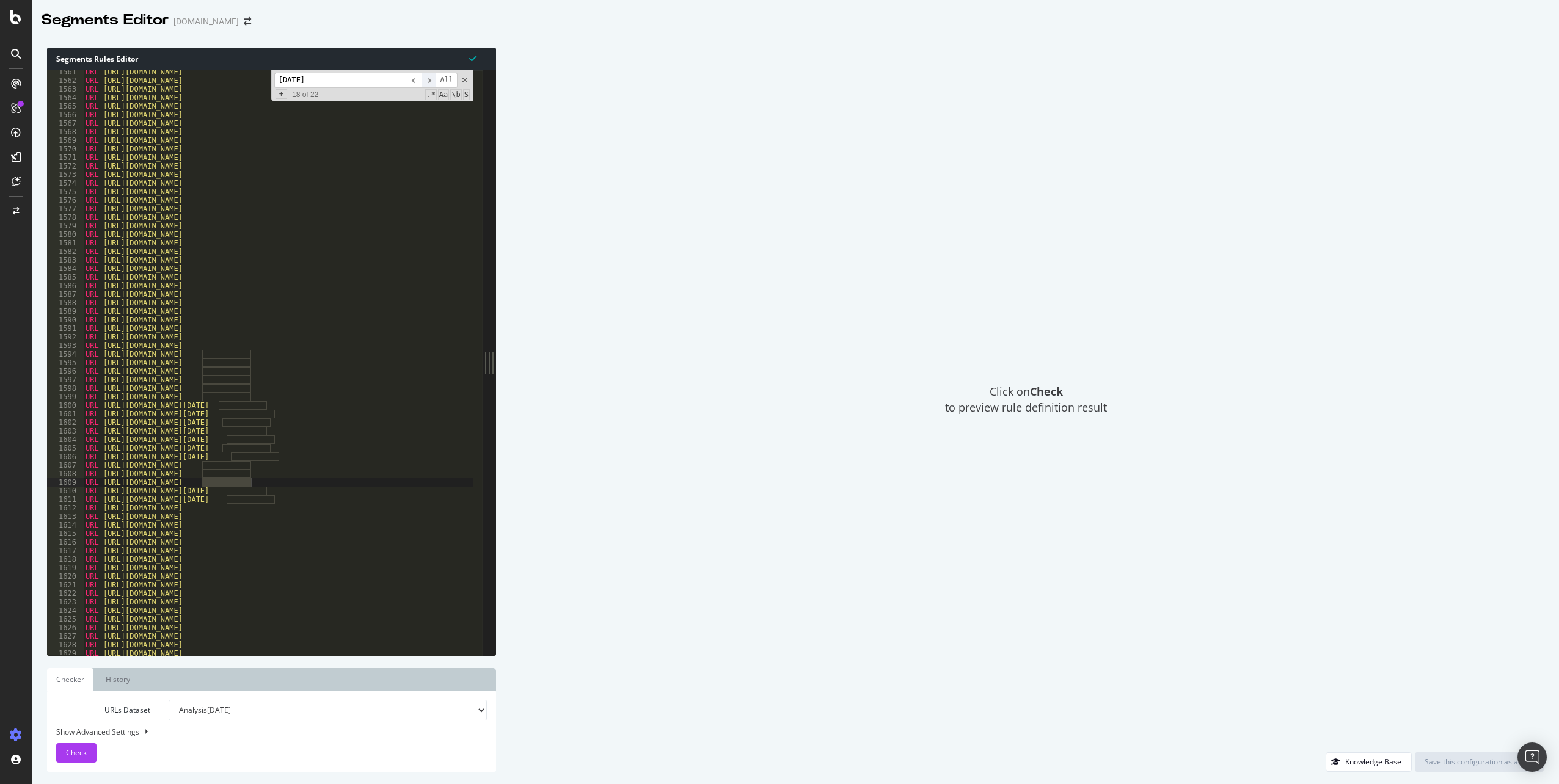
click at [429, 79] on span "​" at bounding box center [429, 80] width 15 height 15
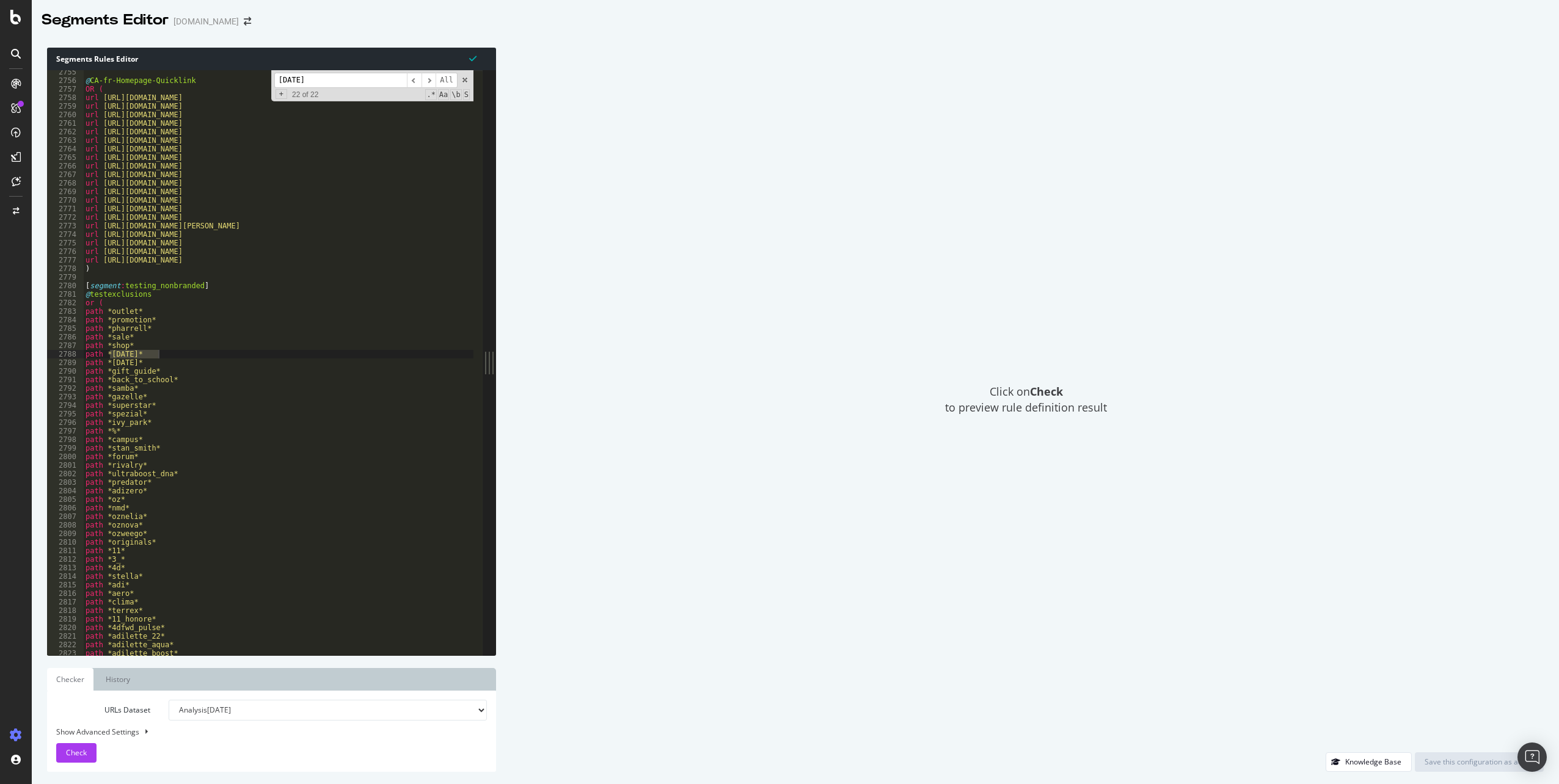
click at [344, 80] on input "[DATE]" at bounding box center [340, 80] width 133 height 15
click at [303, 82] on input "[DATE]" at bounding box center [340, 80] width 133 height 15
click at [361, 89] on div "blacfriday ​ ​ All Replace All + 0 of 0 .* Aa \b S" at bounding box center [372, 86] width 202 height 31
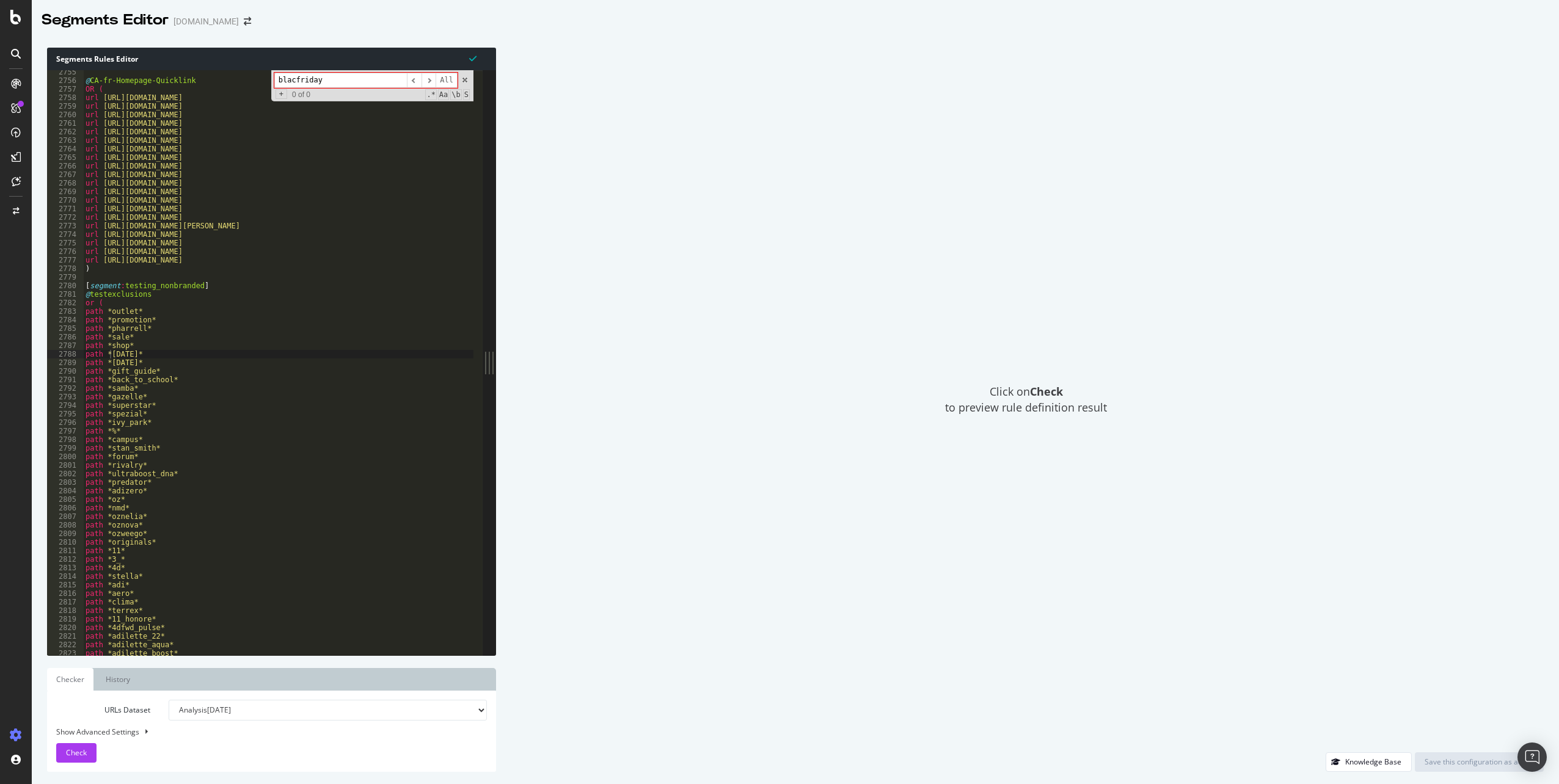
click at [340, 80] on input "blacfriday" at bounding box center [340, 80] width 133 height 15
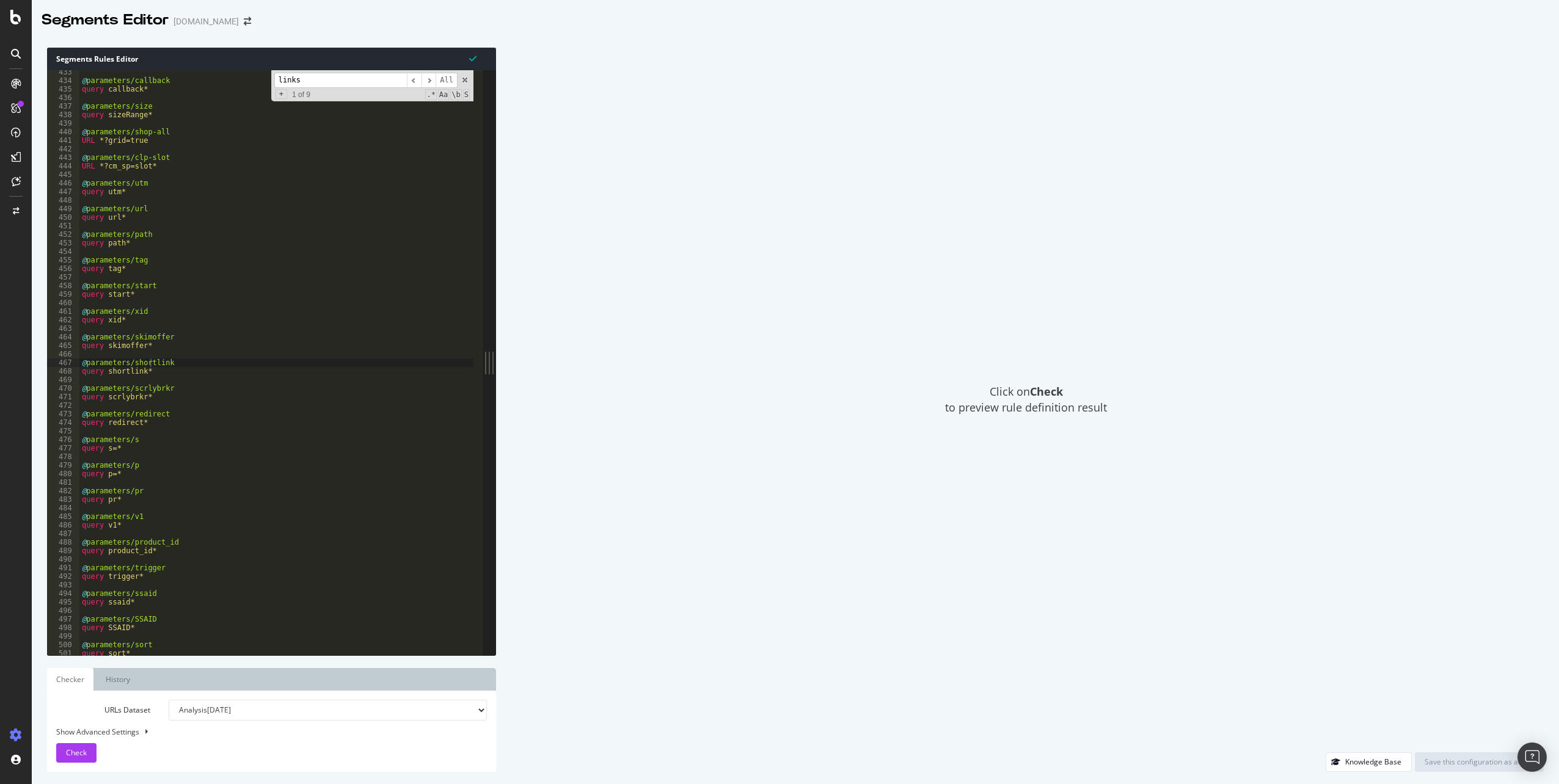
scroll to position [9304, 0]
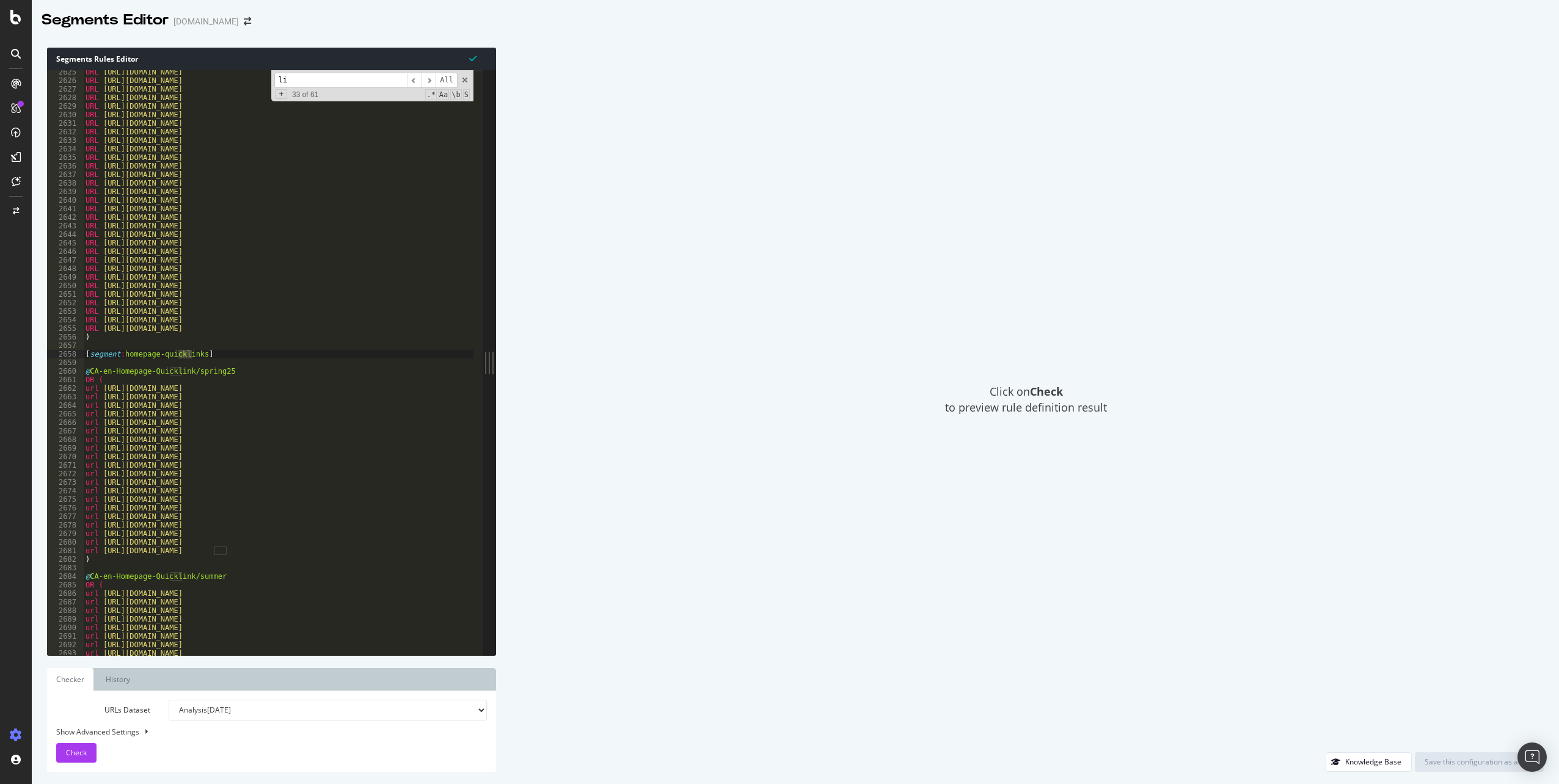
type input "l"
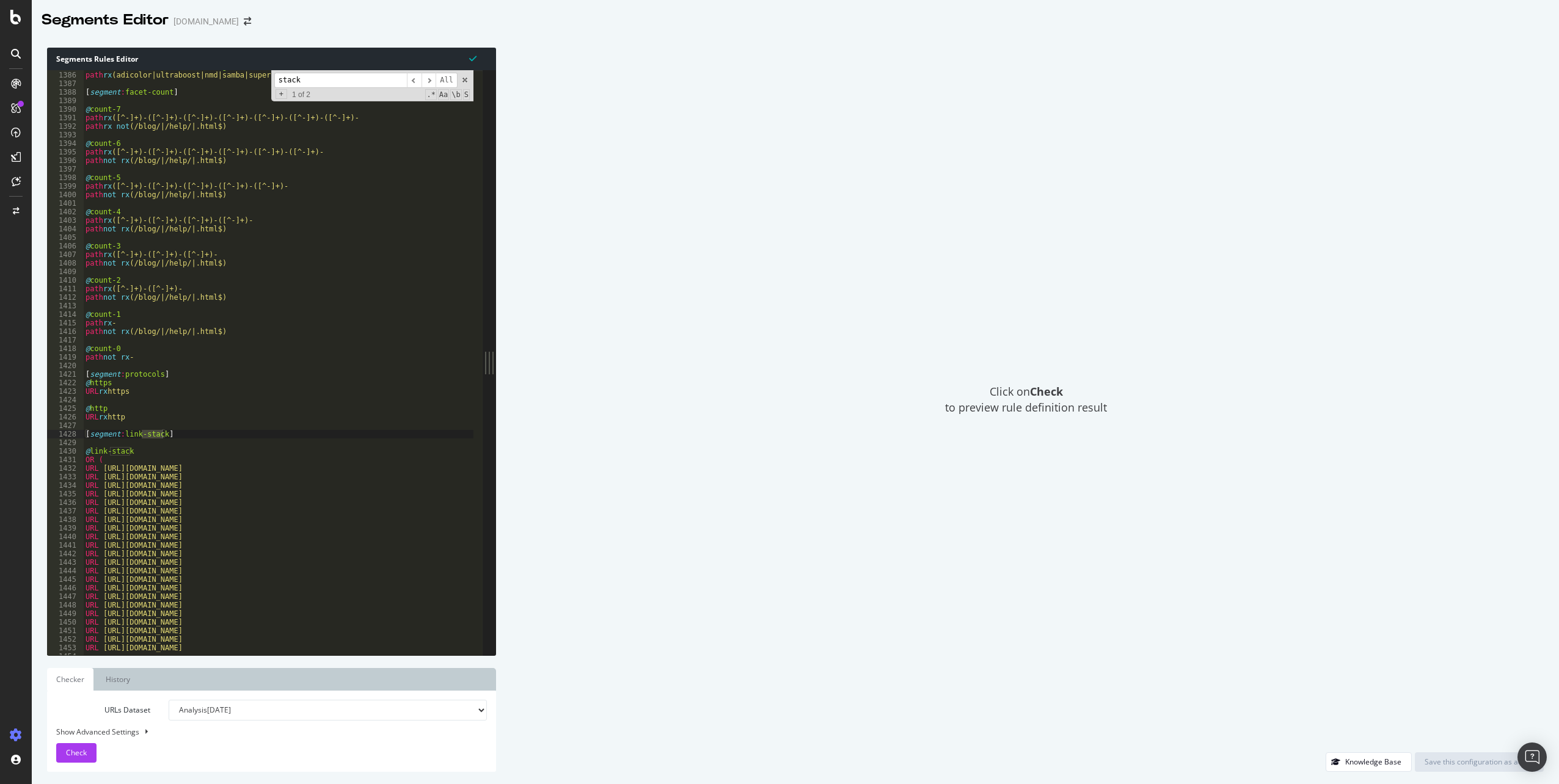
scroll to position [4925, 0]
type input "stack"
click at [179, 416] on div "@ count-7 path rx ([^-]+)-([^-]+)-([^-]+)-([^-]+)-([^-]+)-([^-]+)-([^-]+)- path…" at bounding box center [1109, 365] width 2053 height 593
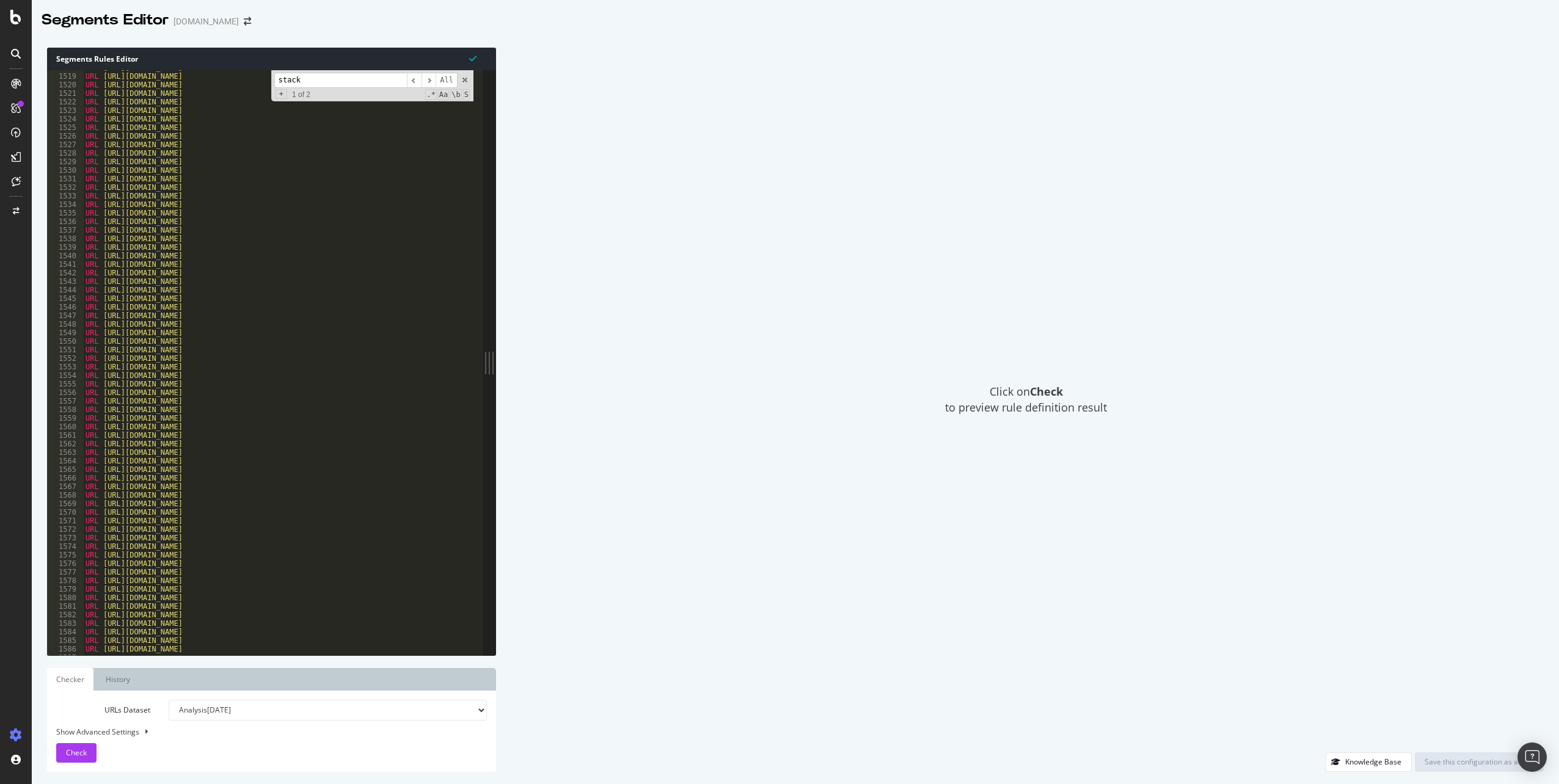
scroll to position [5517, 0]
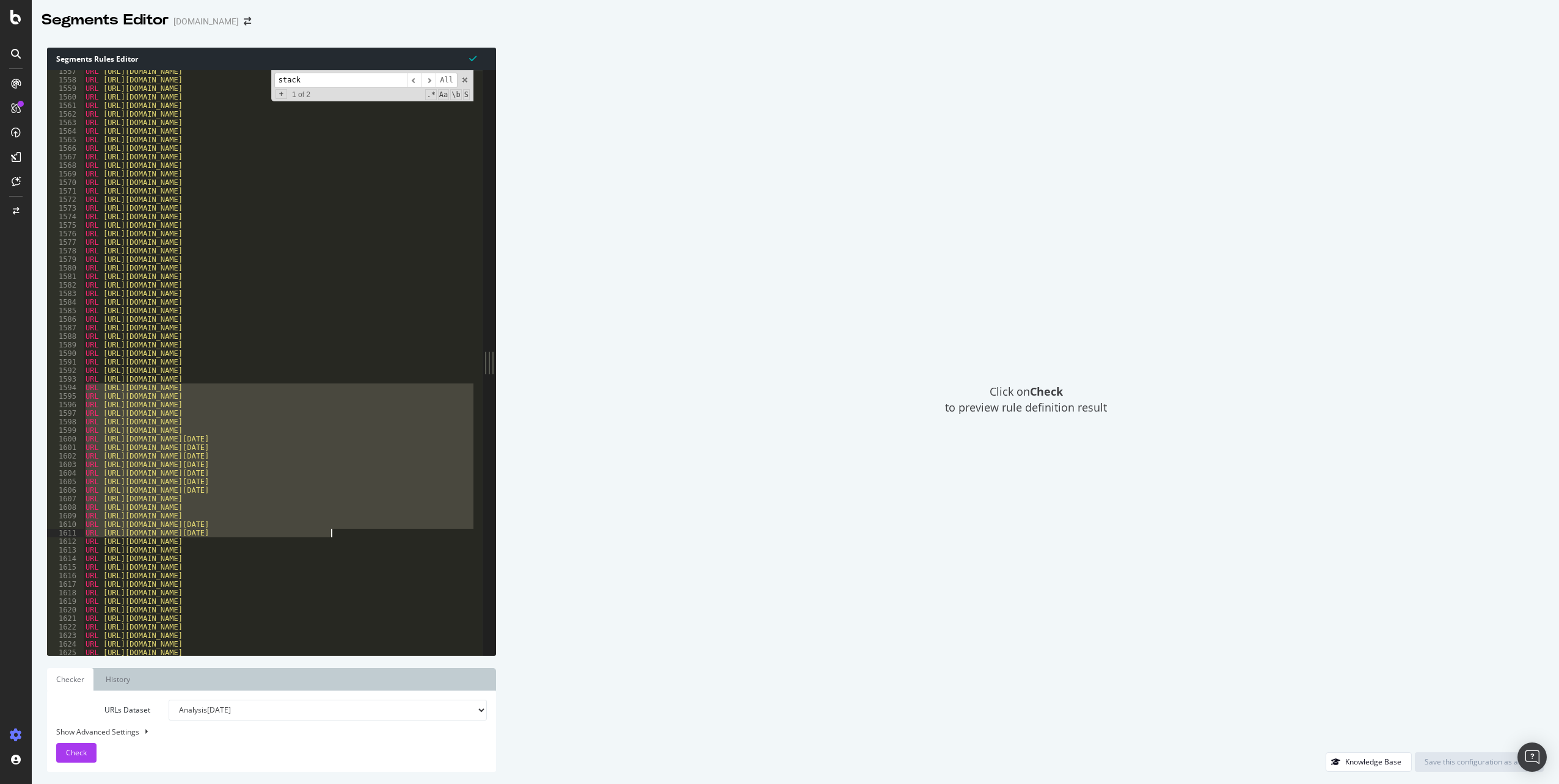
drag, startPoint x: 86, startPoint y: 390, endPoint x: 333, endPoint y: 532, distance: 284.9
click at [333, 532] on div "URL [URL][DOMAIN_NAME] URL [URL][DOMAIN_NAME] URL [URL][DOMAIN_NAME] URL [URL][…" at bounding box center [1109, 363] width 2053 height 593
click at [135, 407] on div "URL [URL][DOMAIN_NAME] URL [URL][DOMAIN_NAME] URL [URL][DOMAIN_NAME] URL [URL][…" at bounding box center [278, 363] width 390 height 585
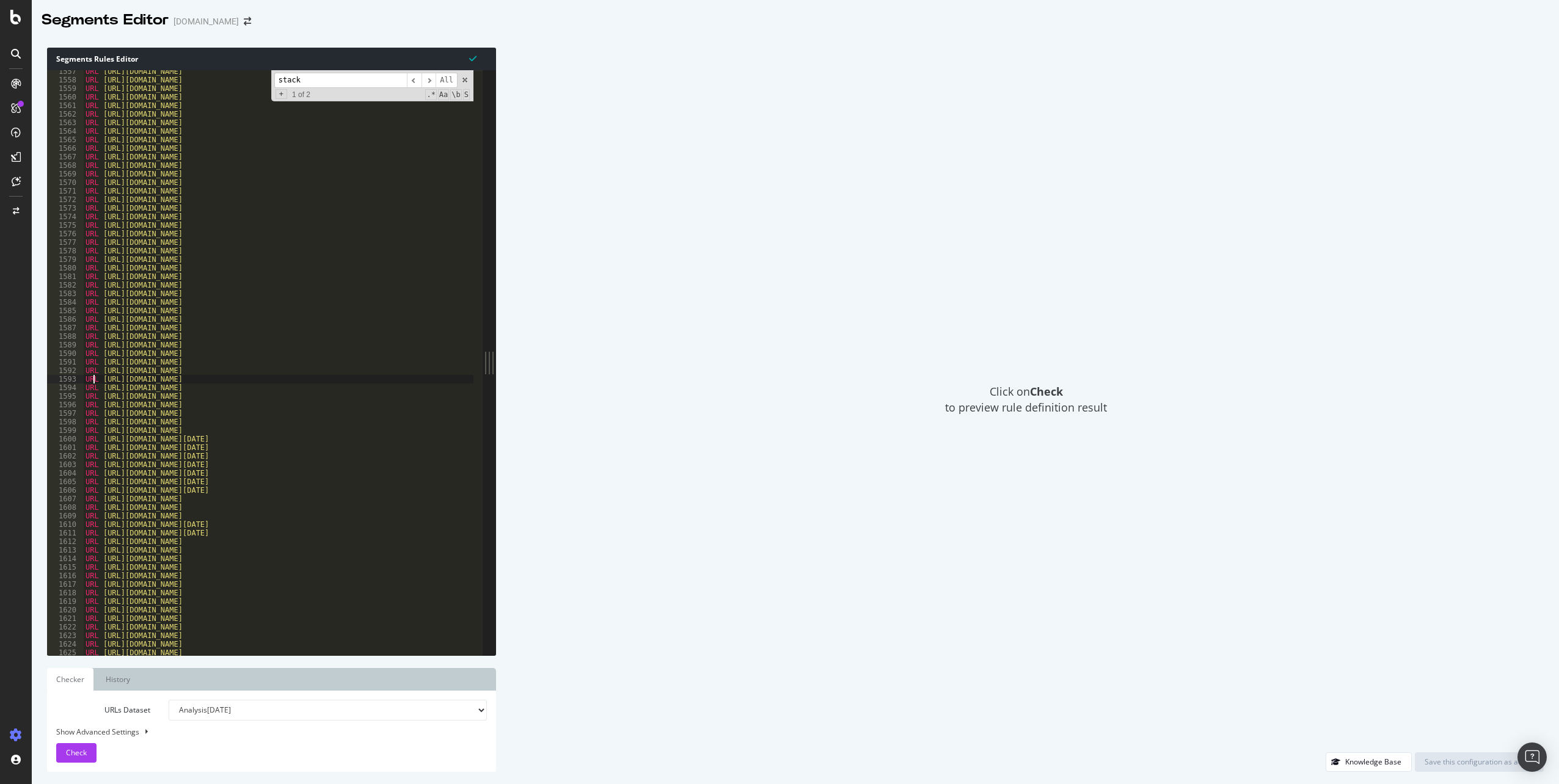
click at [95, 381] on div "URL [URL][DOMAIN_NAME] URL [URL][DOMAIN_NAME] URL [URL][DOMAIN_NAME] URL [URL][…" at bounding box center [1109, 363] width 2053 height 593
drag, startPoint x: 102, startPoint y: 388, endPoint x: 72, endPoint y: 388, distance: 30.0
click at [72, 388] on div "URL [URL][DOMAIN_NAME] 1557 1558 1559 1560 1561 1562 1563 1564 1565 1566 1567 1…" at bounding box center [264, 363] width 436 height 585
drag, startPoint x: 278, startPoint y: 356, endPoint x: 284, endPoint y: 371, distance: 16.2
click at [278, 356] on div "URL [URL][DOMAIN_NAME] URL [URL][DOMAIN_NAME] URL [URL][DOMAIN_NAME] URL [URL][…" at bounding box center [1109, 363] width 2053 height 593
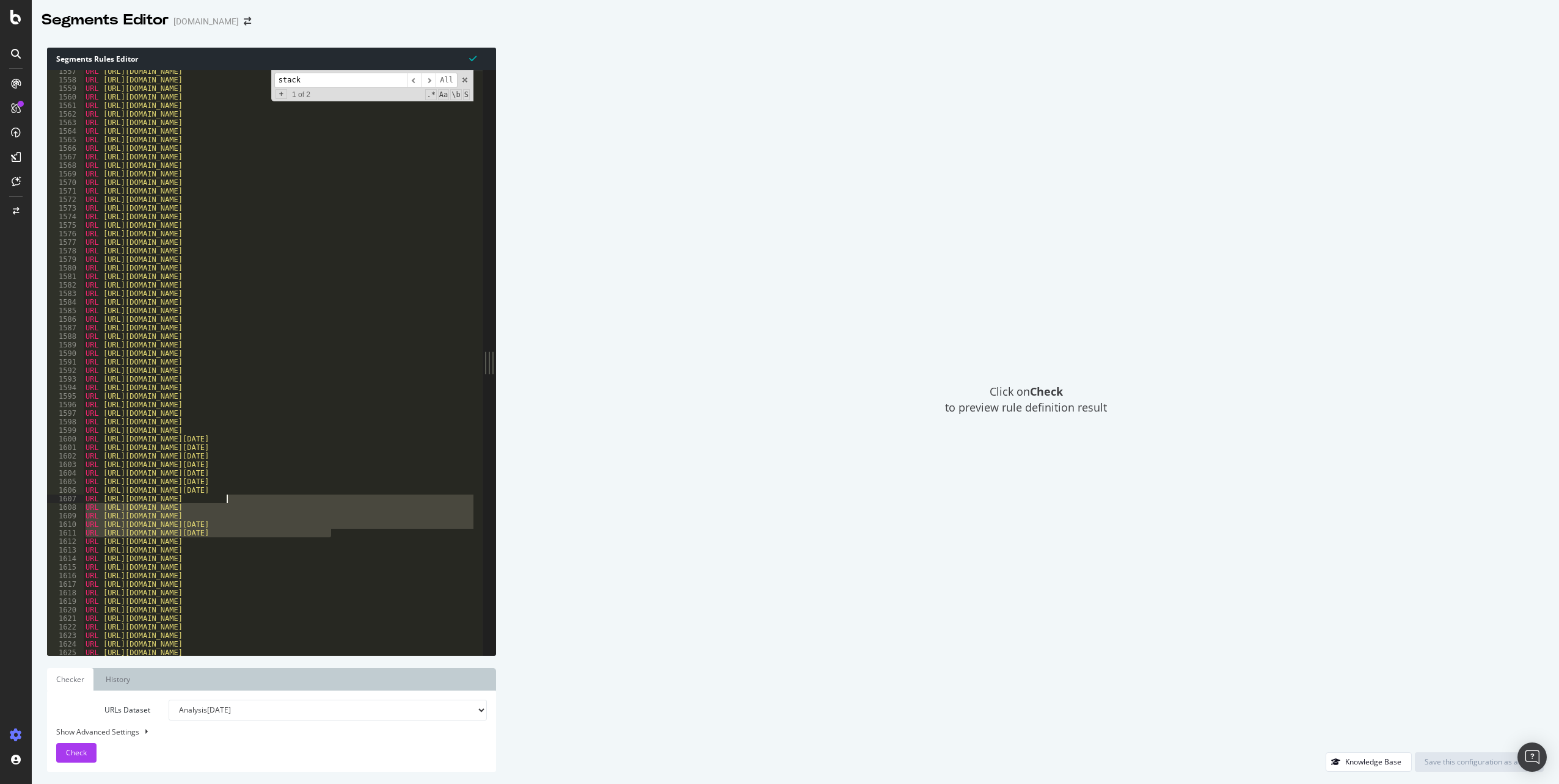
drag, startPoint x: 344, startPoint y: 532, endPoint x: 227, endPoint y: 501, distance: 121.0
click at [227, 501] on div "URL [URL][DOMAIN_NAME] URL [URL][DOMAIN_NAME] URL [URL][DOMAIN_NAME] URL [URL][…" at bounding box center [1109, 363] width 2053 height 593
click at [359, 381] on div "URL [URL][DOMAIN_NAME] URL [URL][DOMAIN_NAME] URL [URL][DOMAIN_NAME] URL [URL][…" at bounding box center [1109, 363] width 2053 height 593
type textarea "URL [URL][DOMAIN_NAME]"
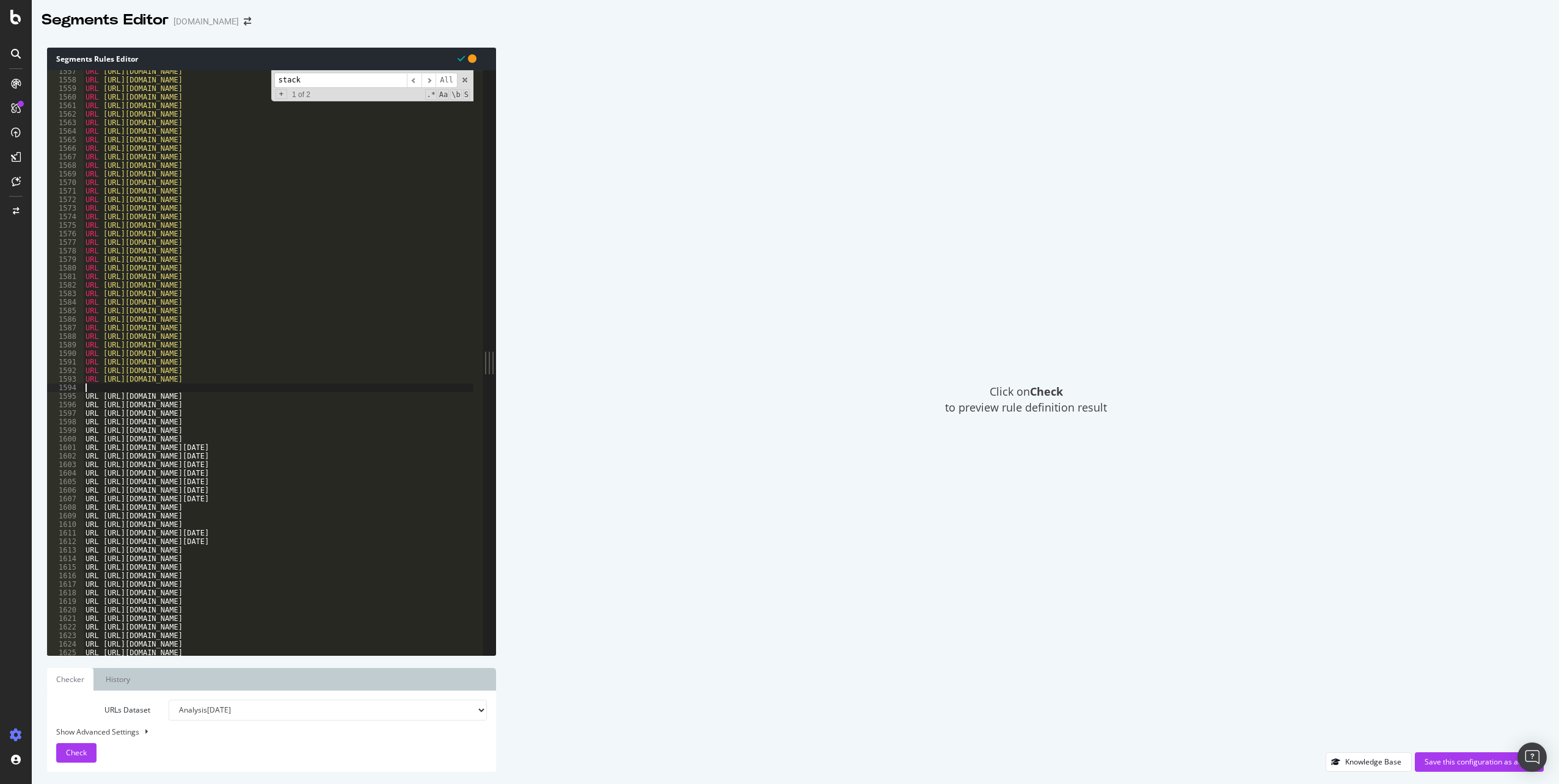
paste textarea "URL [URL][DOMAIN_NAME][DATE]"
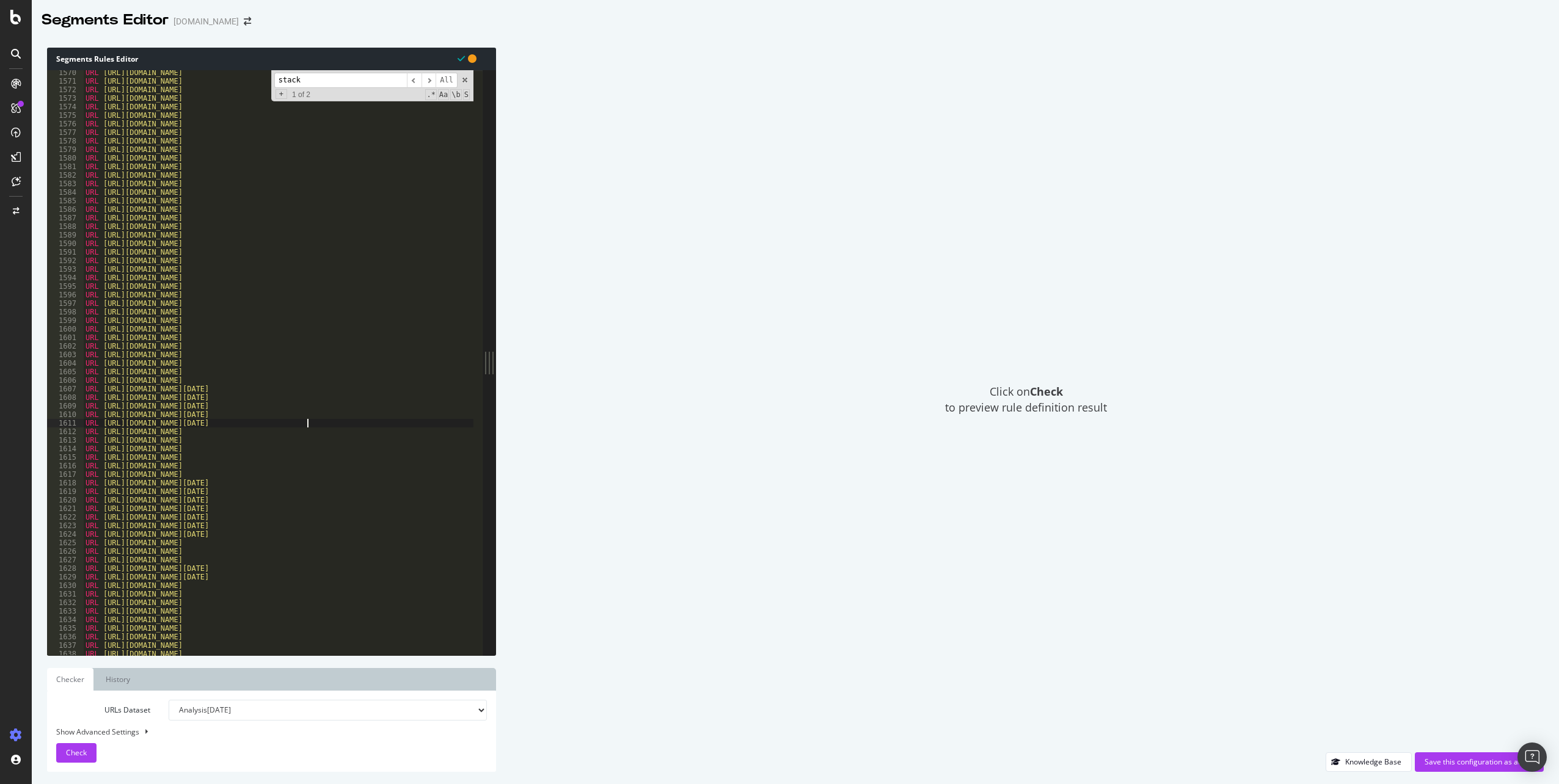
scroll to position [5545, 0]
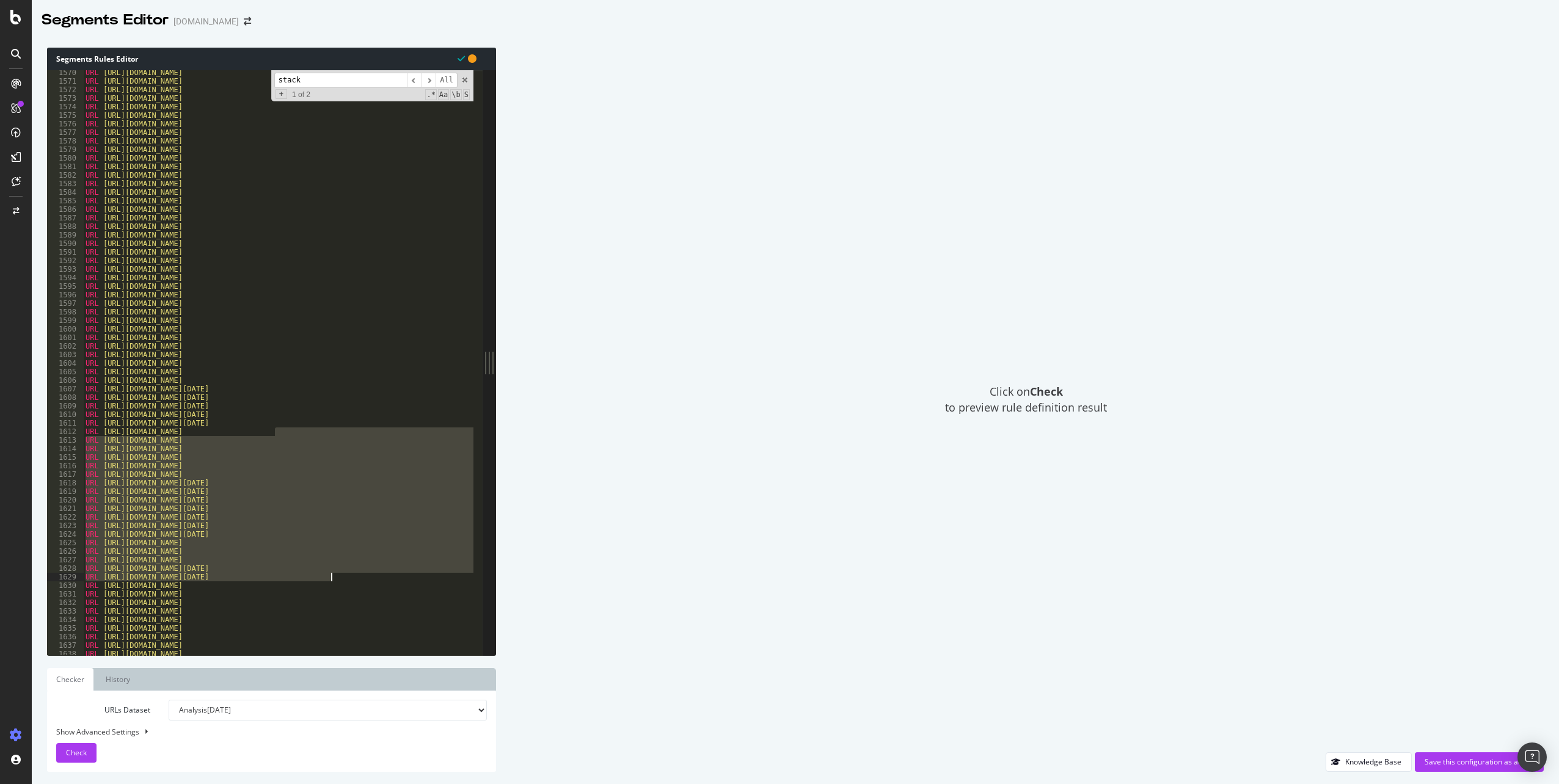
drag, startPoint x: 295, startPoint y: 433, endPoint x: 338, endPoint y: 579, distance: 152.2
click at [338, 579] on div "URL [URL][DOMAIN_NAME] URL [URL][DOMAIN_NAME] URL [URL][DOMAIN_NAME] URL [URL][…" at bounding box center [1109, 365] width 2053 height 593
type textarea "URL [URL][DOMAIN_NAME]"
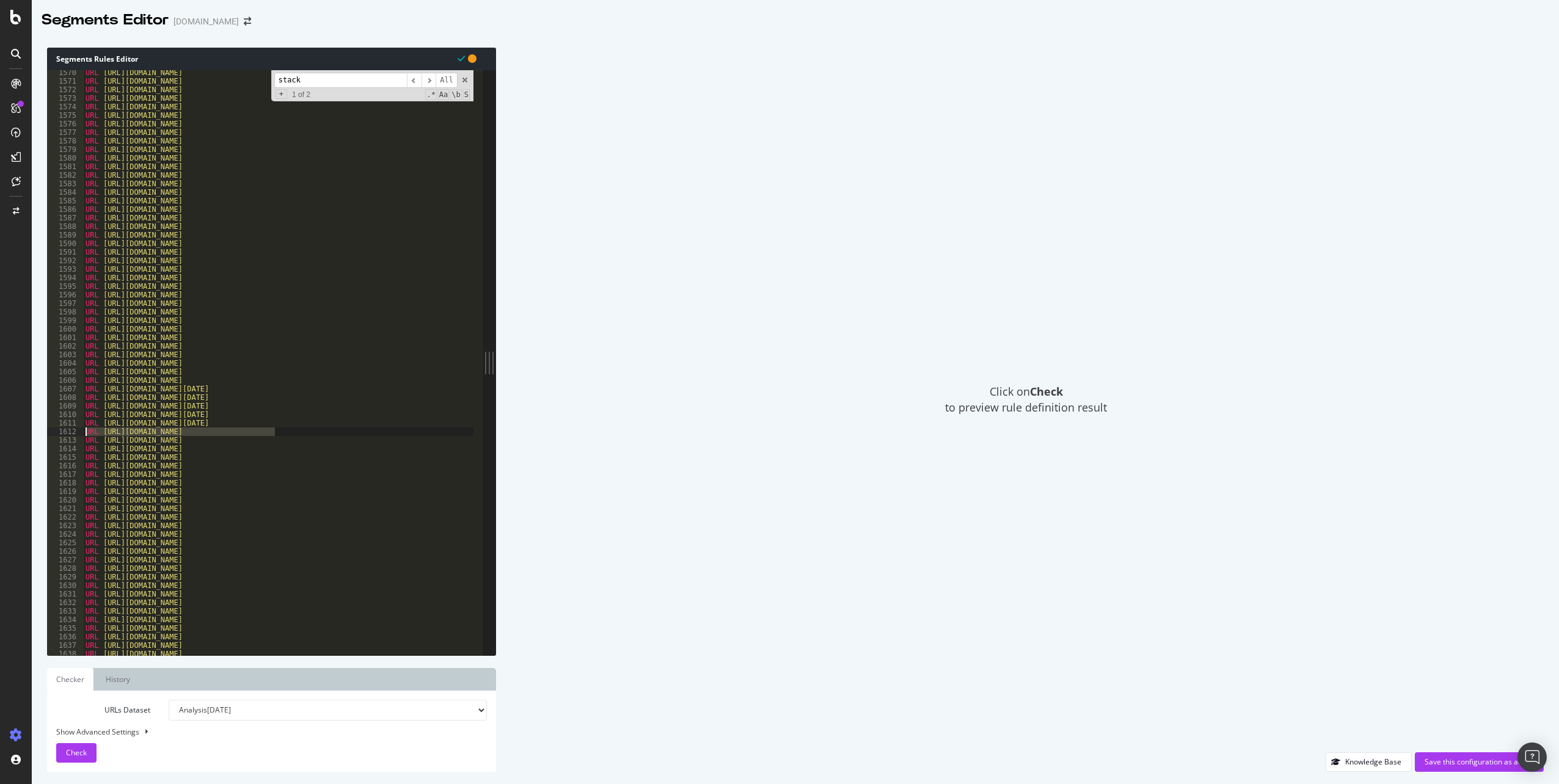
drag, startPoint x: 282, startPoint y: 432, endPoint x: 85, endPoint y: 433, distance: 197.0
click at [85, 433] on div "URL [URL][DOMAIN_NAME] URL [URL][DOMAIN_NAME] URL [URL][DOMAIN_NAME] URL [URL][…" at bounding box center [1109, 365] width 2053 height 593
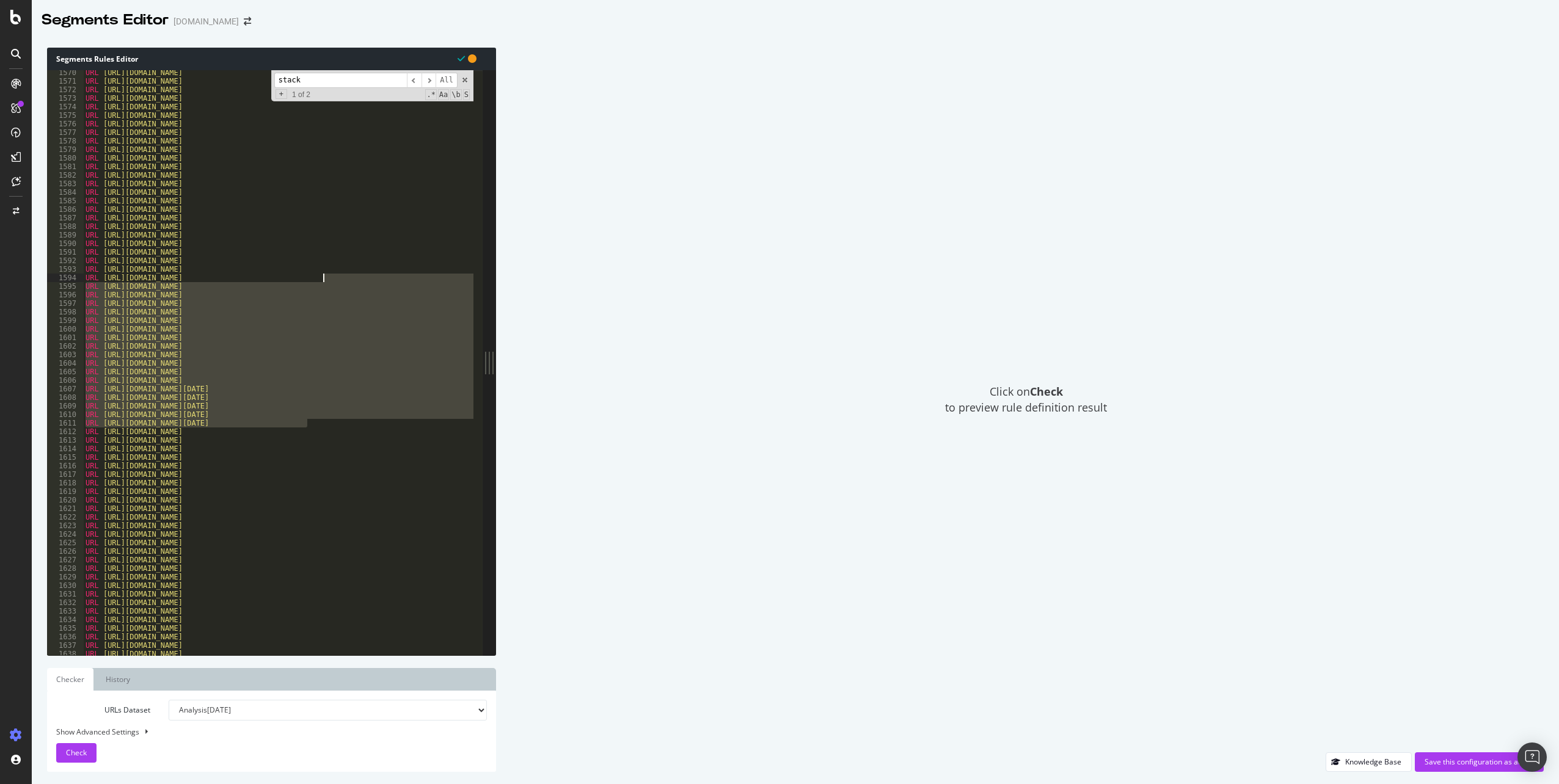
drag, startPoint x: 311, startPoint y: 425, endPoint x: 326, endPoint y: 280, distance: 145.8
click at [326, 280] on div "URL [URL][DOMAIN_NAME] URL [URL][DOMAIN_NAME] URL [URL][DOMAIN_NAME] URL [URL][…" at bounding box center [1109, 365] width 2053 height 593
click at [561, 327] on div "Click on Check to preview rule definition result" at bounding box center [1026, 400] width 1035 height 705
type textarea "URL [URL][DOMAIN_NAME]"
click at [292, 477] on div "URL [URL][DOMAIN_NAME] URL [URL][DOMAIN_NAME] URL [URL][DOMAIN_NAME] URL [URL][…" at bounding box center [1109, 365] width 2053 height 593
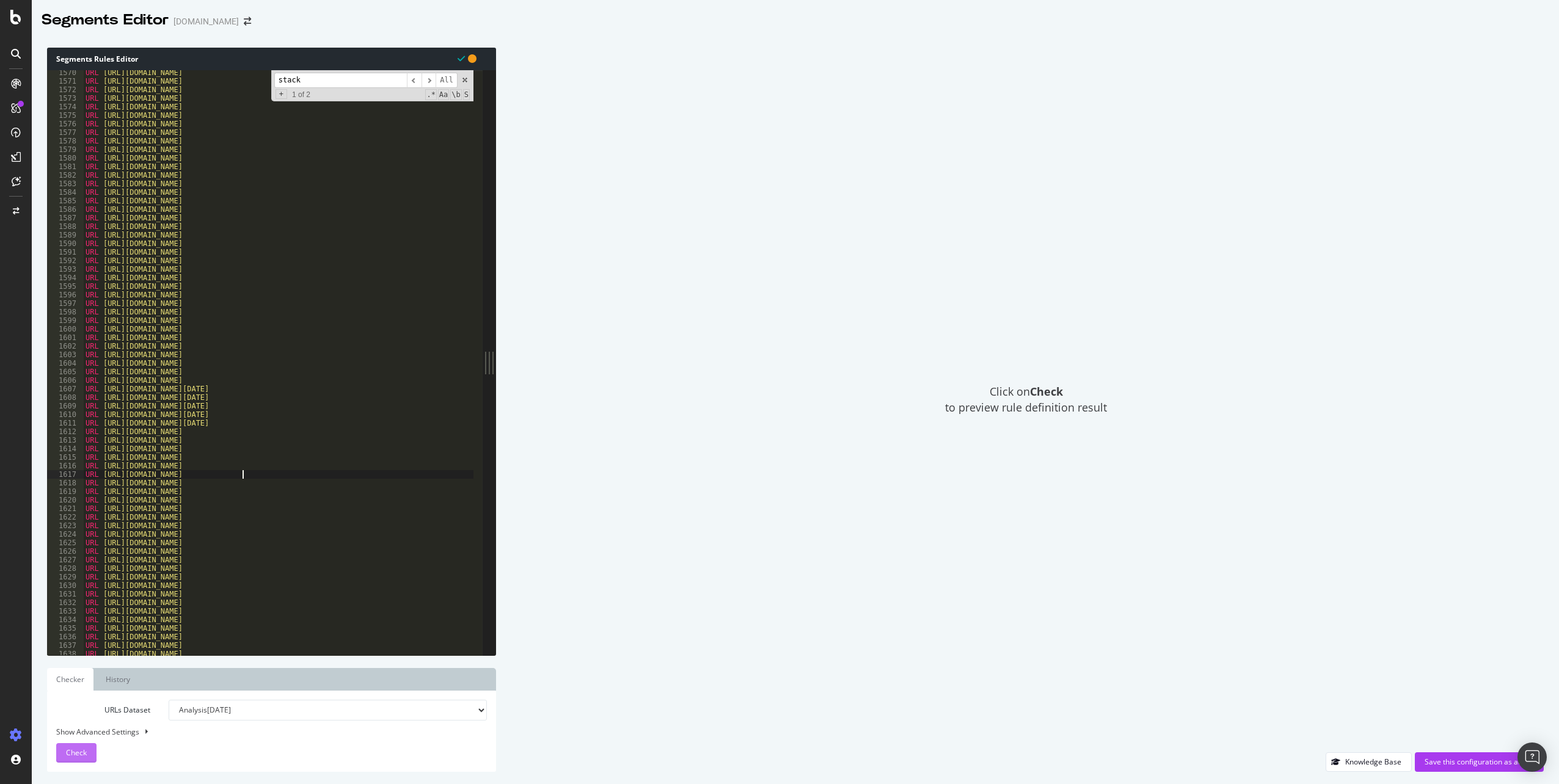
click at [85, 753] on span "Check" at bounding box center [76, 753] width 21 height 10
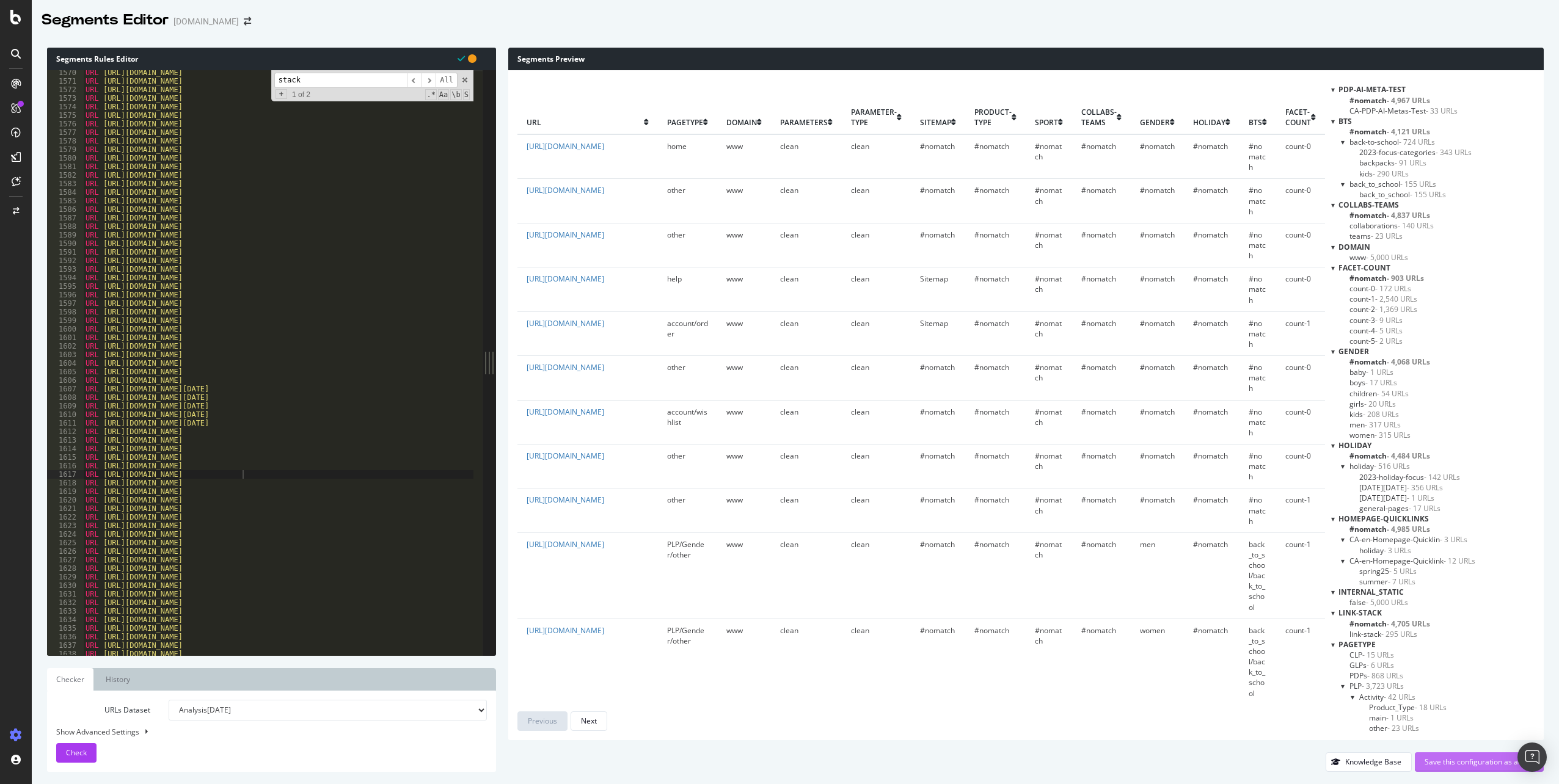
click at [1463, 767] on div "Save this configuration as active" at bounding box center [1479, 762] width 109 height 10
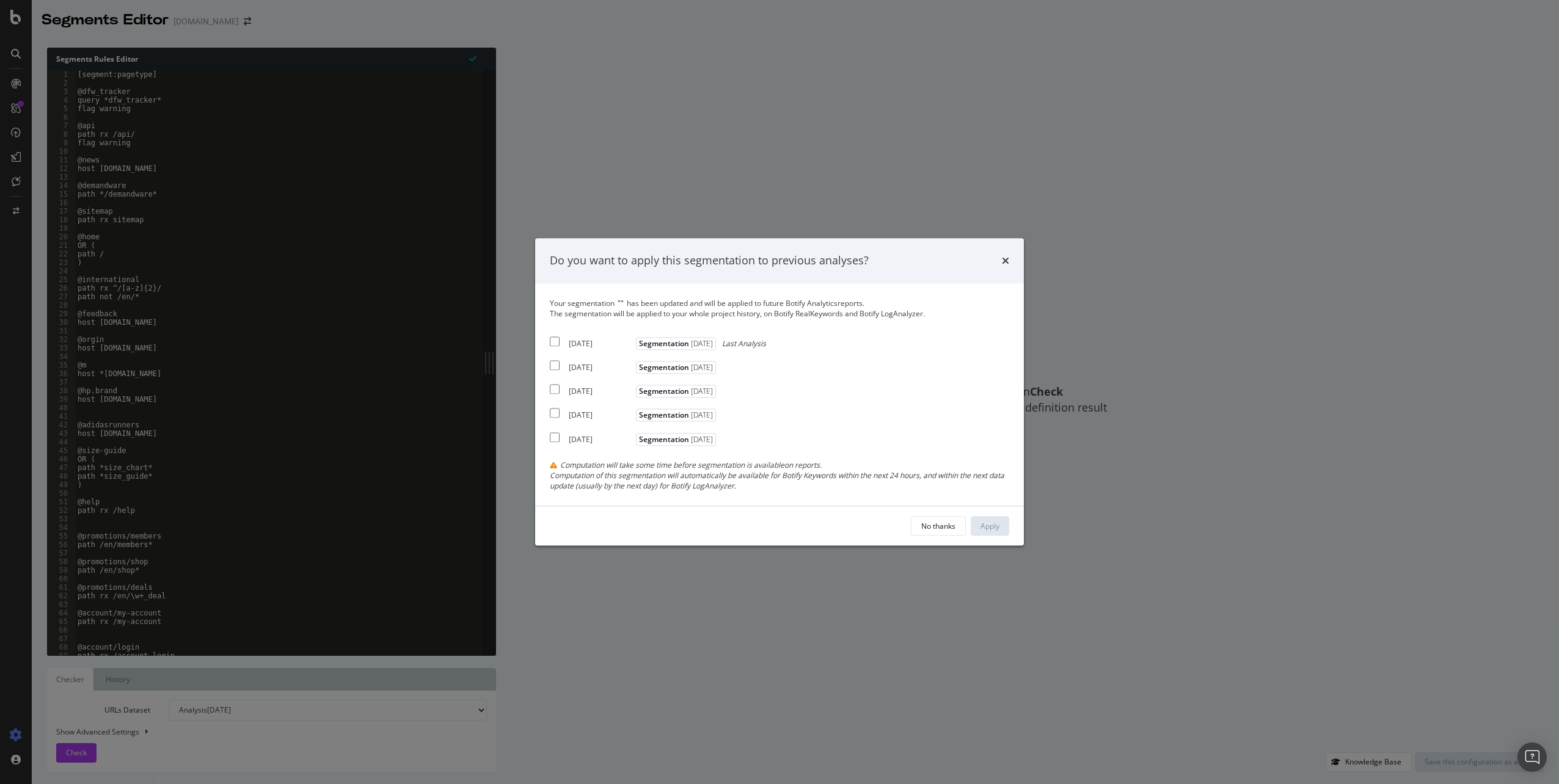
click at [547, 342] on div "Your segmentation " " has been updated and will be applied to future Botify Ana…" at bounding box center [780, 395] width 489 height 222
click at [550, 342] on input "modal" at bounding box center [555, 342] width 10 height 10
checkbox input "true"
click at [555, 365] on input "modal" at bounding box center [555, 366] width 10 height 10
checkbox input "true"
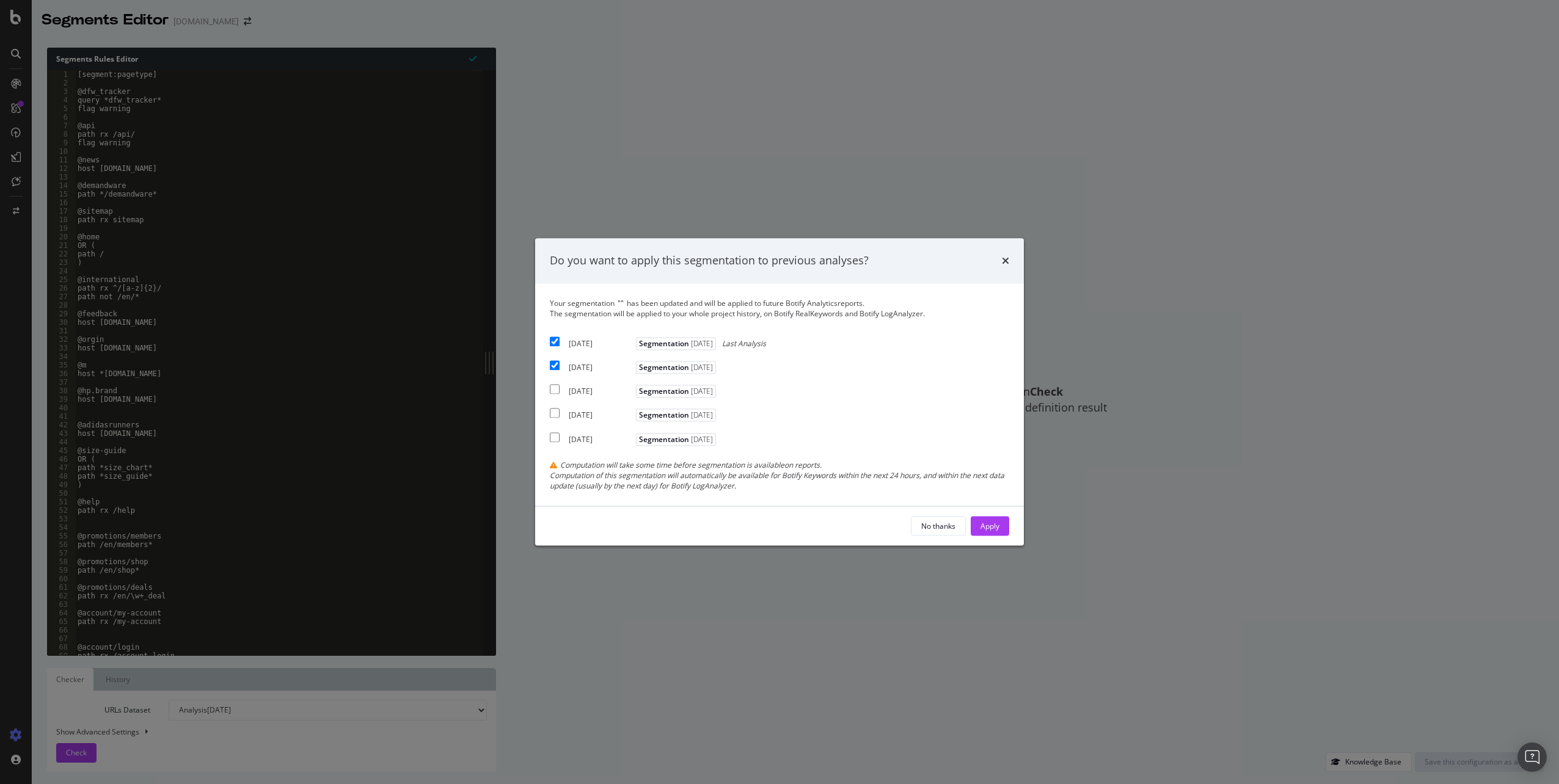
click at [560, 389] on div "[DATE] Segmentation [DATE]" at bounding box center [635, 389] width 169 height 15
checkbox input "true"
click at [983, 526] on div "Apply" at bounding box center [990, 526] width 19 height 10
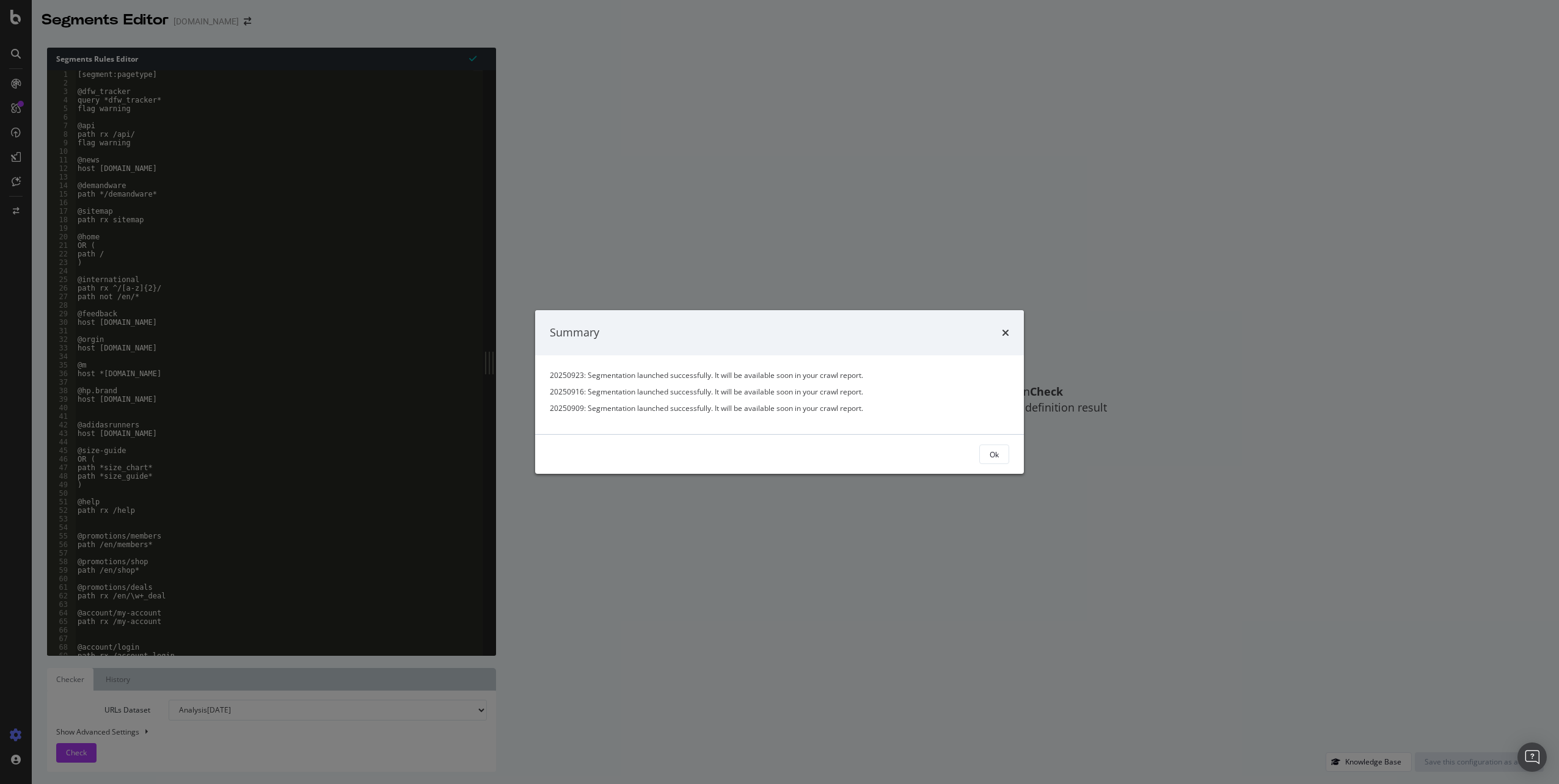
click at [989, 458] on button "Ok" at bounding box center [994, 454] width 30 height 20
